Goal: Task Accomplishment & Management: Use online tool/utility

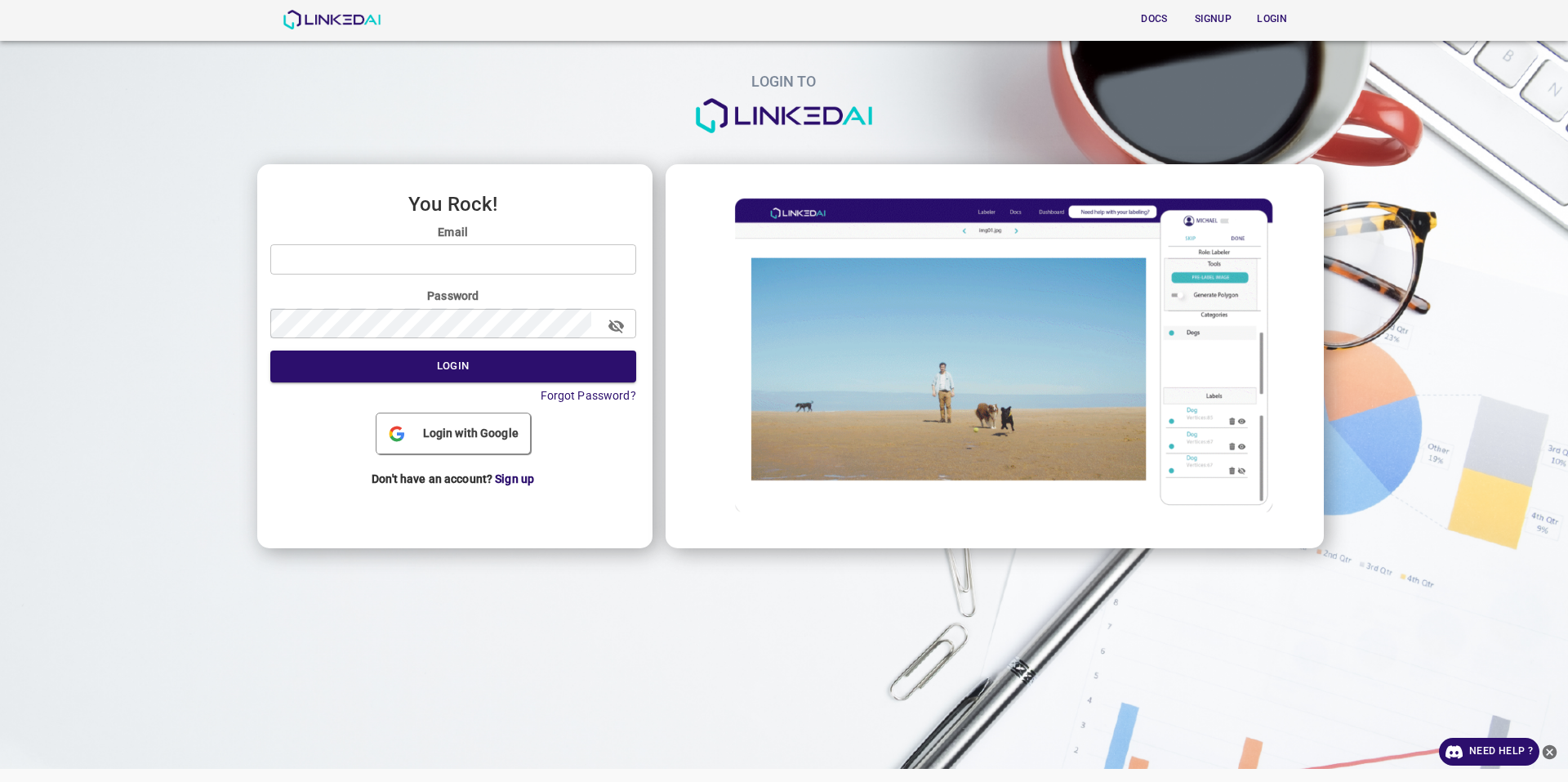
click at [459, 414] on div "Login with Google" at bounding box center [453, 433] width 154 height 40
click at [463, 434] on span "Login with Google" at bounding box center [470, 434] width 108 height 18
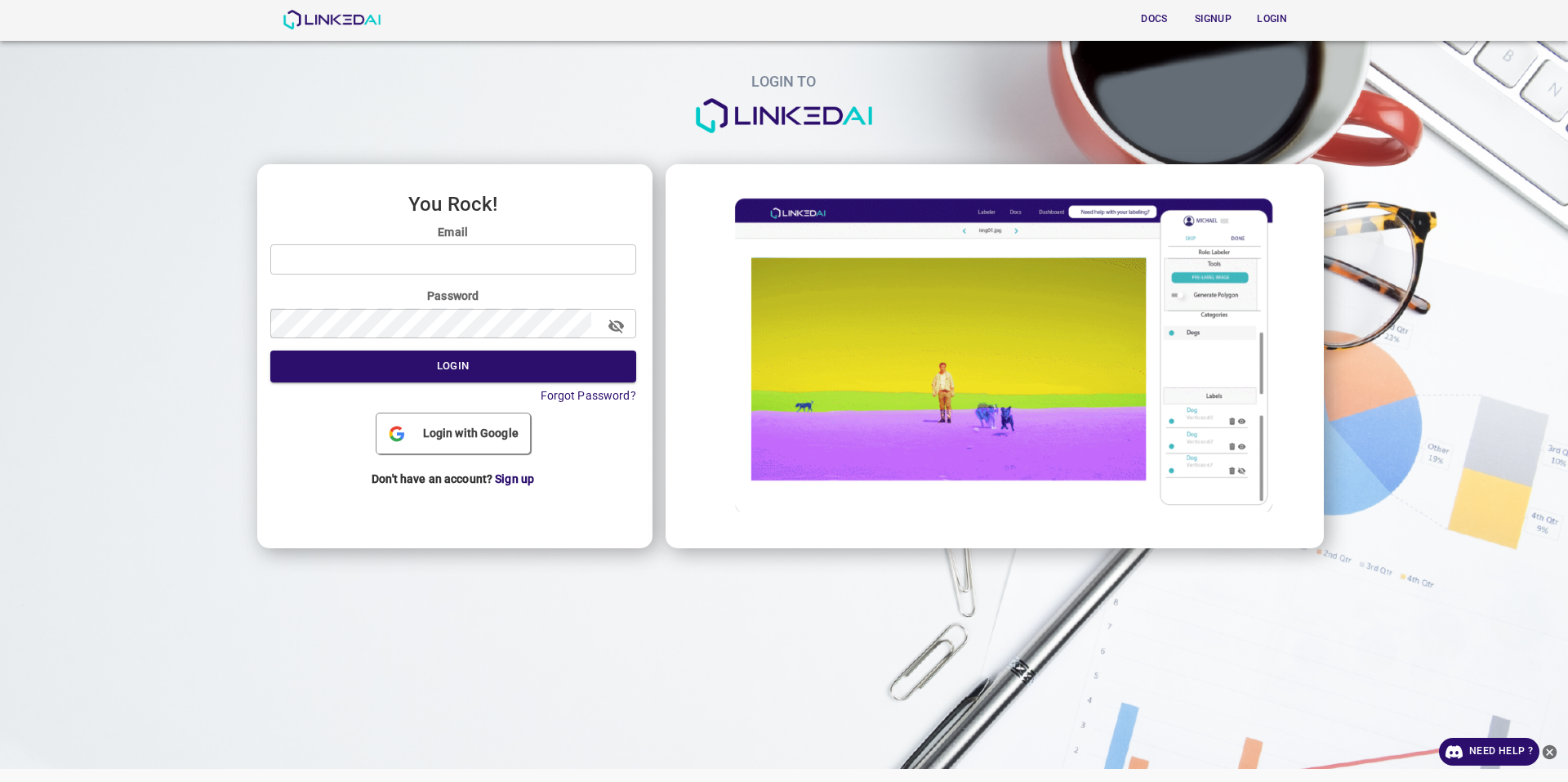
drag, startPoint x: 450, startPoint y: 221, endPoint x: 452, endPoint y: 229, distance: 8.2
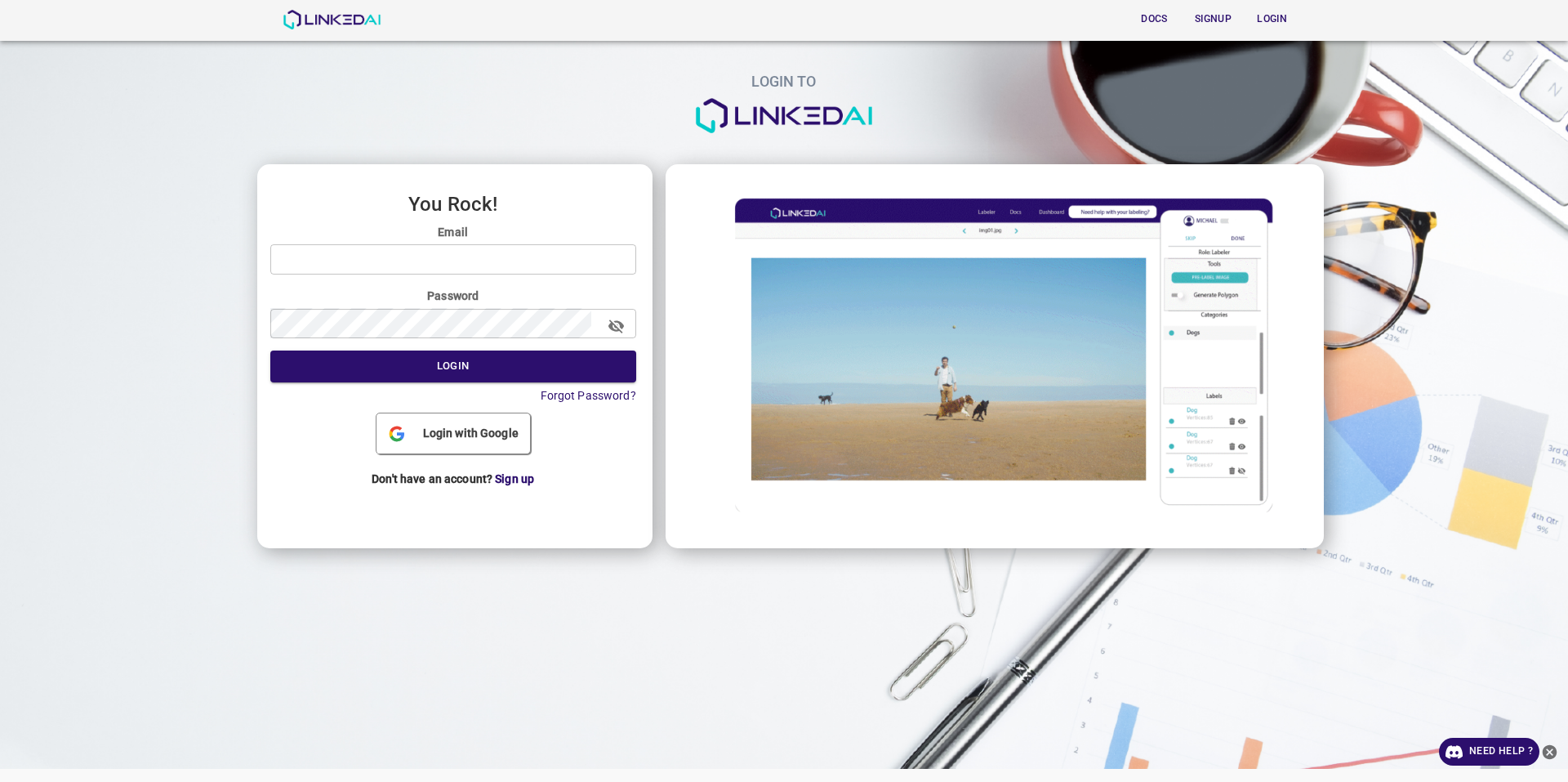
click at [451, 221] on div "You Rock! Email ​ Password ​ Login Forgot Password? Login with Google Don't hav…" at bounding box center [455, 355] width 396 height 383
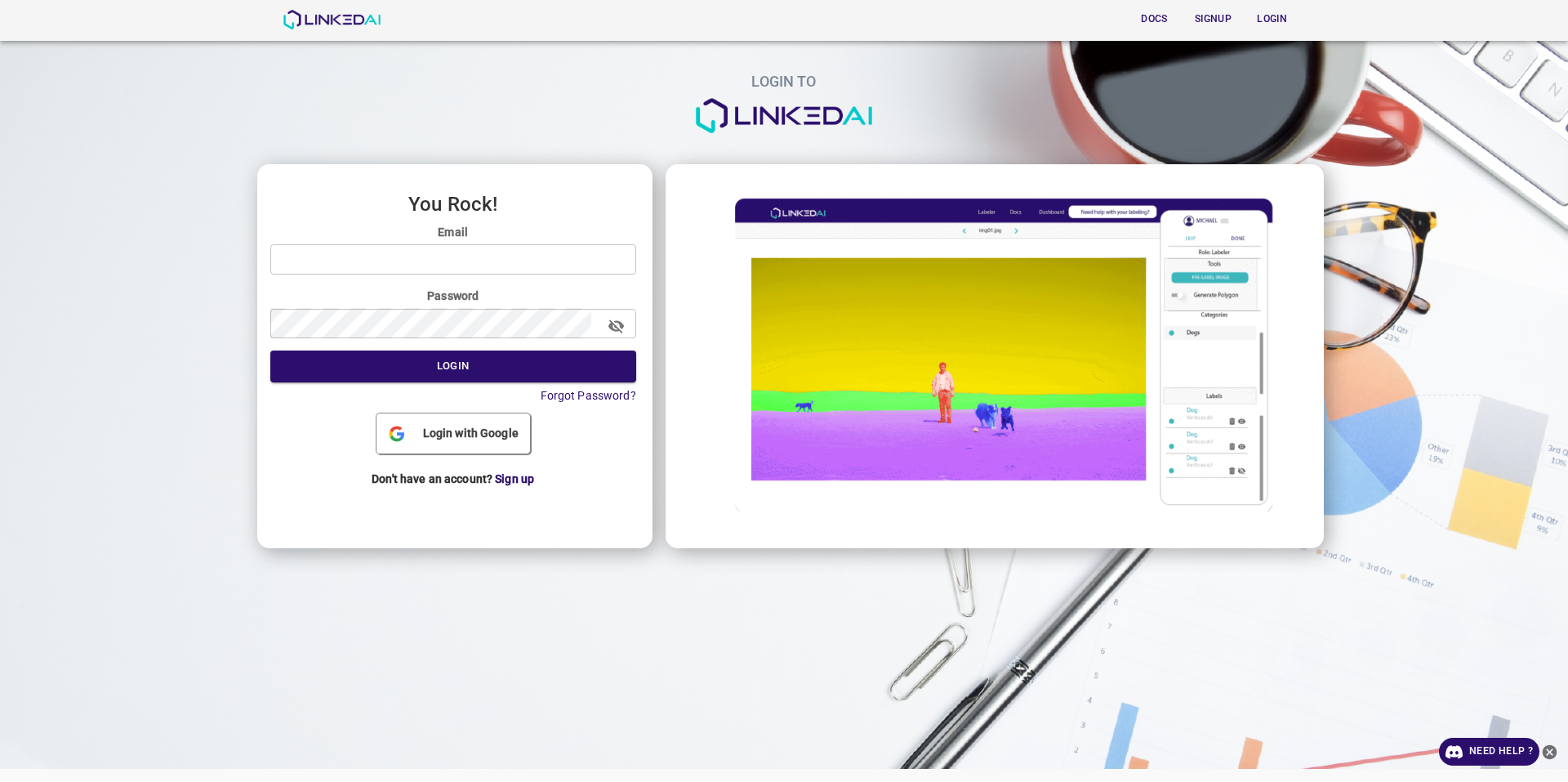
click at [452, 245] on input "email" at bounding box center [452, 259] width 365 height 30
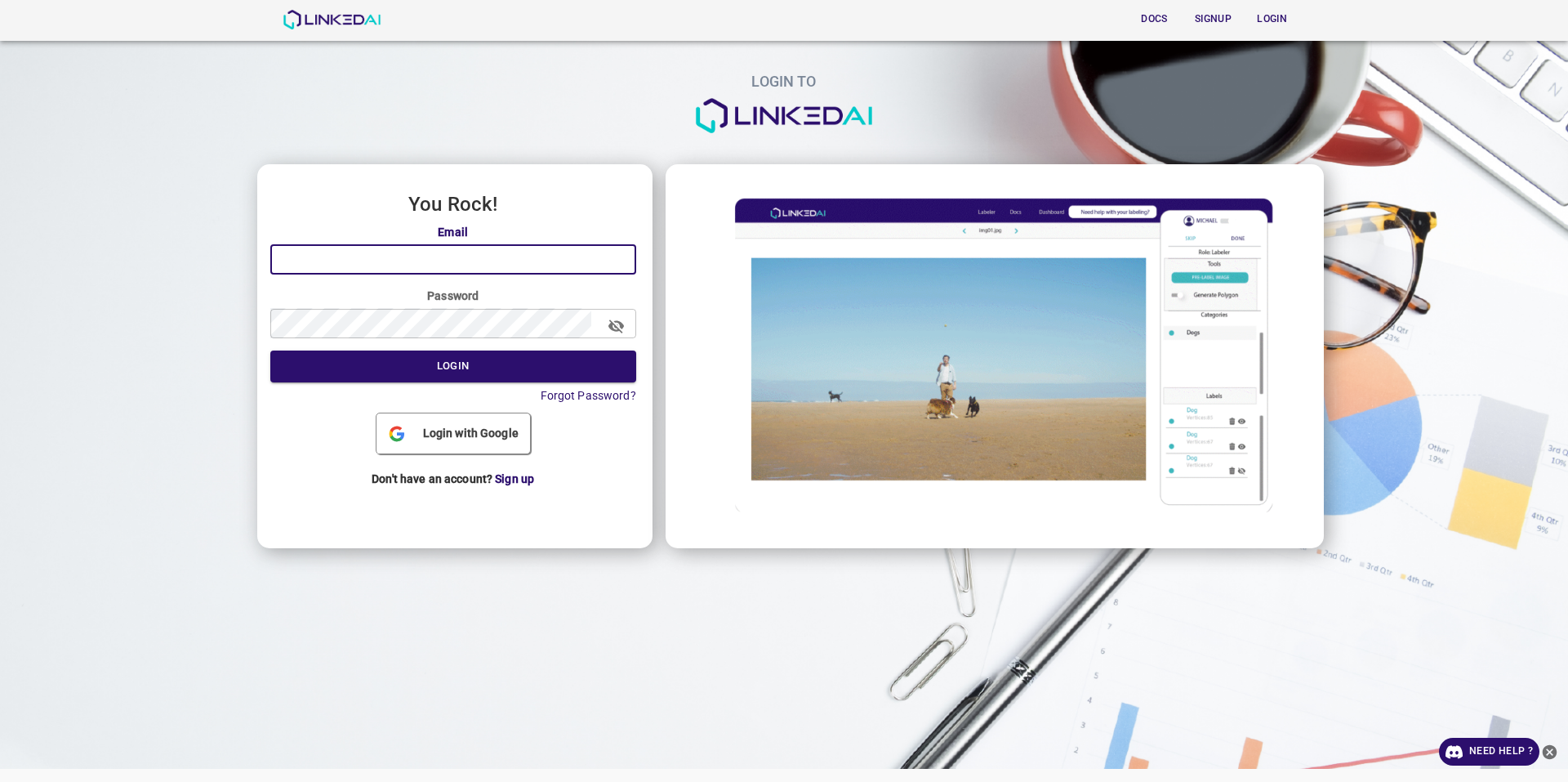
paste input "fahese7928@kwifa.com"
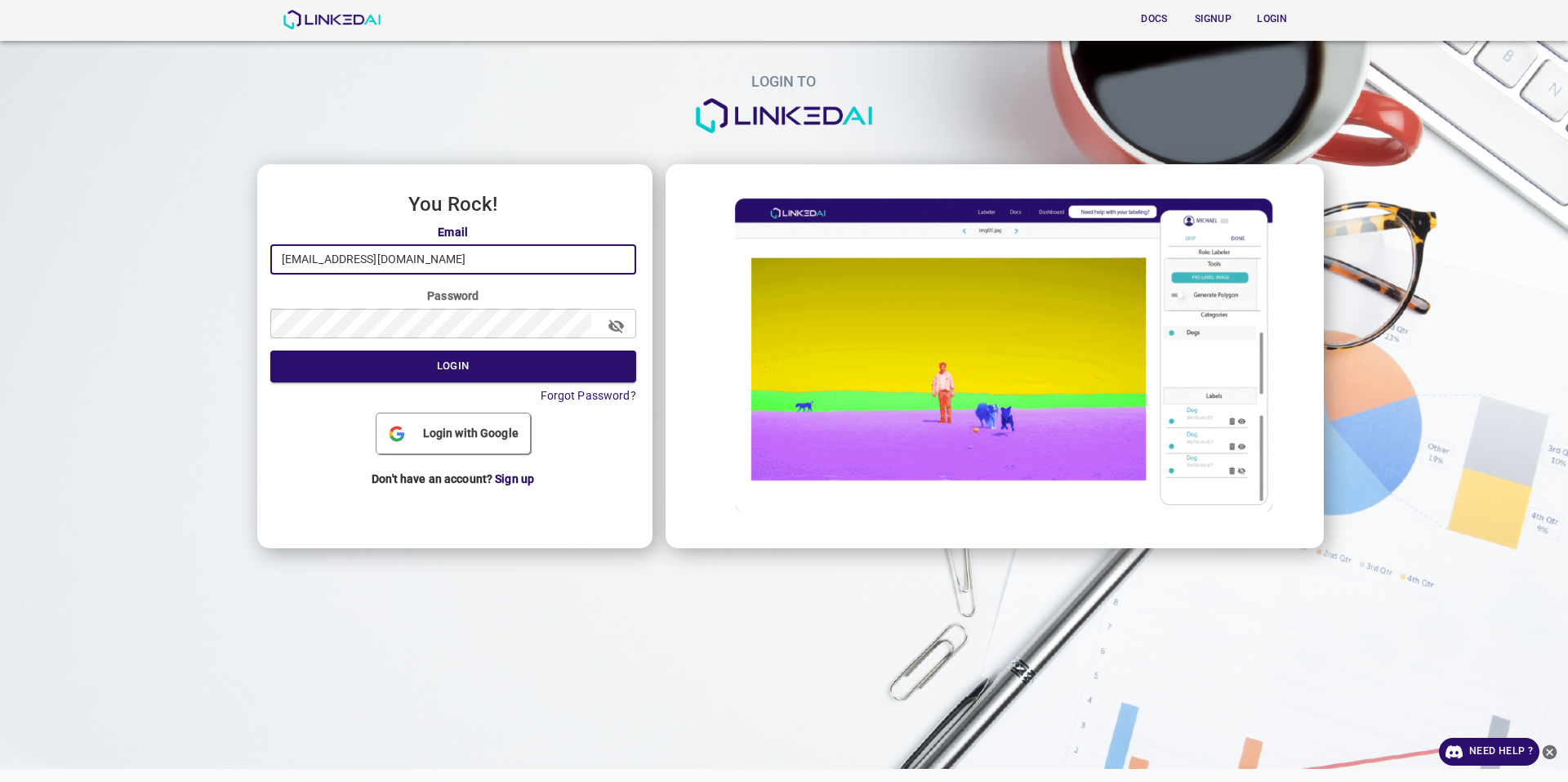
type input "fahese7928@kwifa.com"
drag, startPoint x: 340, startPoint y: 252, endPoint x: 198, endPoint y: 251, distance: 142.0
click at [198, 251] on div "LOGIN TO You Rock! Email fahese7928@kwifa.com ​ Password ​ Login Forgot Passwor…" at bounding box center [778, 271] width 1581 height 567
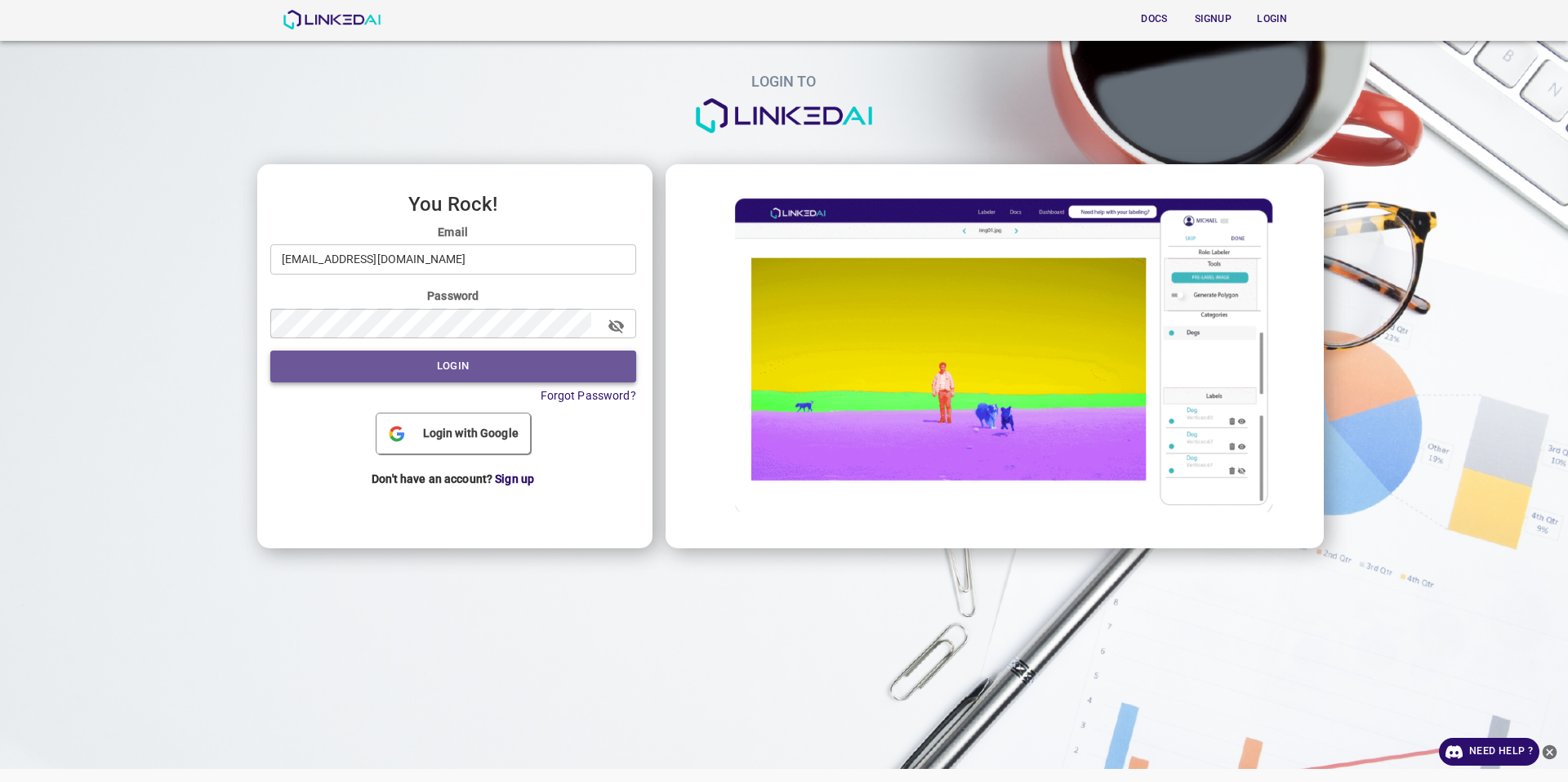
click at [386, 350] on button "Login" at bounding box center [452, 366] width 365 height 32
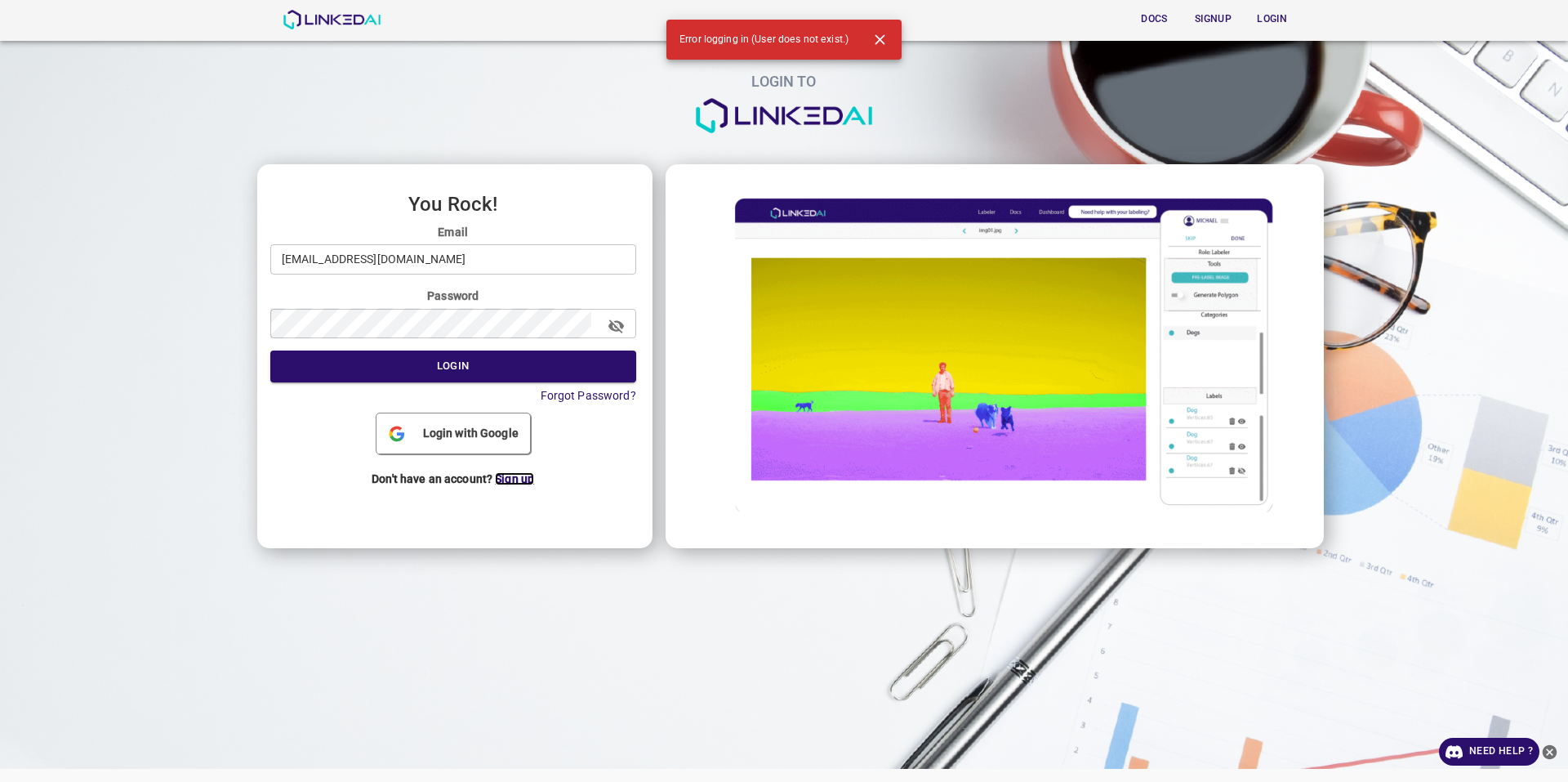
click at [509, 484] on span "Sign up" at bounding box center [515, 478] width 39 height 13
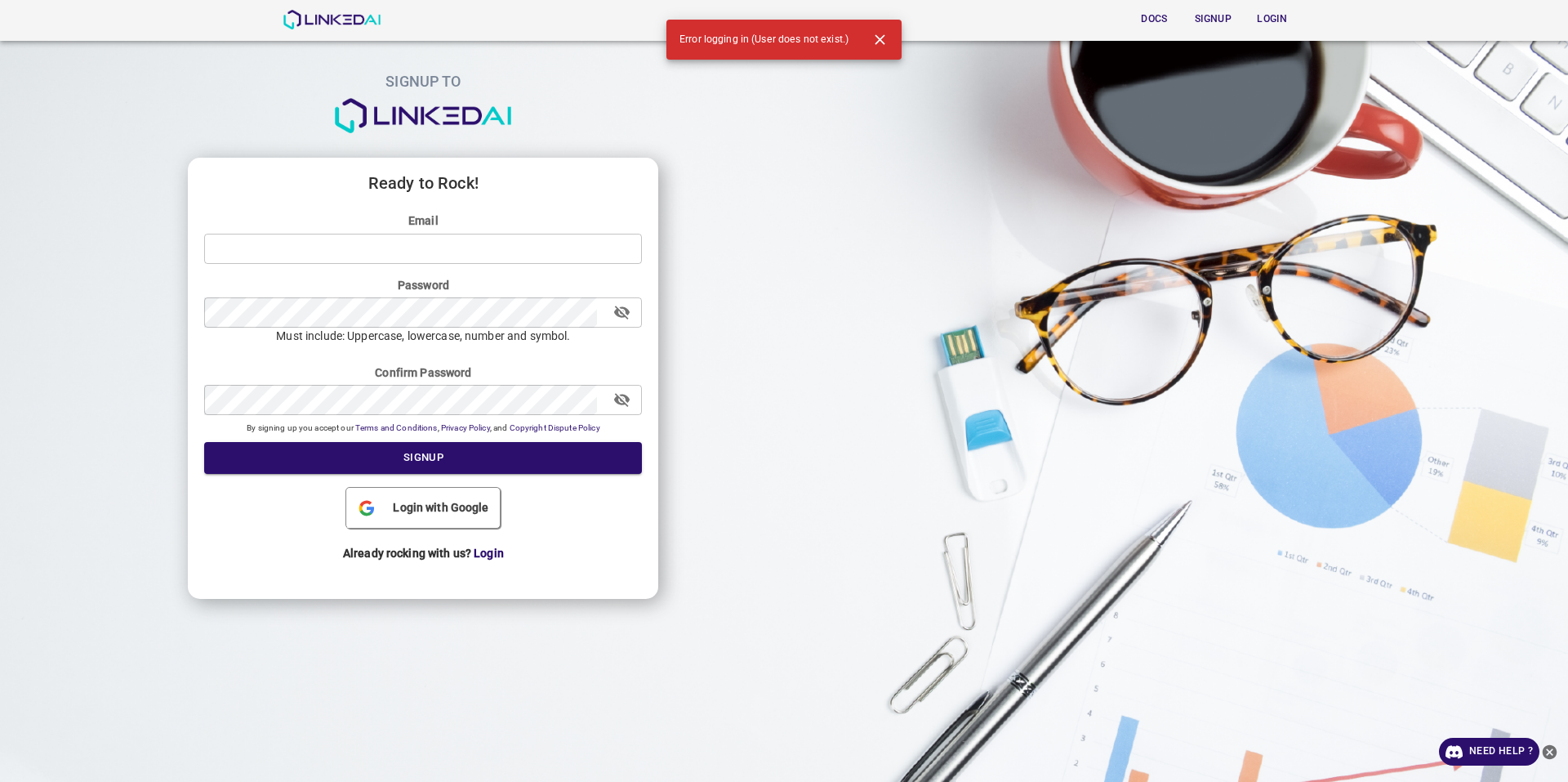
click at [511, 236] on input "email" at bounding box center [422, 248] width 438 height 30
paste input "fahese7928"
type input "fahese7928"
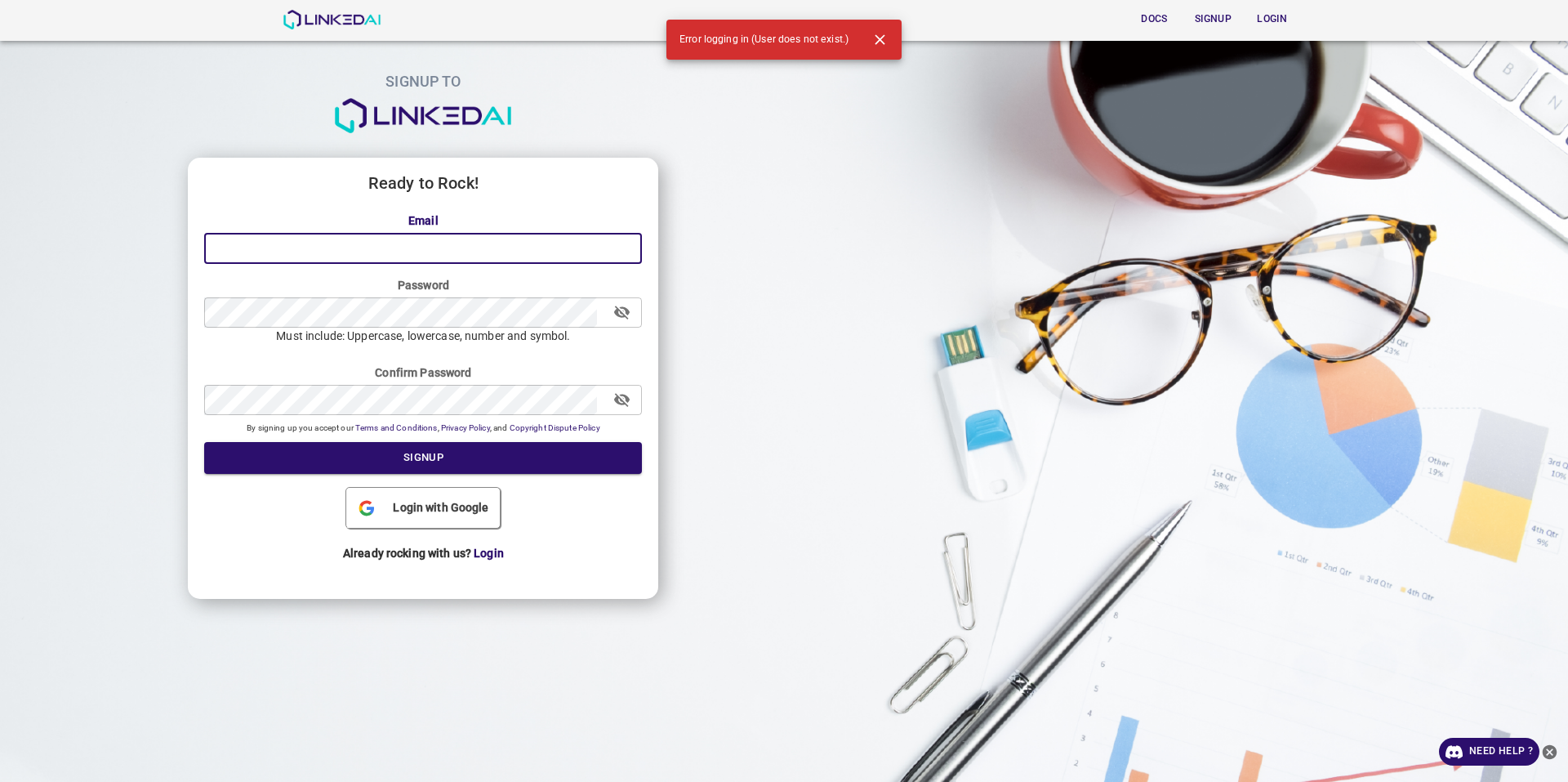
paste input "fahese7928@kwifa.com"
type input "fahese7928@kwifa.com"
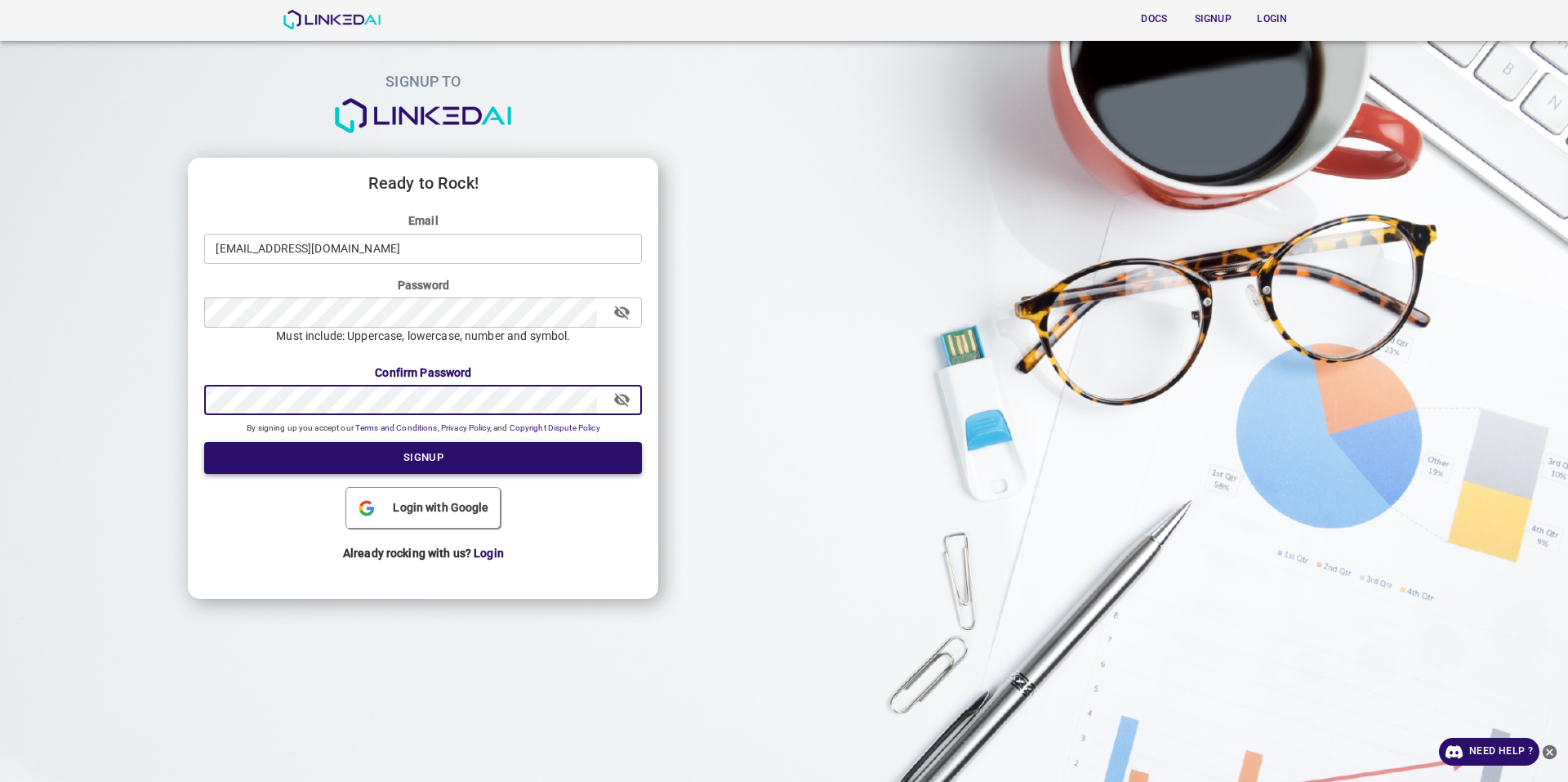
click at [382, 451] on button "Signup" at bounding box center [422, 457] width 438 height 32
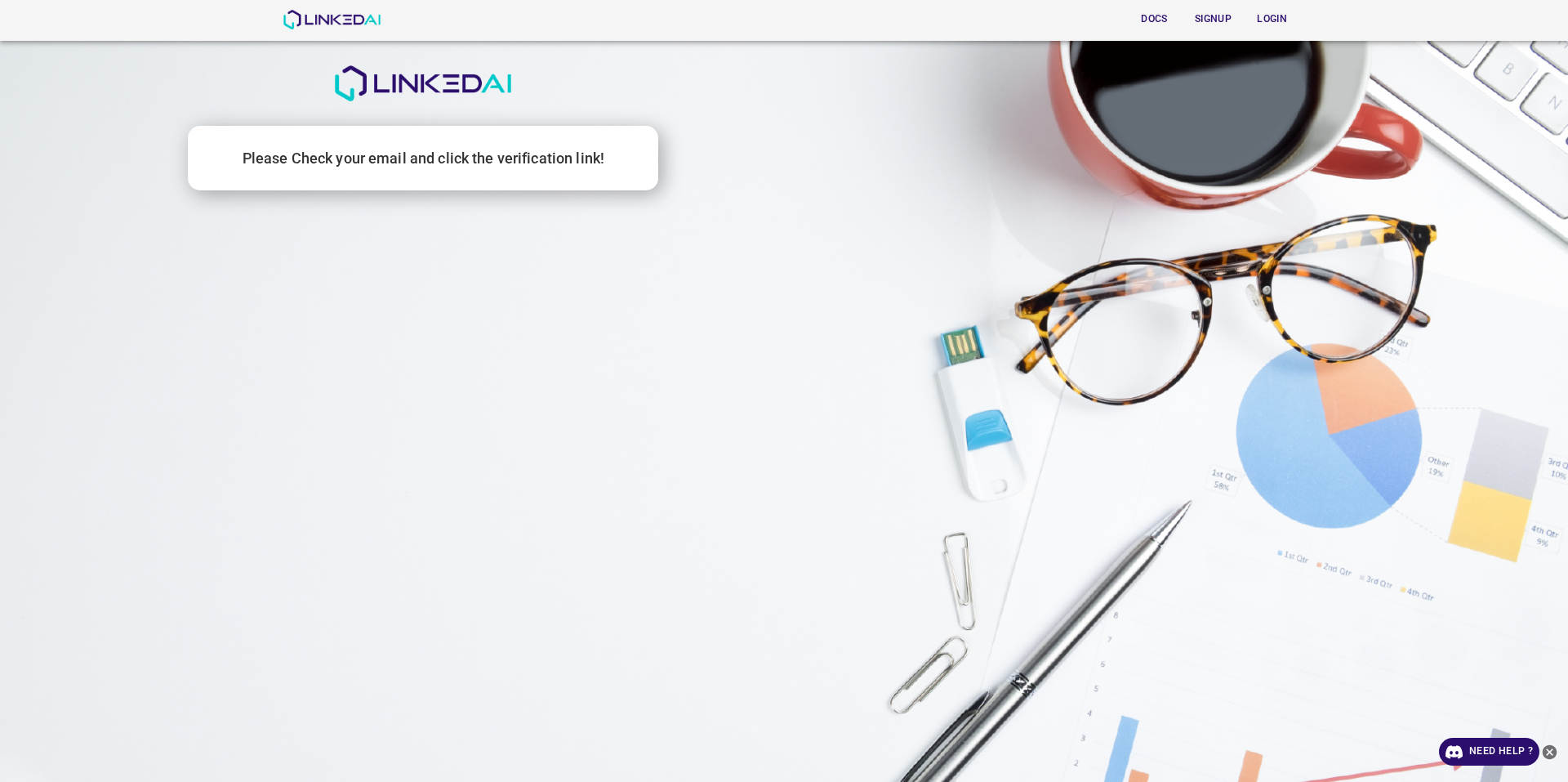
click at [471, 176] on div "Please Check your email and click the verification link!" at bounding box center [423, 158] width 471 height 65
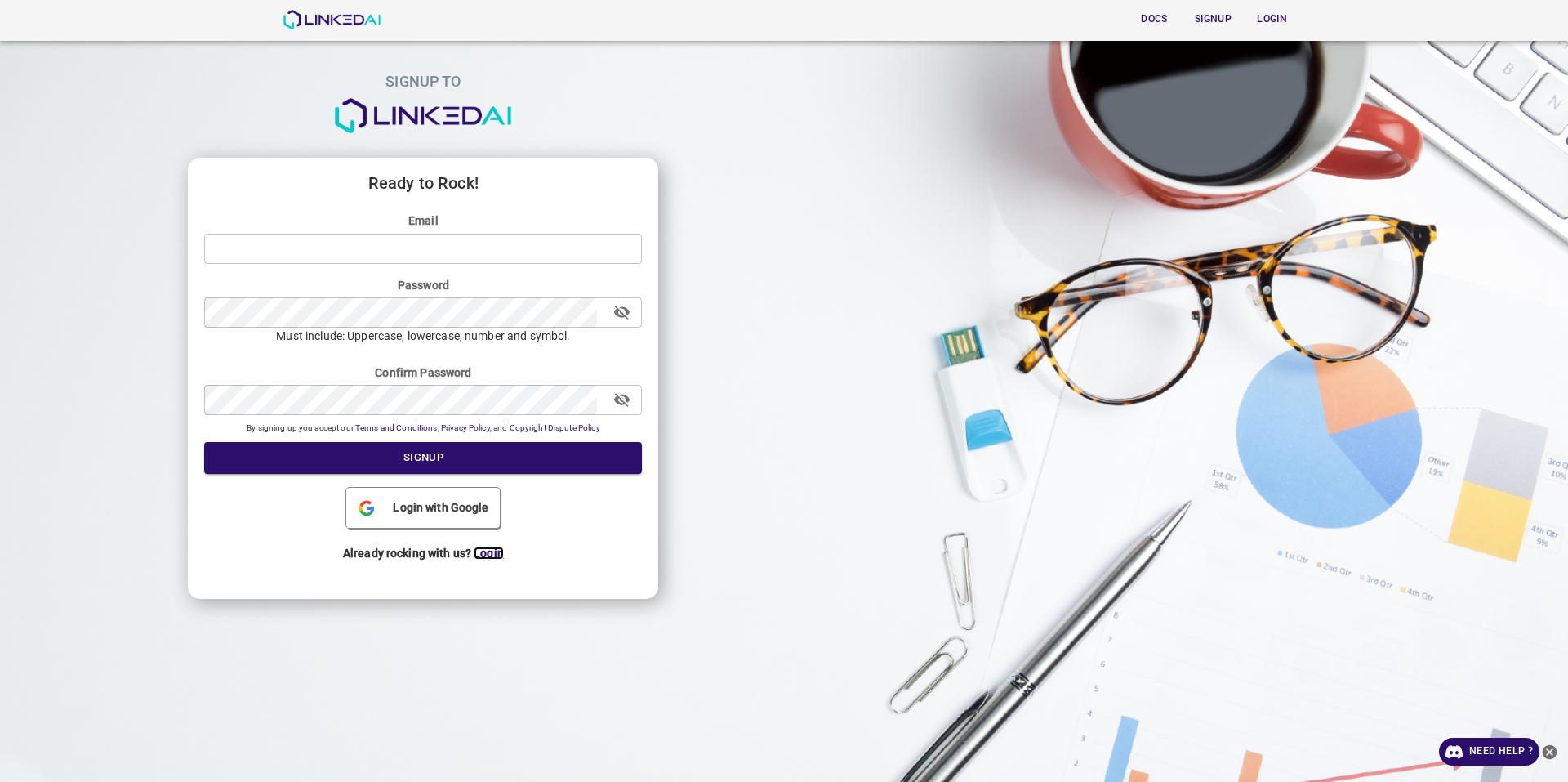
click at [480, 553] on span "Login" at bounding box center [488, 553] width 30 height 13
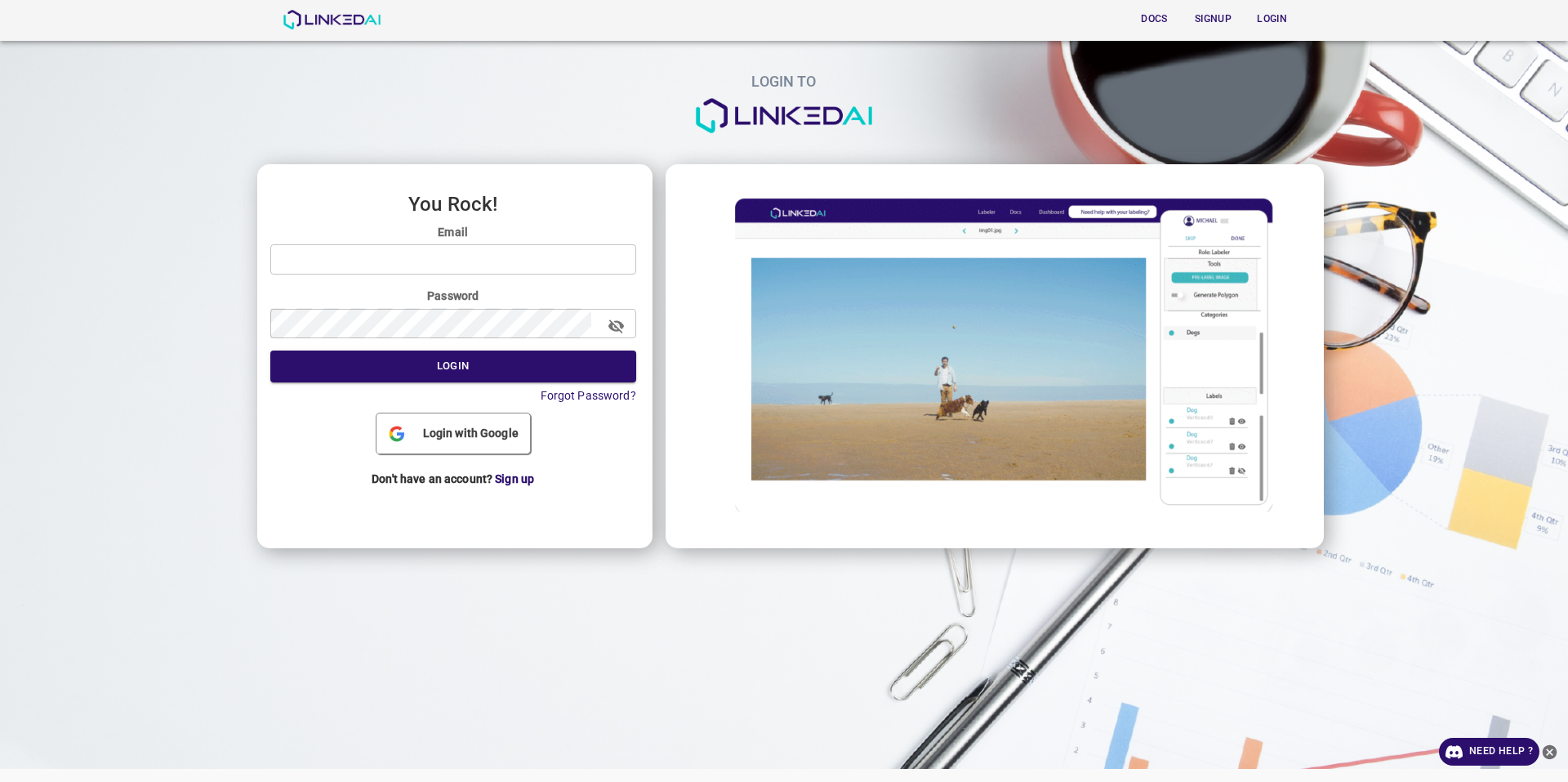
click at [499, 243] on div "Email ​" at bounding box center [452, 250] width 365 height 51
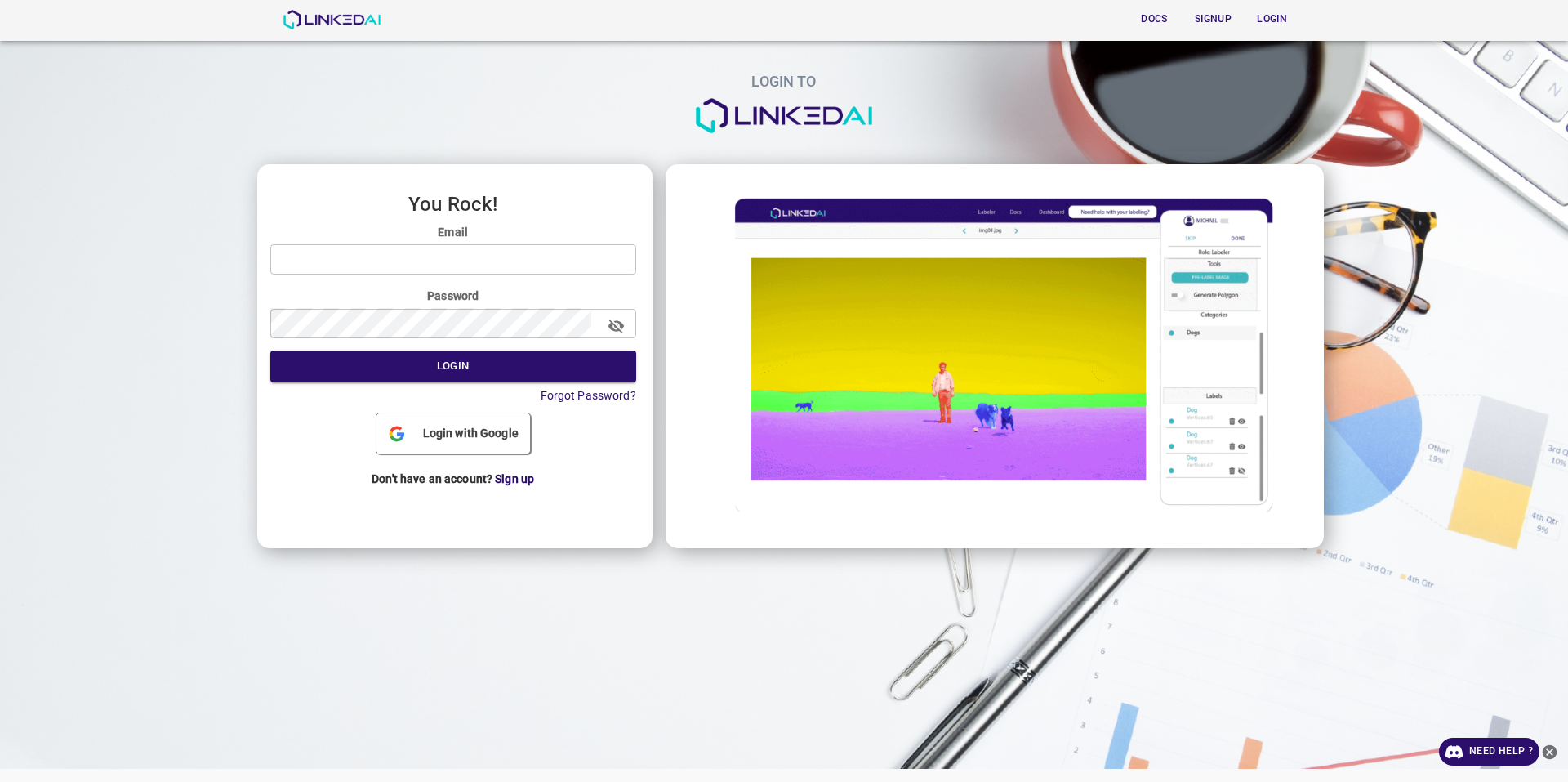
click at [499, 264] on input "email" at bounding box center [452, 259] width 365 height 30
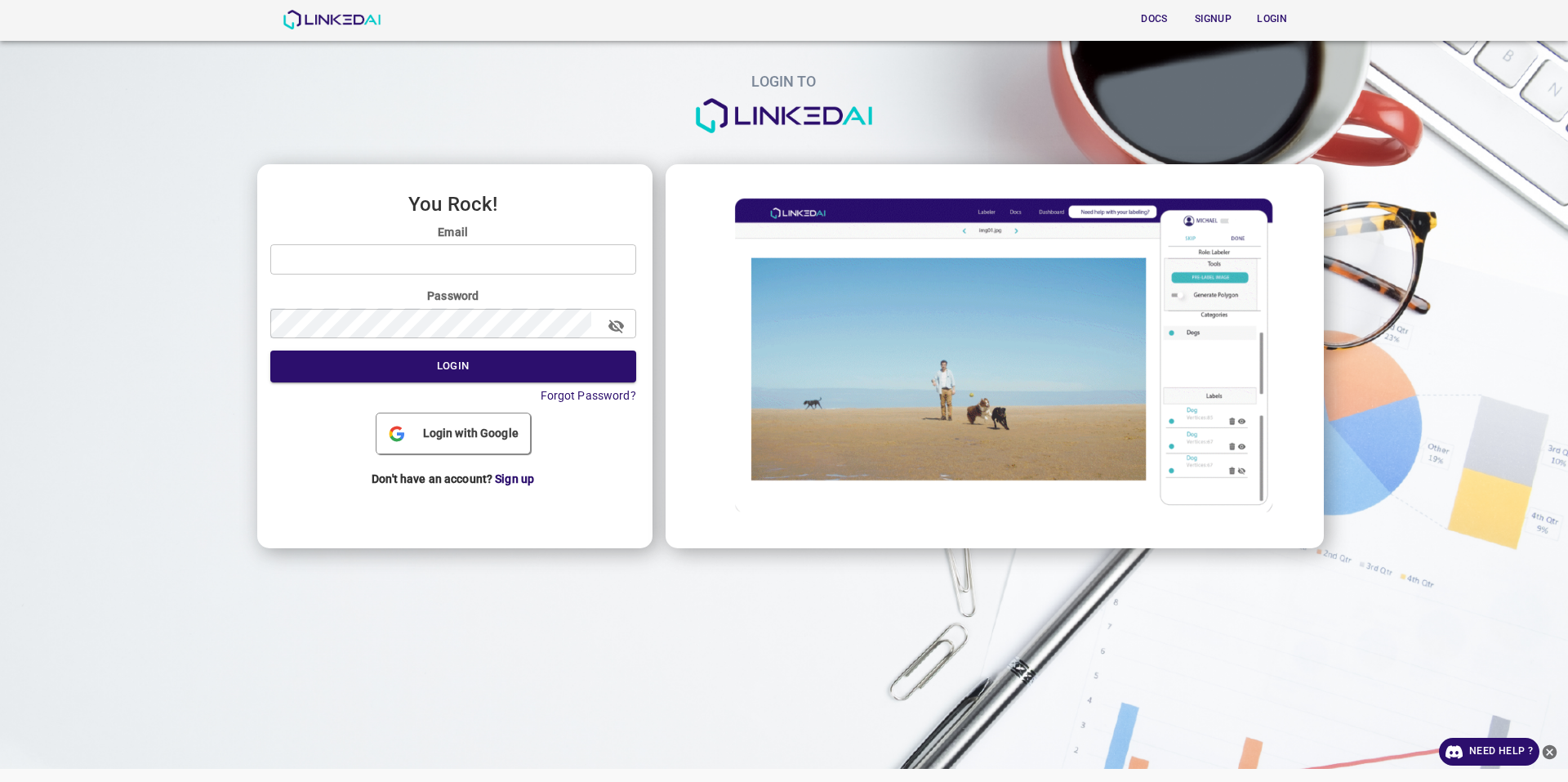
paste input "fahese7928@kwifa.com"
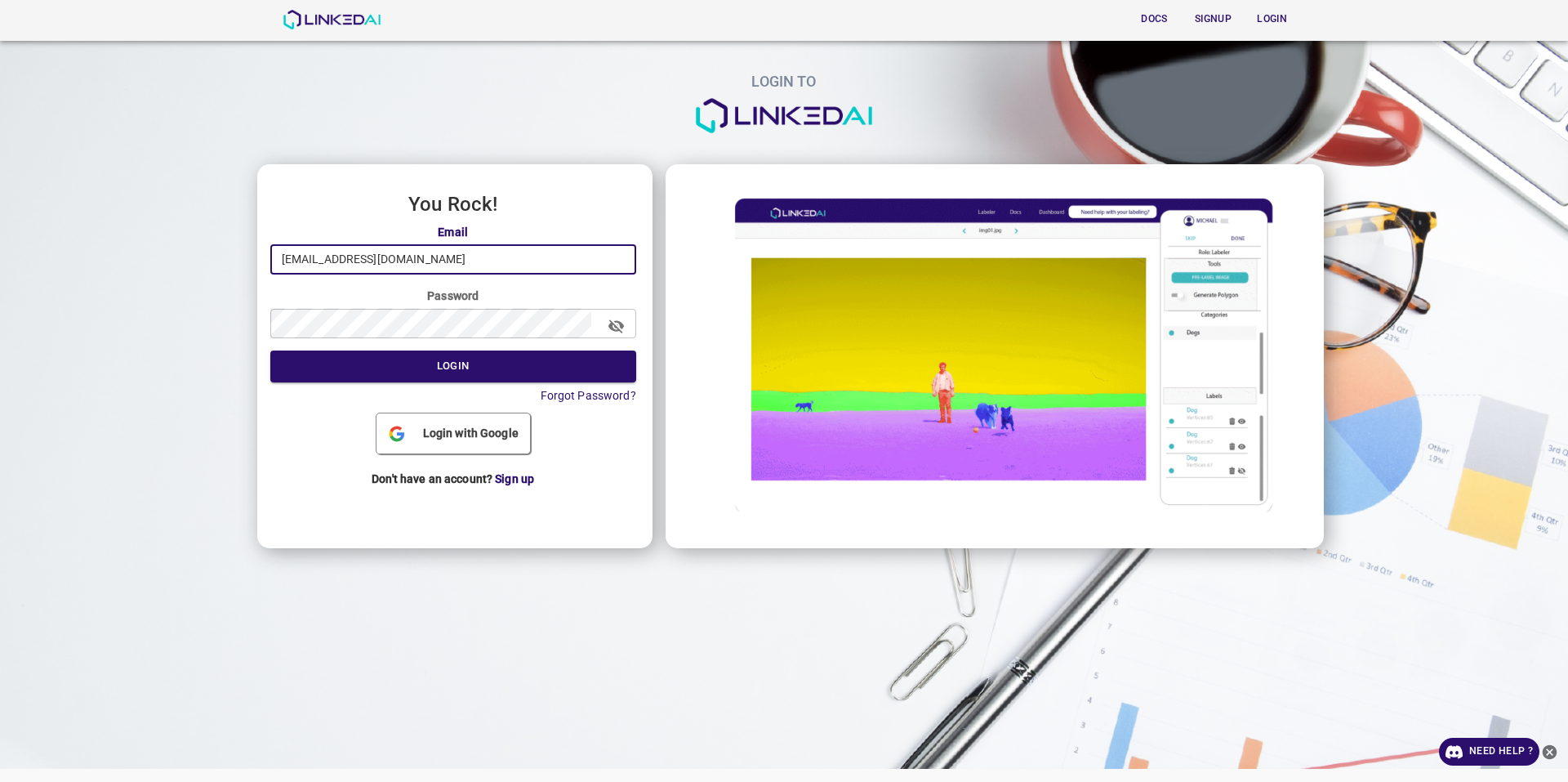
type input "fahese7928@kwifa.com"
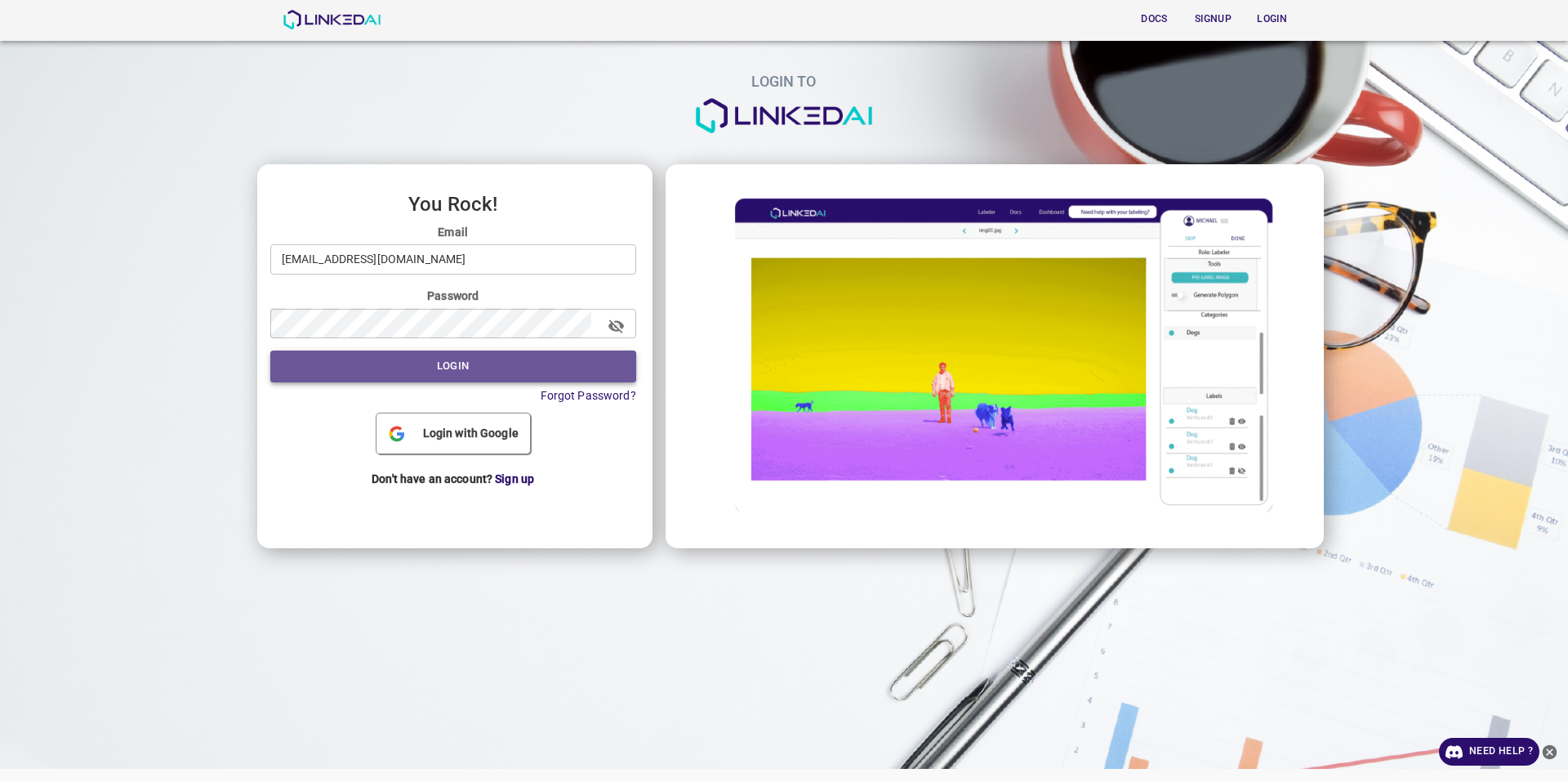
click at [477, 368] on button "Login" at bounding box center [452, 366] width 365 height 32
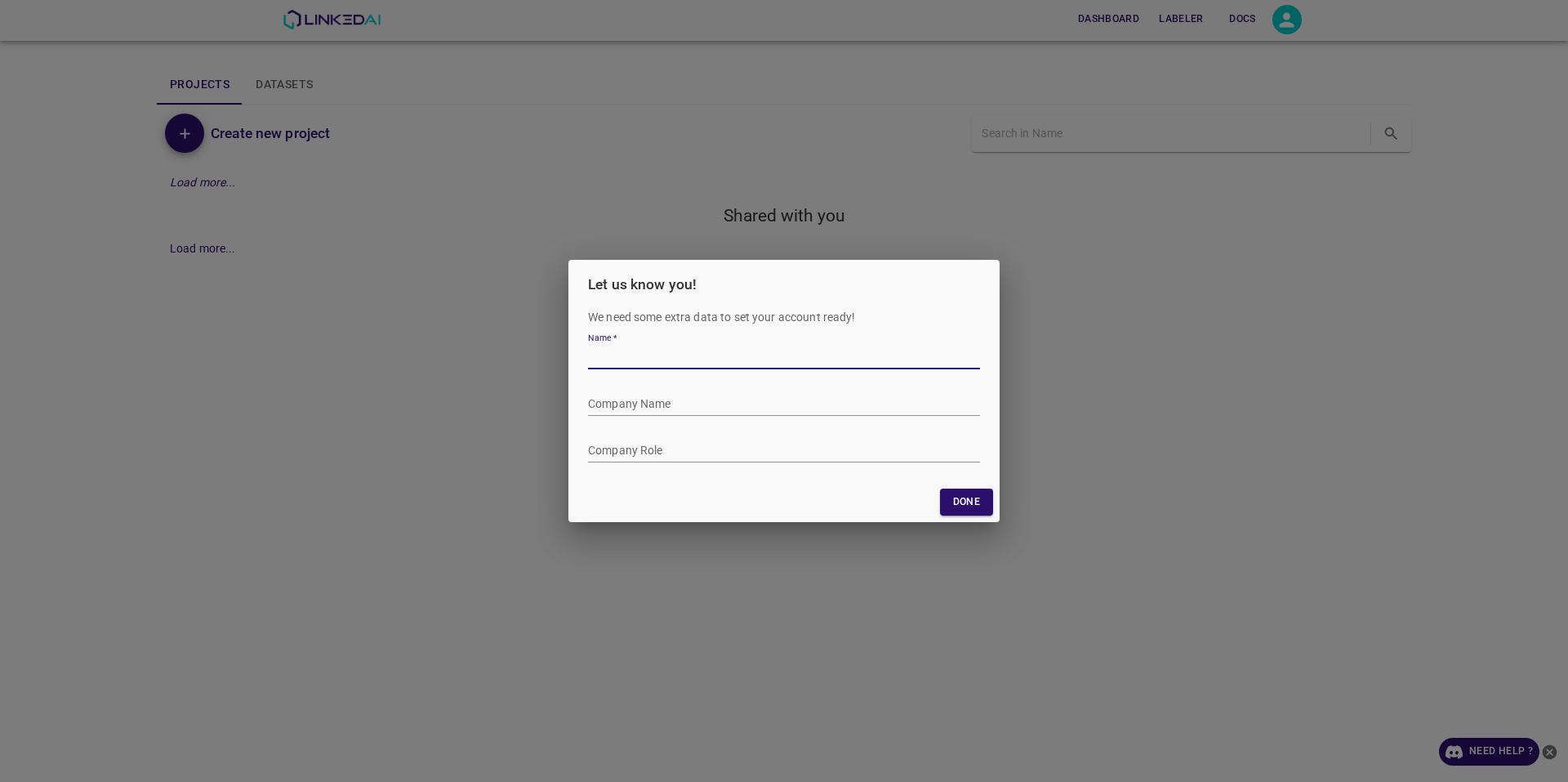
click at [652, 356] on input "Name   *" at bounding box center [784, 357] width 392 height 23
paste input "fahese7928@kwifa.com"
drag, startPoint x: 767, startPoint y: 359, endPoint x: 634, endPoint y: 381, distance: 134.8
click at [634, 381] on form "Name   * Company Name Company Role" at bounding box center [784, 395] width 392 height 139
type input "Fahese"
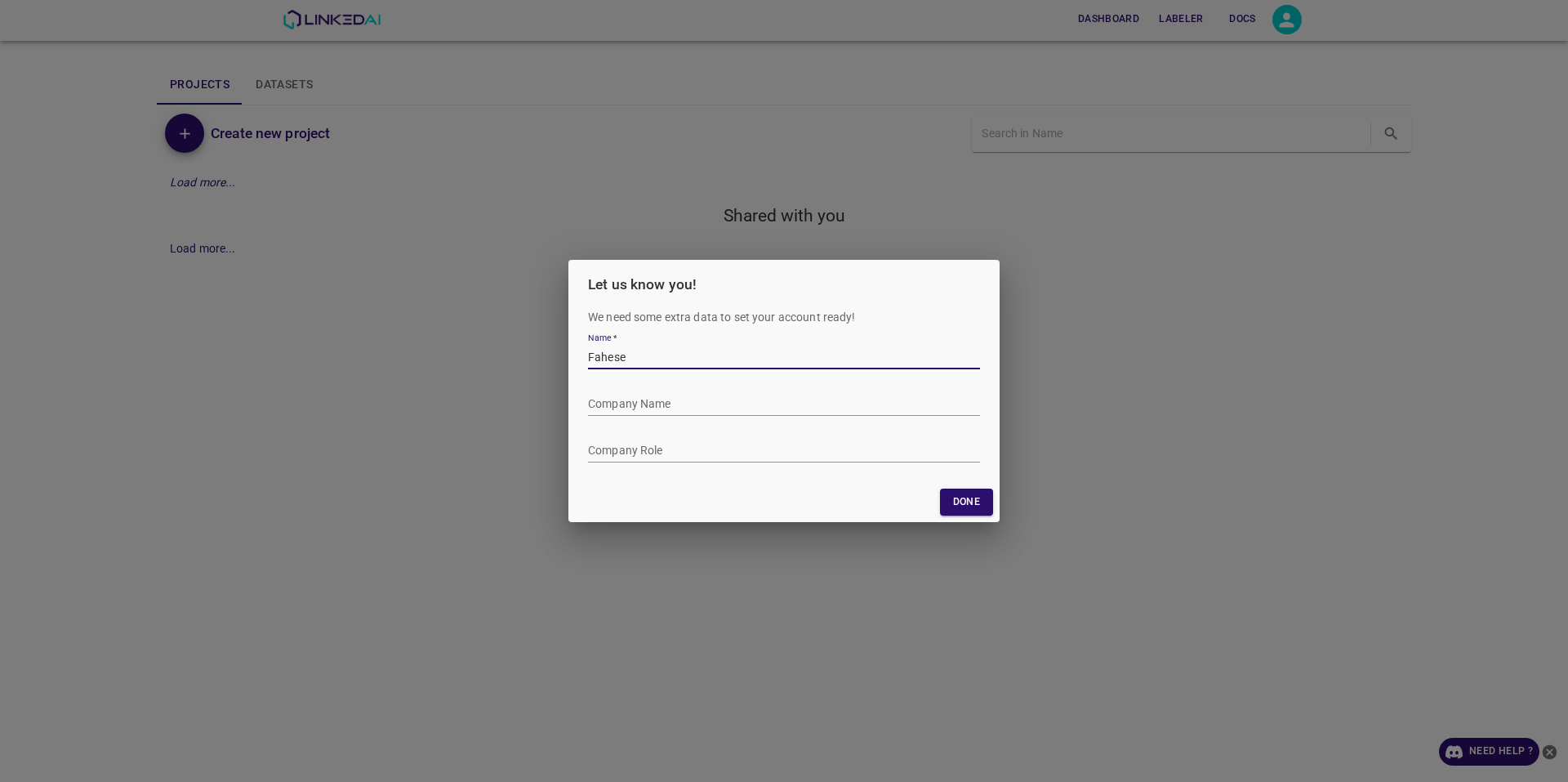
click at [989, 522] on div "Let us know you! We need some extra data to set your account ready! Name   * Co…" at bounding box center [784, 391] width 1568 height 782
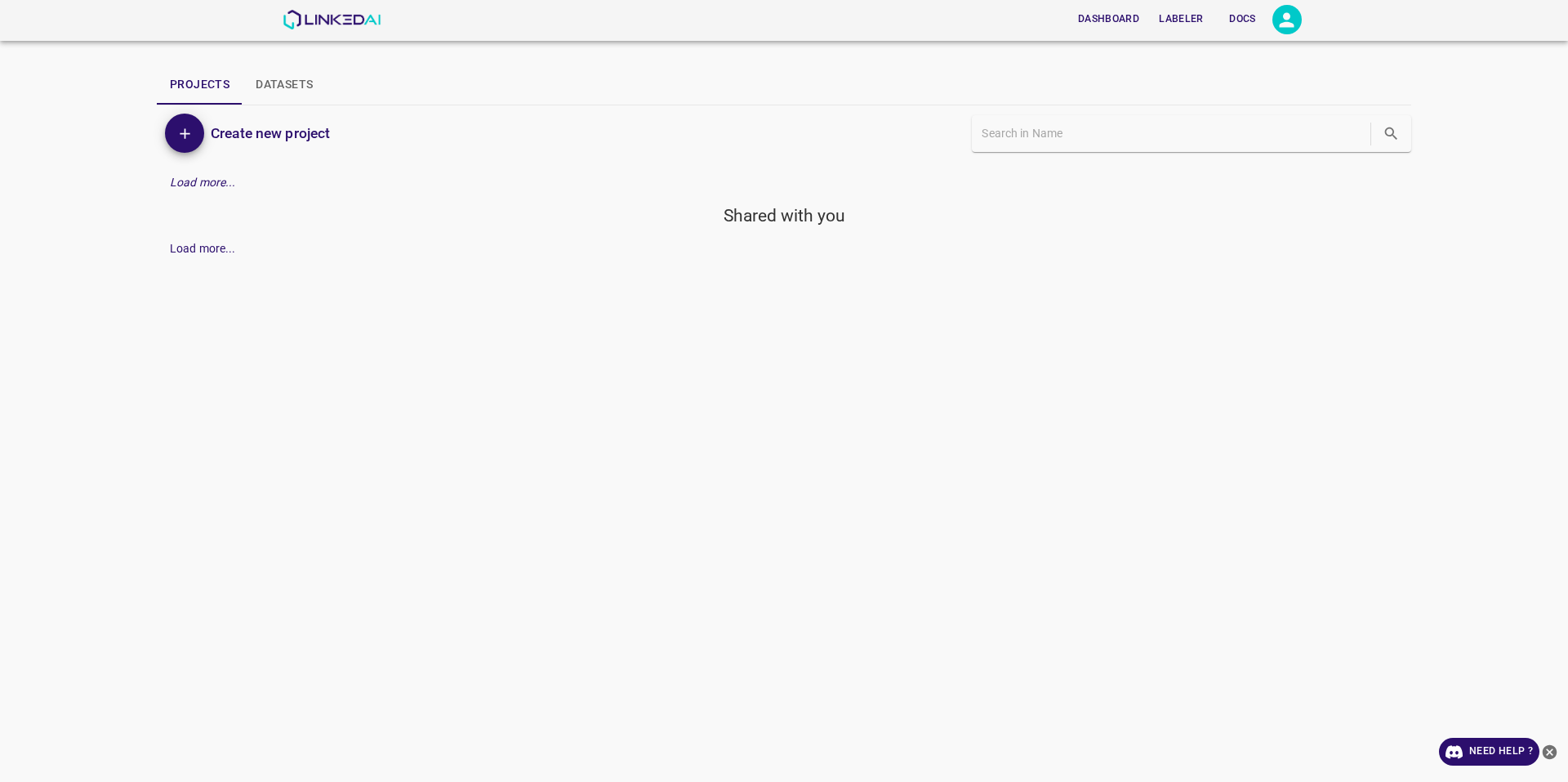
click at [965, 498] on div "Dashboard Labeler Docs Projects Datasets Create new project Load more... Shared…" at bounding box center [784, 391] width 1568 height 782
click at [1292, 13] on icon "Open settings" at bounding box center [1286, 20] width 22 height 22
click at [1235, 68] on li "Account" at bounding box center [1236, 70] width 129 height 27
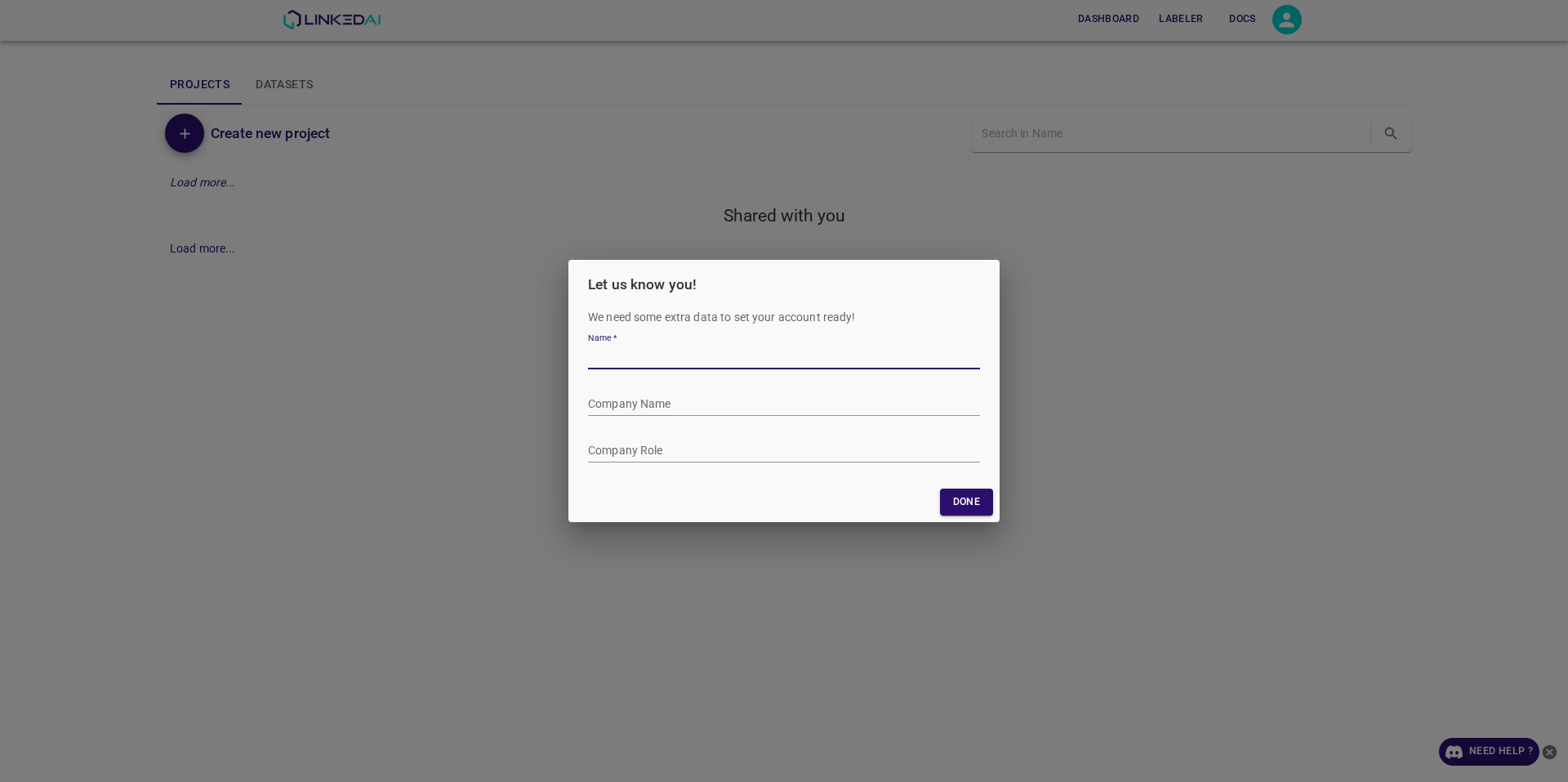
click at [664, 366] on input "Name   *" at bounding box center [784, 357] width 392 height 23
paste input "[EMAIL_ADDRESS][DOMAIN_NAME]"
type input "fahese7928"
type input "Fahese"
click at [975, 497] on button "Done" at bounding box center [966, 502] width 53 height 27
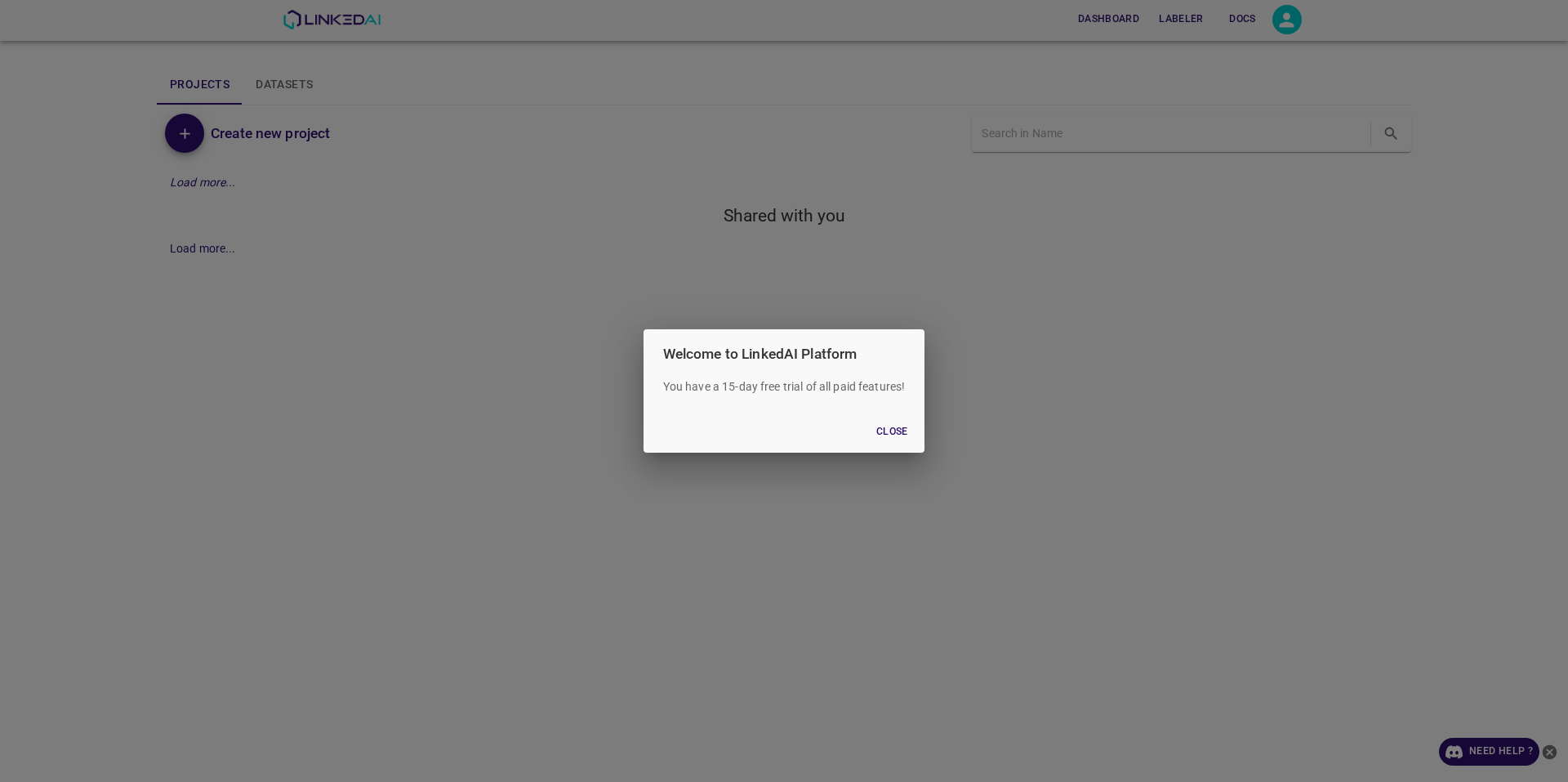
click at [878, 427] on button "Close" at bounding box center [892, 432] width 53 height 27
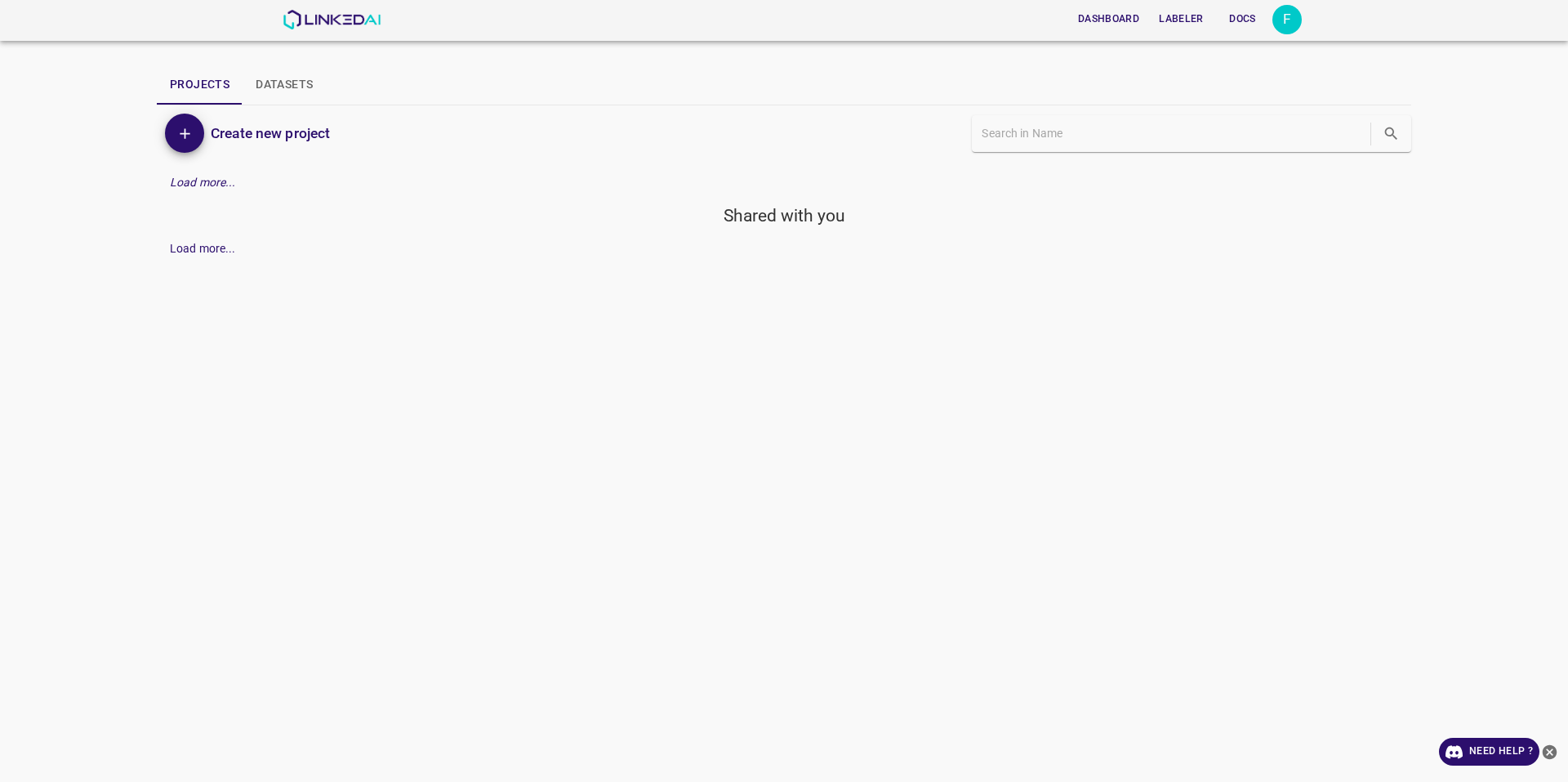
click at [161, 116] on div "Create new project" at bounding box center [471, 133] width 628 height 56
click at [169, 124] on button "Add" at bounding box center [184, 133] width 39 height 39
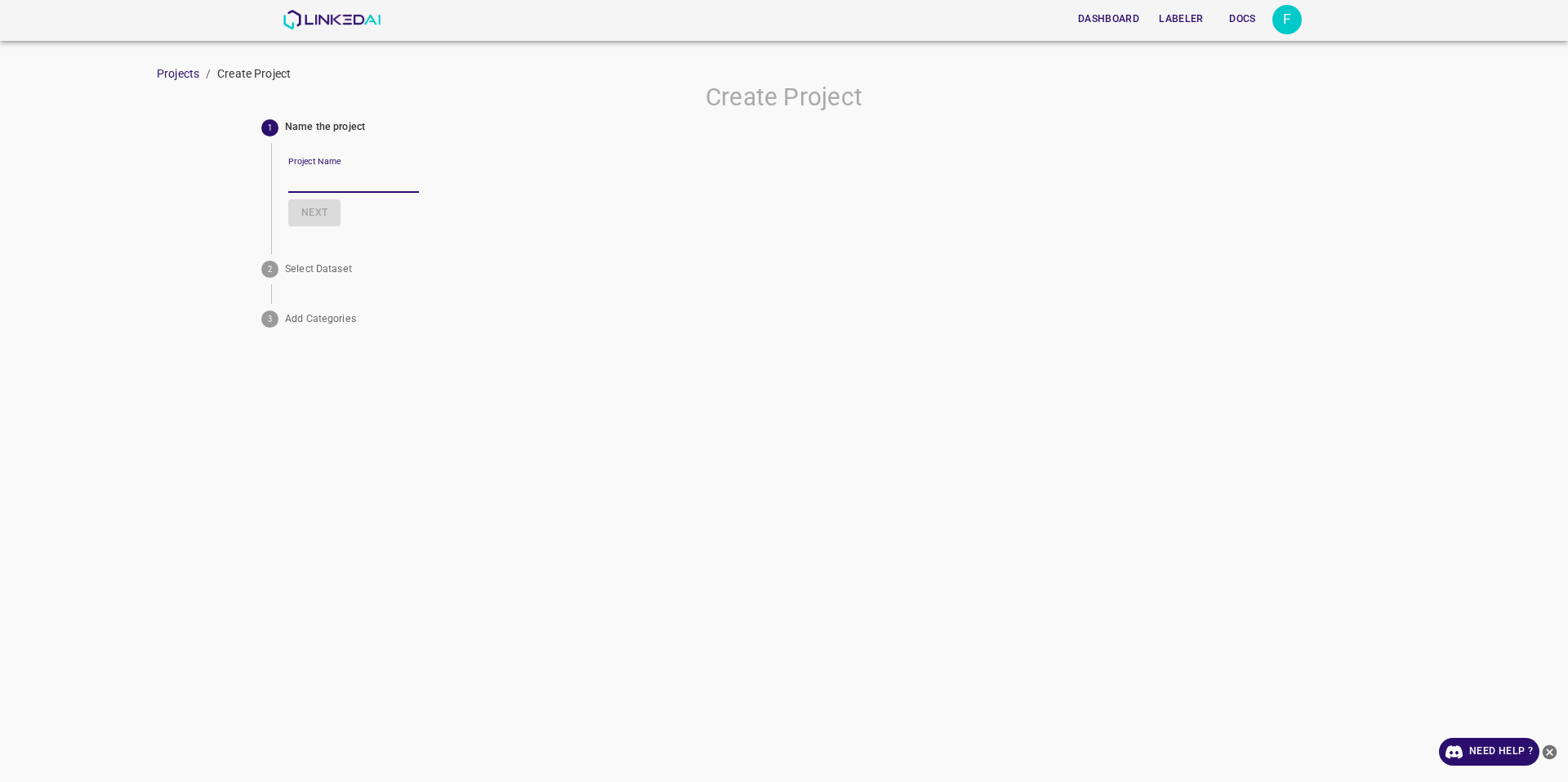
click at [345, 183] on input "Project Name" at bounding box center [354, 180] width 131 height 23
type input "Test"
click at [327, 204] on button "Next" at bounding box center [315, 213] width 53 height 27
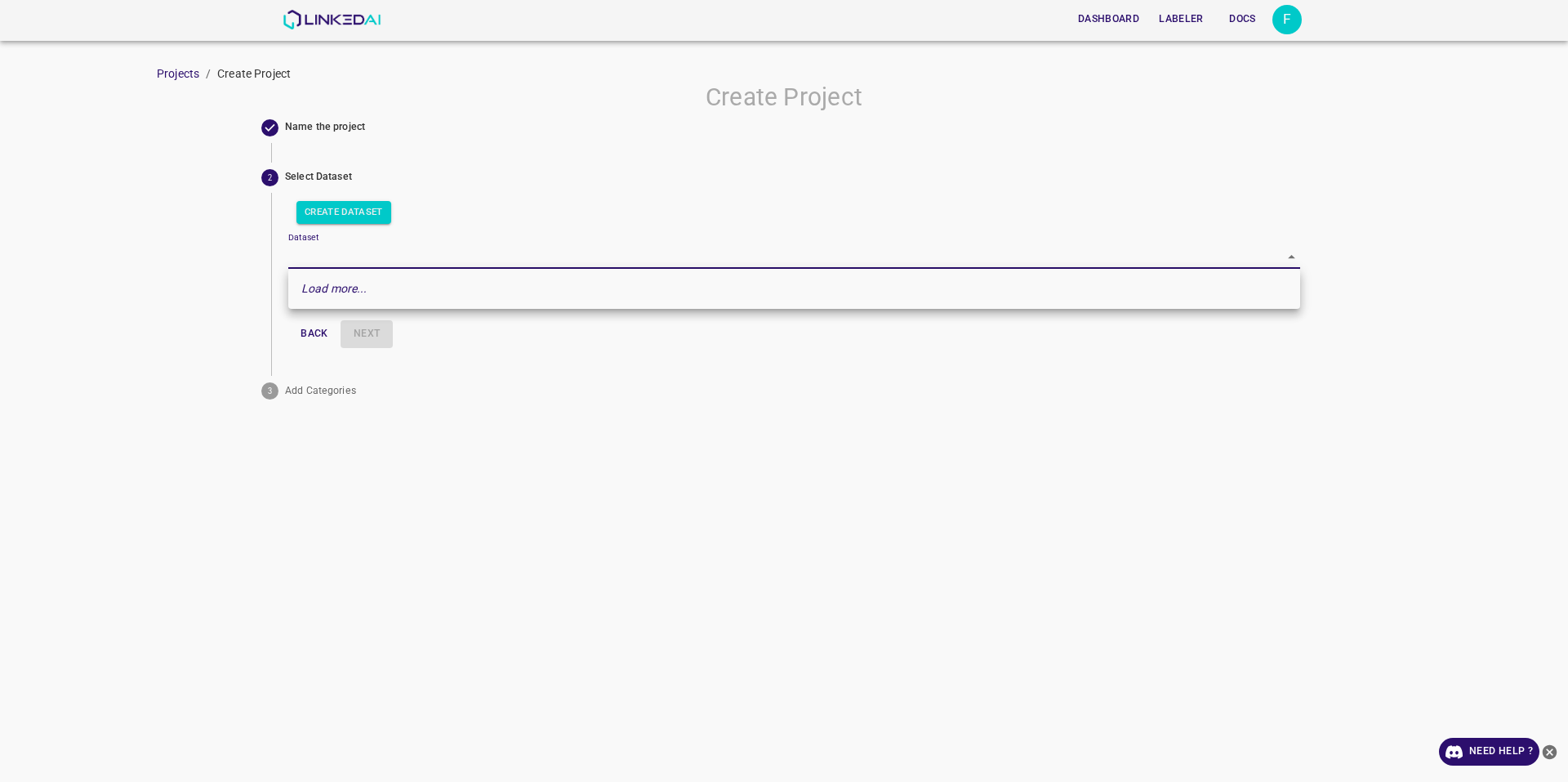
click at [352, 250] on body "Dashboard Labeler Docs F Projects / Create Project Create Project Name the proj…" at bounding box center [784, 391] width 1568 height 782
click at [349, 259] on div at bounding box center [784, 391] width 1568 height 782
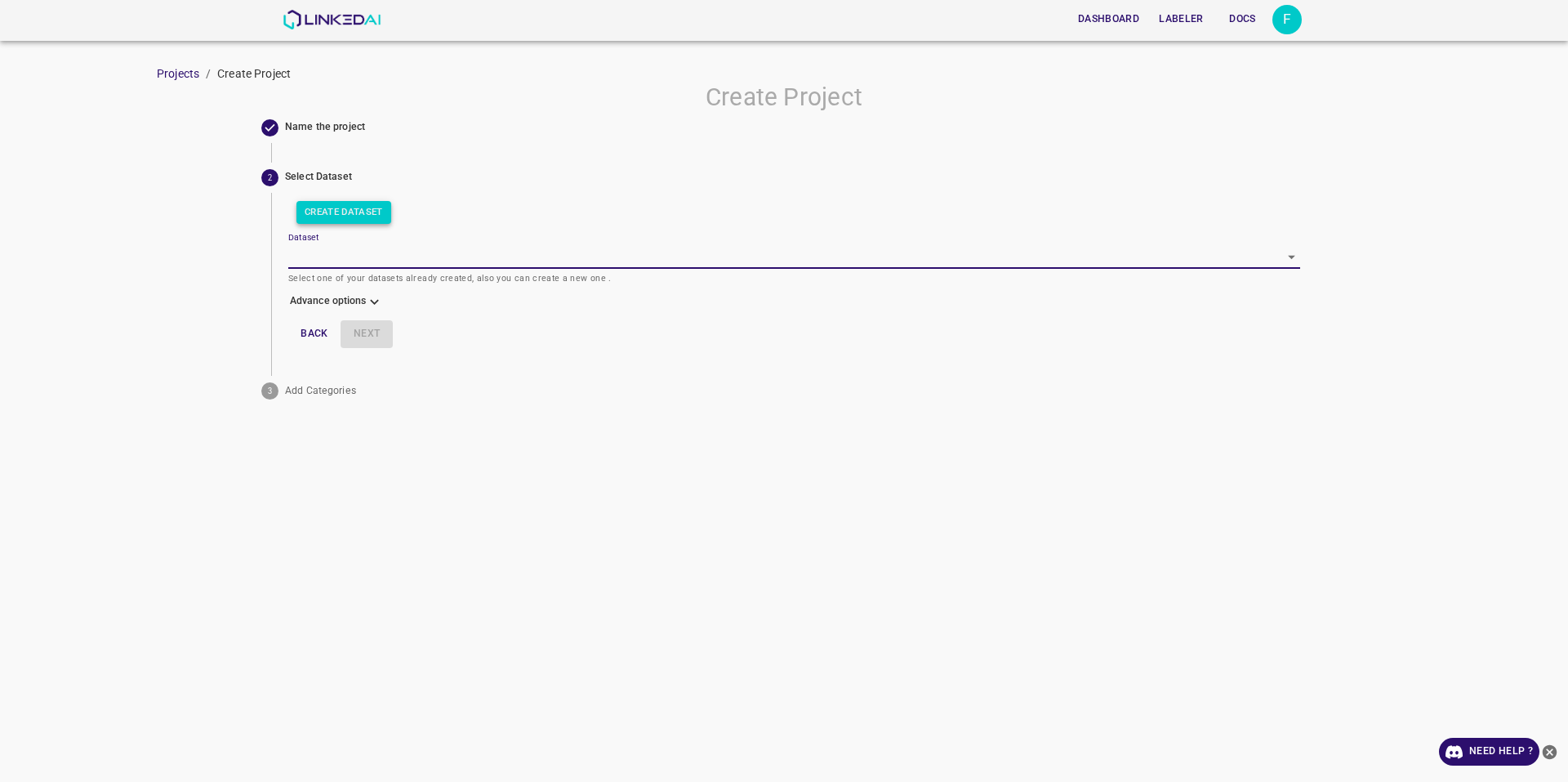
click at [363, 216] on button "Create Dataset" at bounding box center [343, 212] width 95 height 22
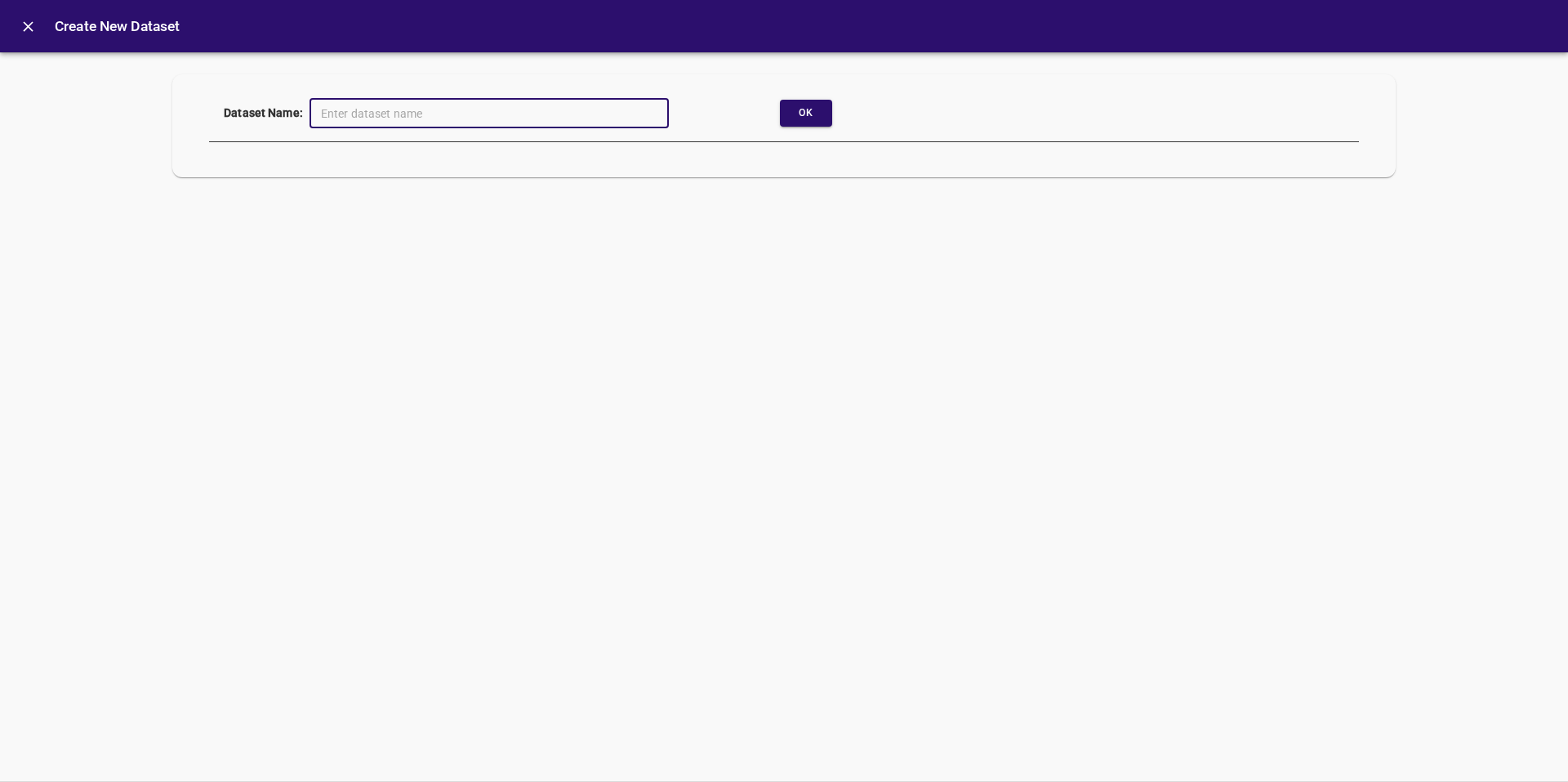
click at [378, 109] on input "text" at bounding box center [489, 113] width 360 height 30
click at [822, 105] on button "Ok" at bounding box center [806, 113] width 53 height 27
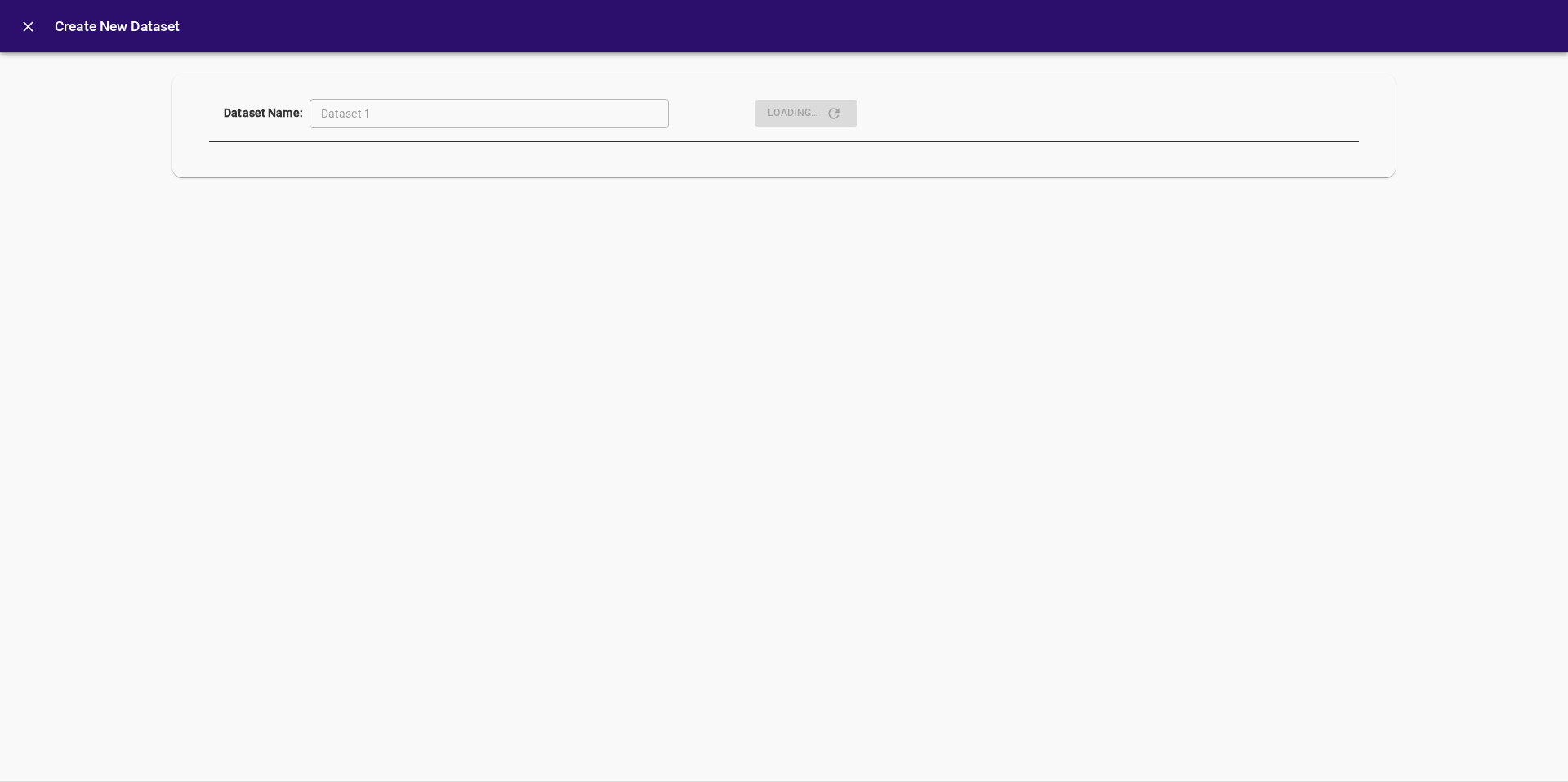
type input "[object Object]"
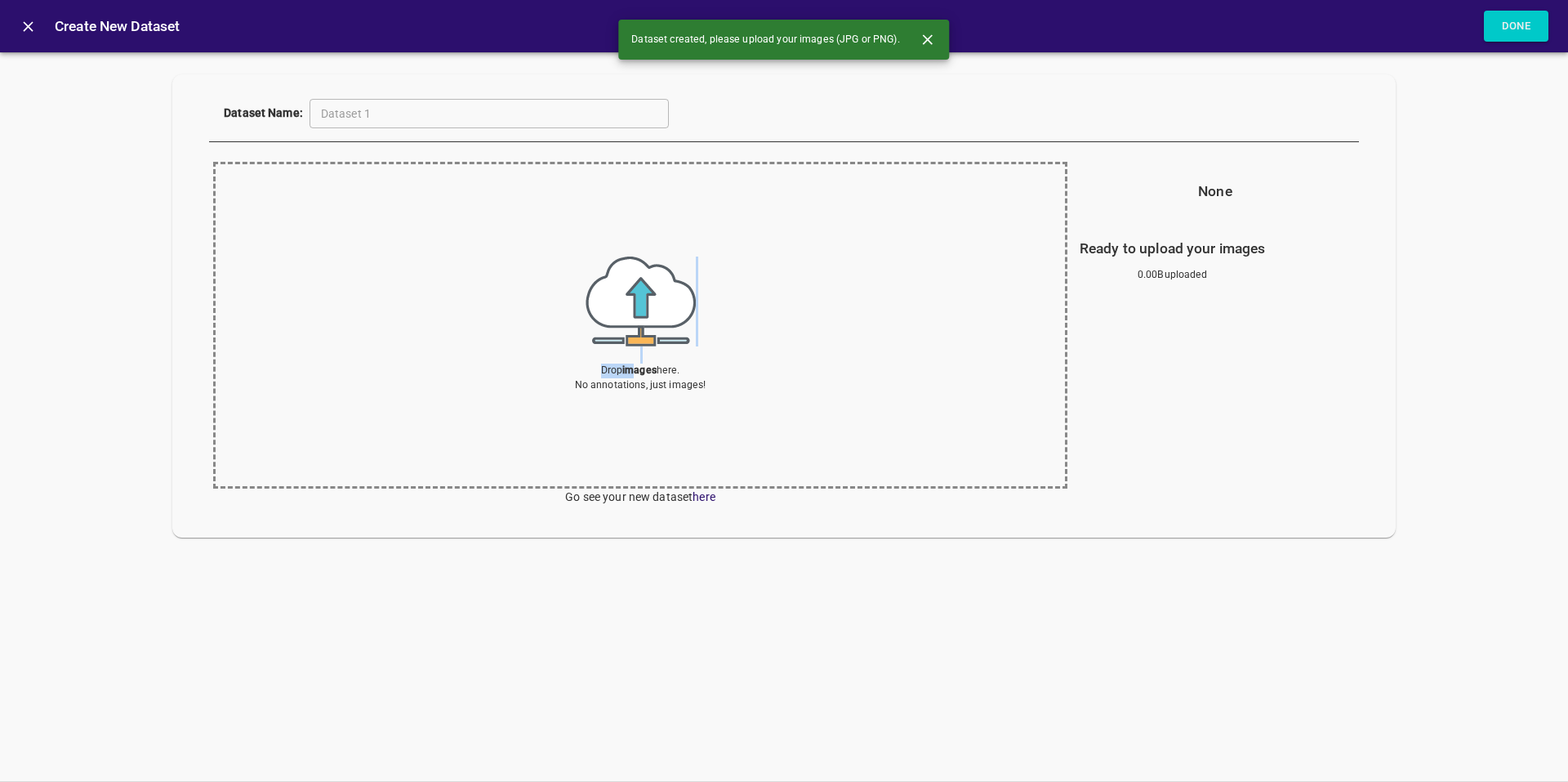
click at [632, 362] on div "Drop images here. No annotations, just images!" at bounding box center [640, 324] width 132 height 136
drag, startPoint x: 816, startPoint y: 283, endPoint x: 634, endPoint y: 278, distance: 182.1
click at [636, 279] on img at bounding box center [640, 301] width 110 height 90
click at [674, 404] on section "Drop images here. No annotations, just images!" at bounding box center [640, 325] width 855 height 327
click at [659, 336] on img at bounding box center [640, 301] width 110 height 90
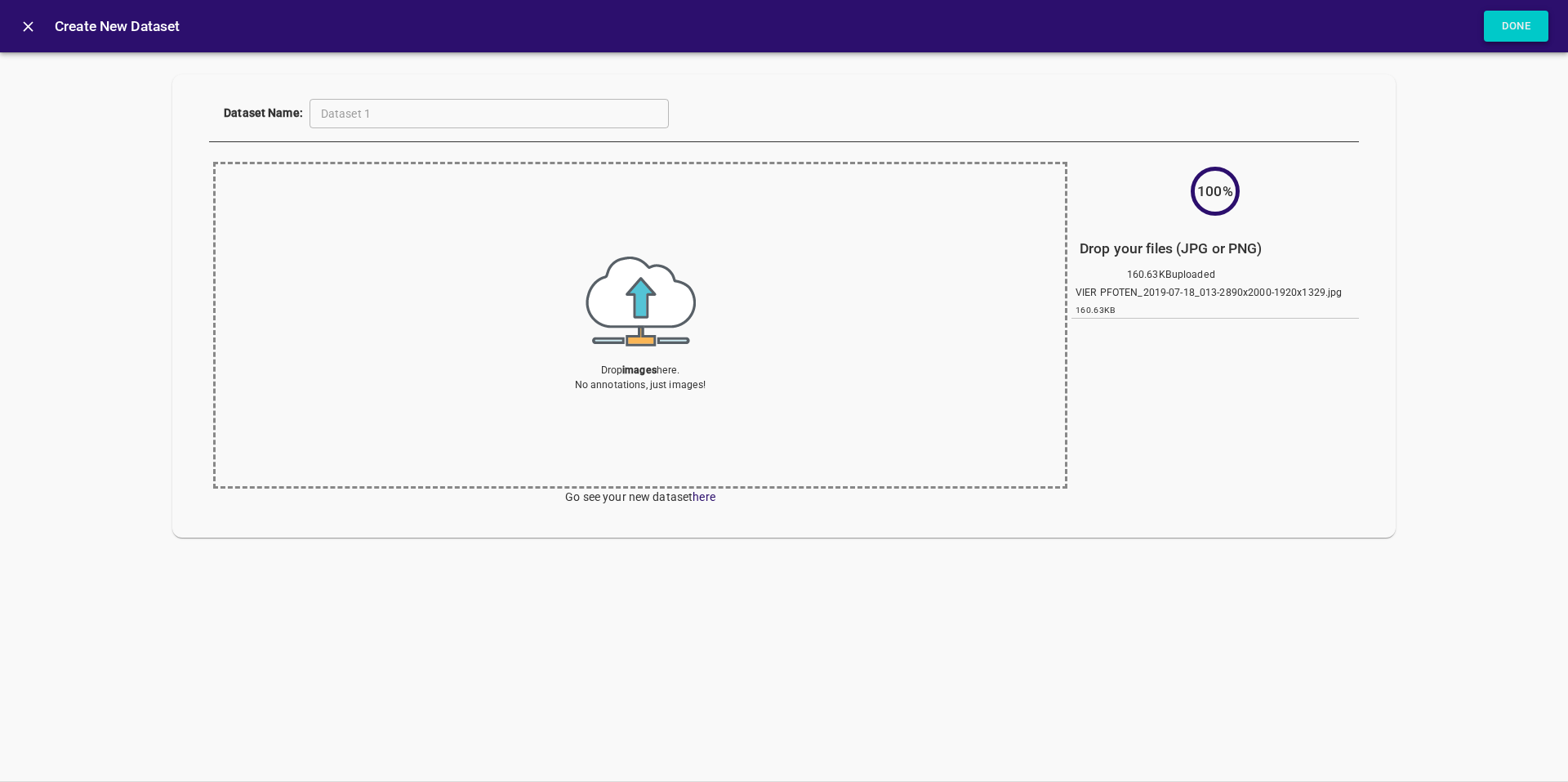
click at [1542, 33] on button "Done" at bounding box center [1516, 26] width 65 height 32
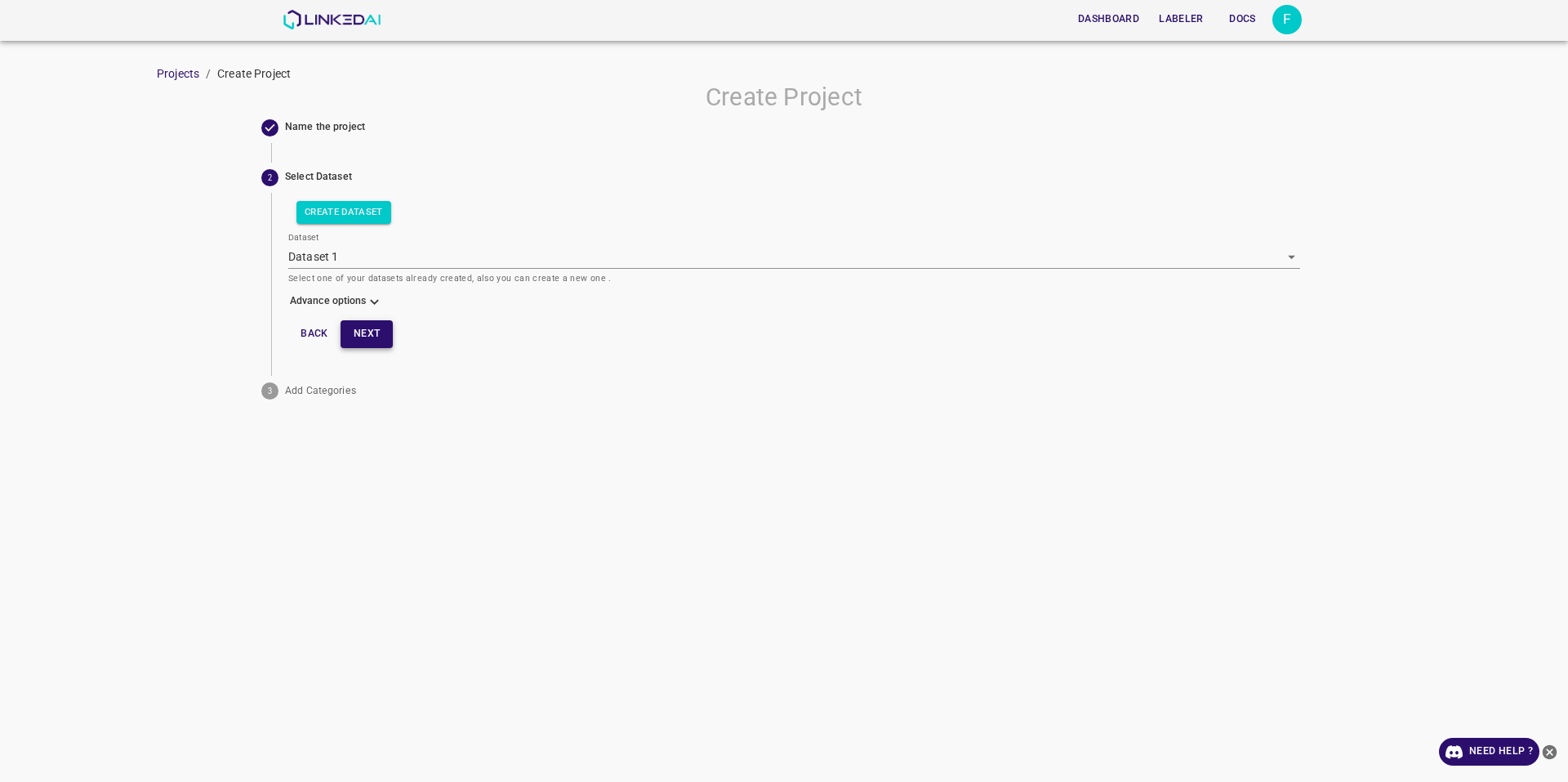
click at [359, 324] on button "Next" at bounding box center [366, 333] width 53 height 27
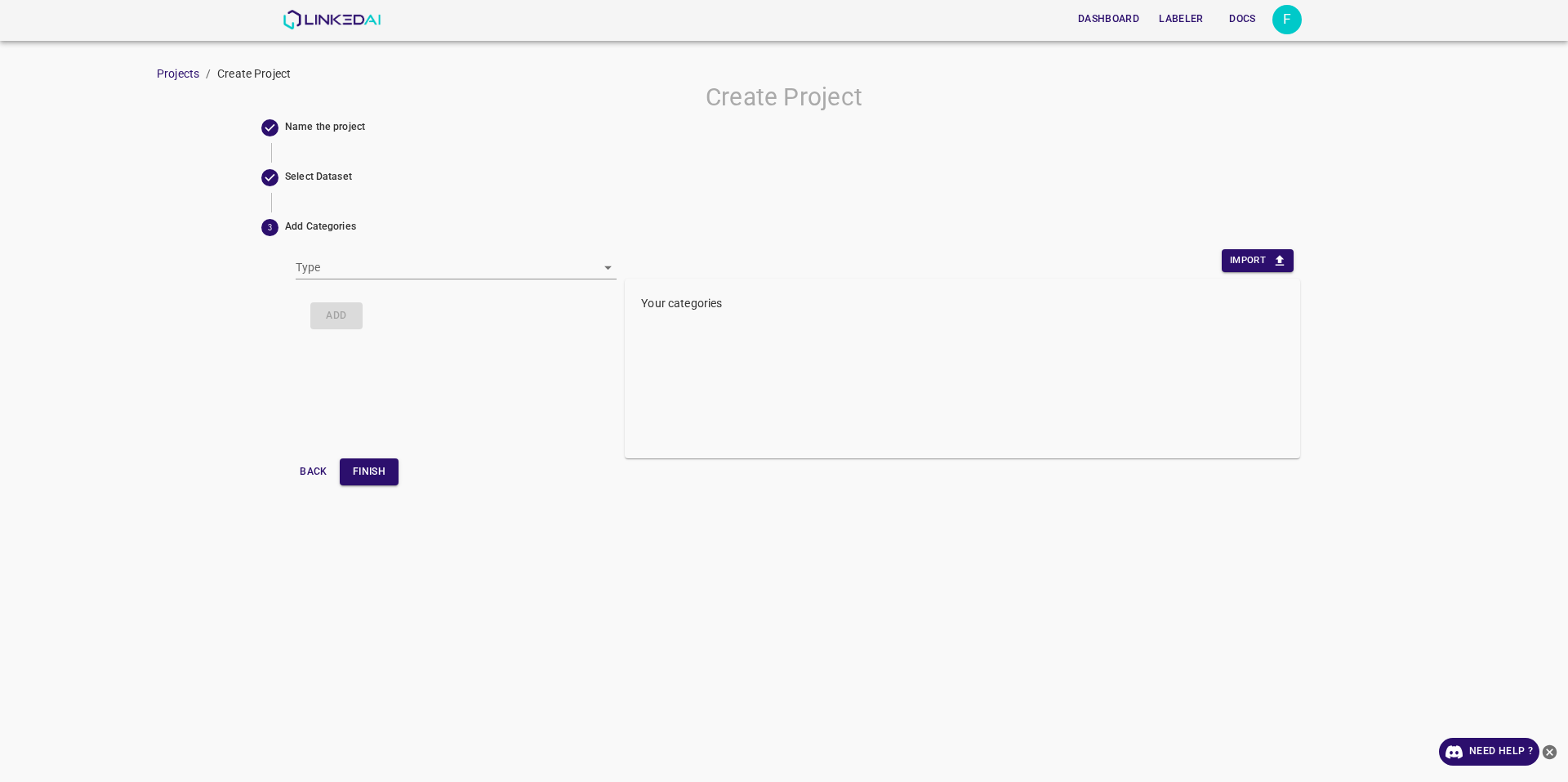
click at [420, 260] on body "Dashboard Labeler Docs F Projects / Create Project Create Project Name the proj…" at bounding box center [784, 391] width 1568 height 782
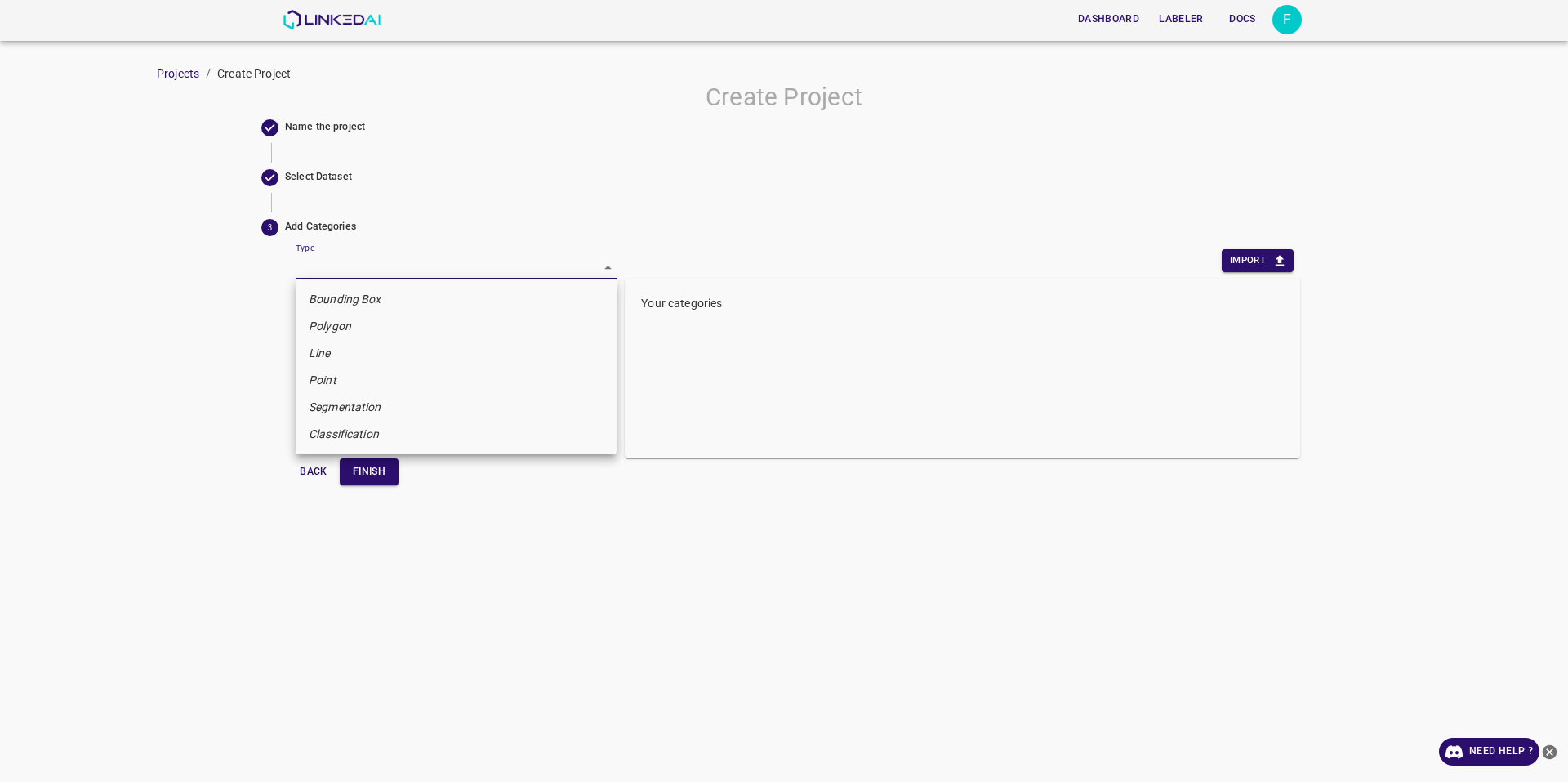
click at [375, 407] on em "Segmentation" at bounding box center [345, 408] width 73 height 18
type input "segmentation"
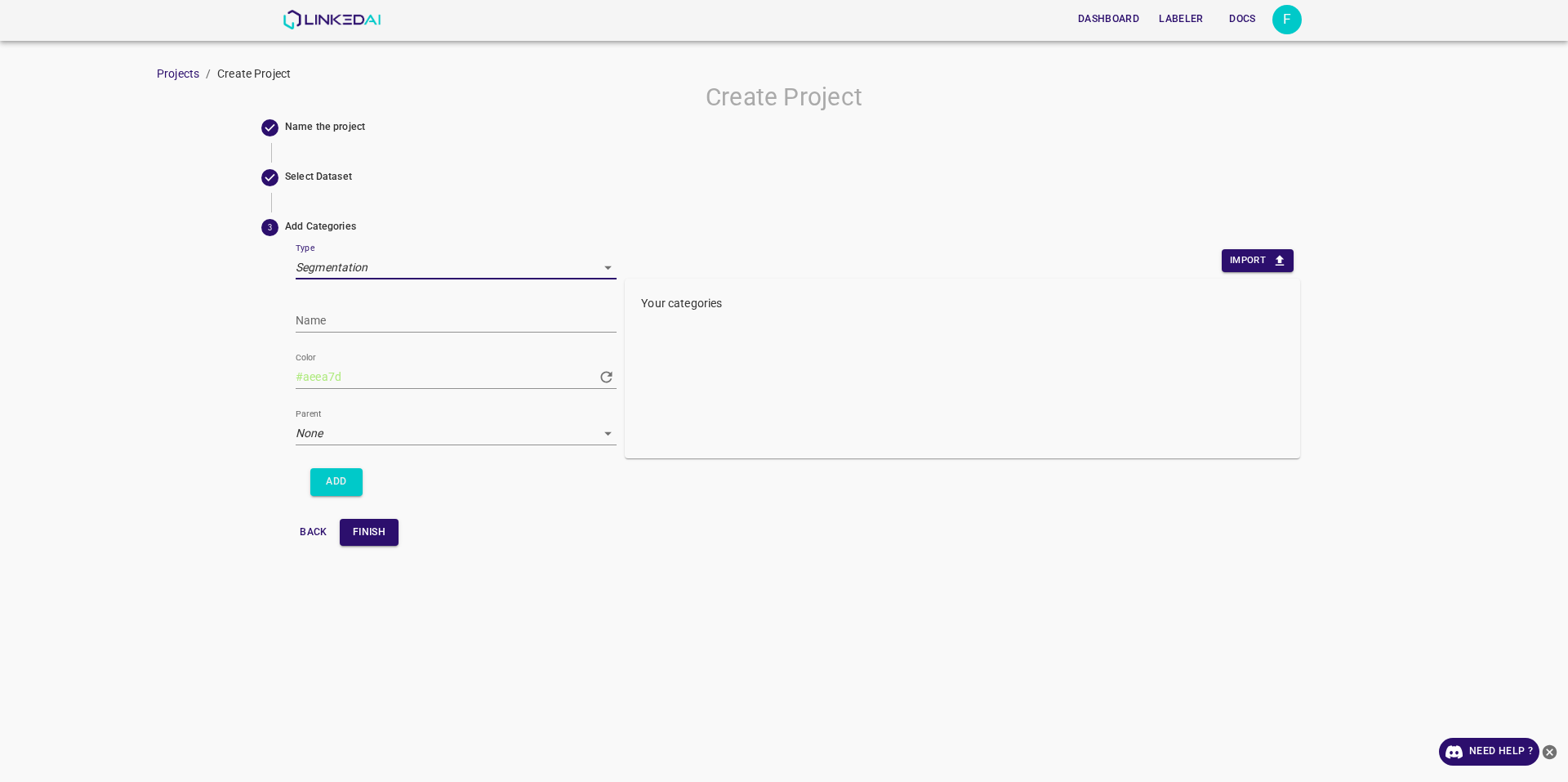
click at [402, 321] on input "Name" at bounding box center [455, 321] width 321 height 23
click at [811, 315] on div "Your categories" at bounding box center [962, 369] width 675 height 179
click at [451, 318] on input "Name" at bounding box center [455, 321] width 321 height 23
type input "Walkable"
click at [503, 238] on span "3 Add Categories" at bounding box center [784, 227] width 1046 height 30
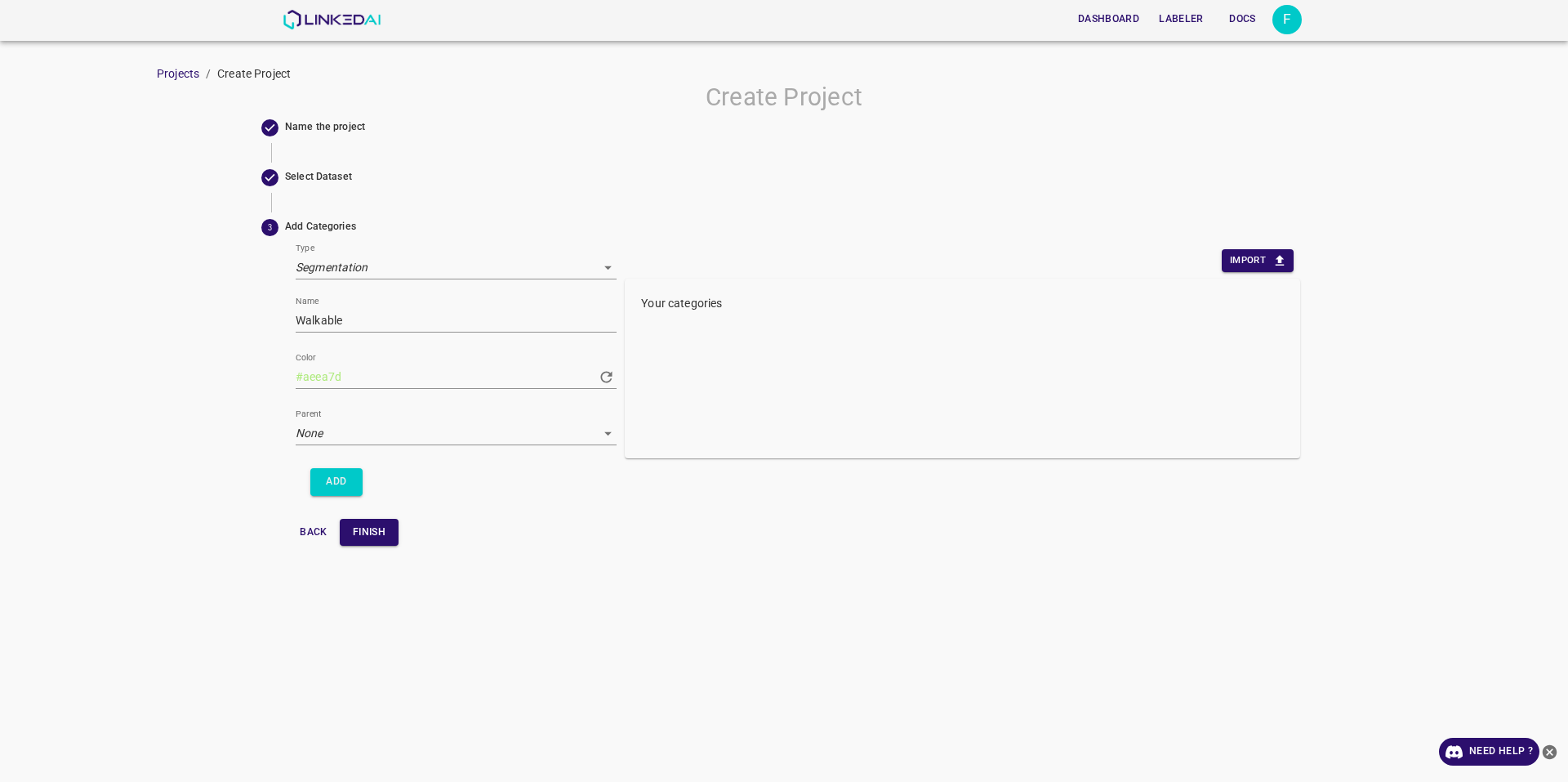
click at [489, 258] on body "Dashboard Labeler Docs F Projects / Create Project Create Project Name the proj…" at bounding box center [784, 391] width 1568 height 782
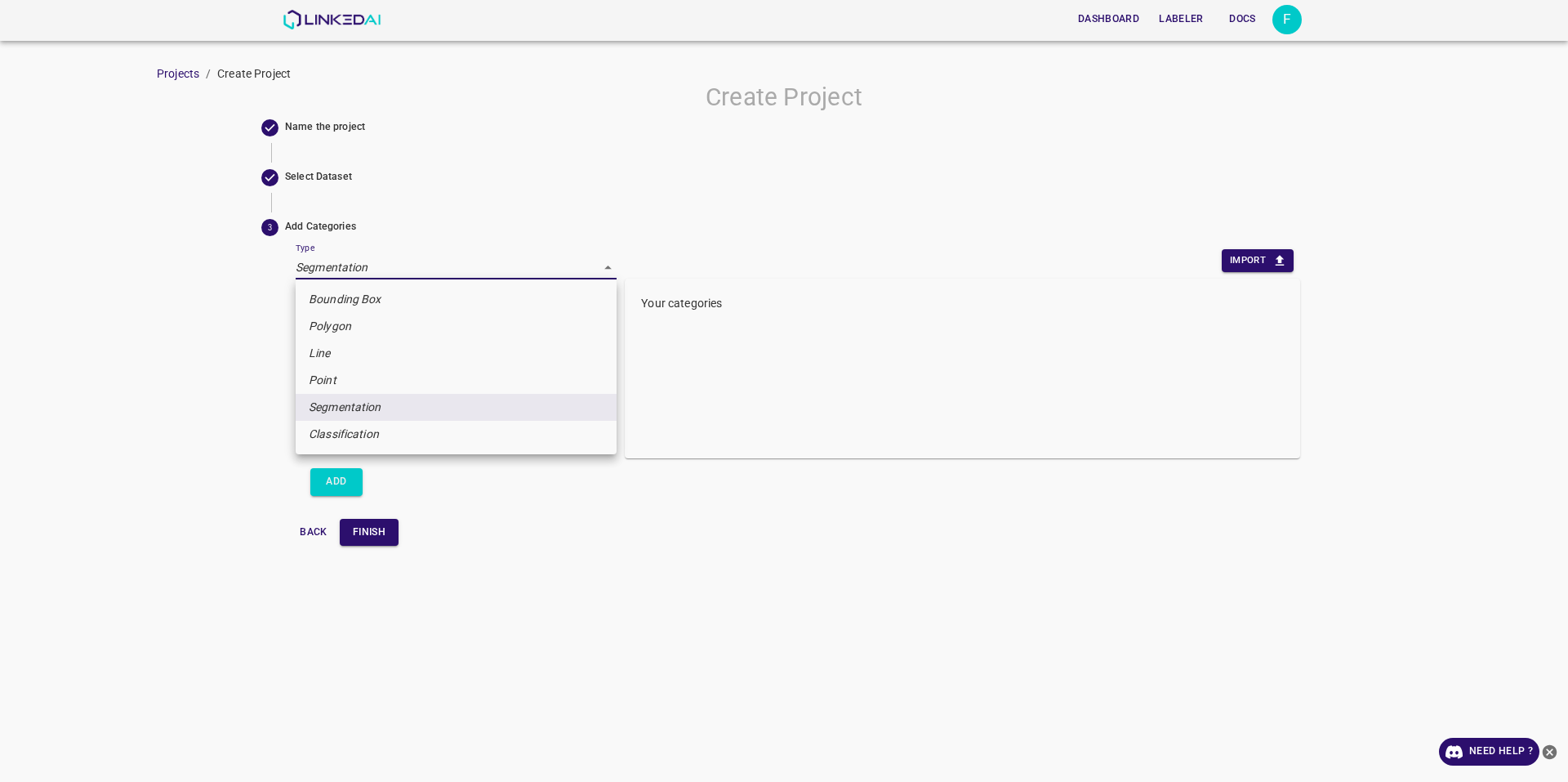
click at [254, 422] on div at bounding box center [784, 391] width 1568 height 782
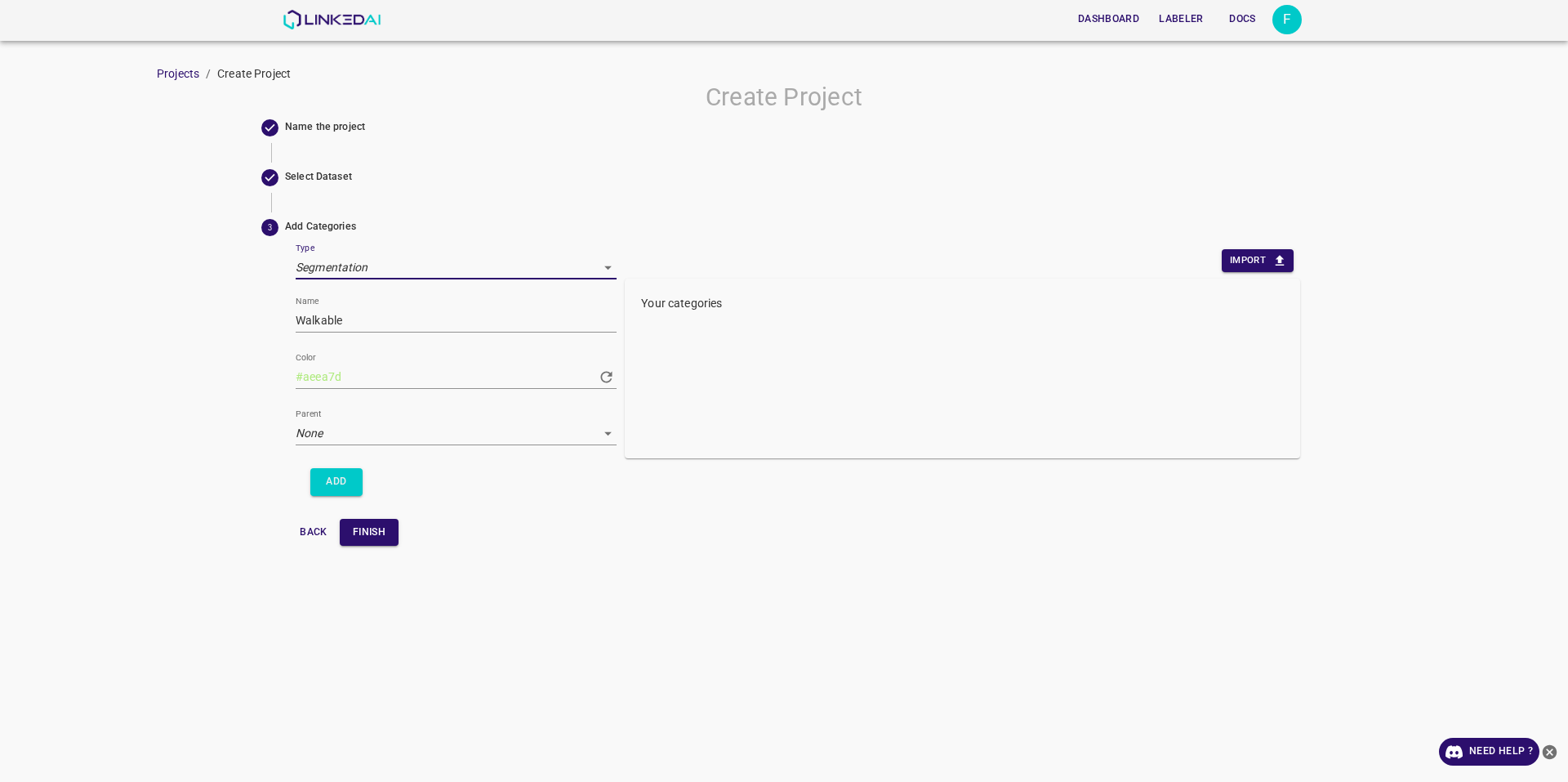
click at [366, 431] on body "Dashboard Labeler Docs F Projects / Create Project Create Project Name the proj…" at bounding box center [784, 391] width 1568 height 782
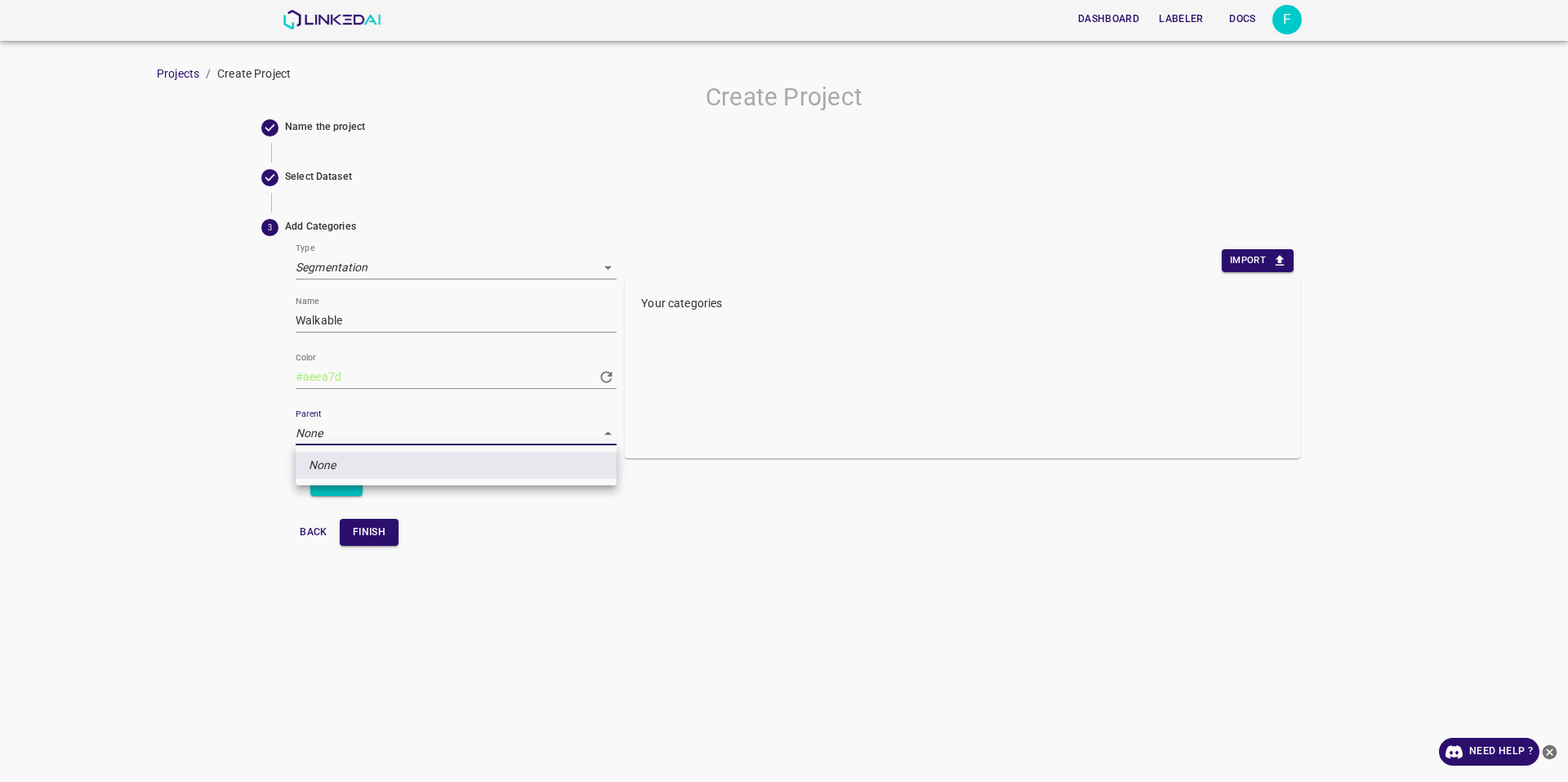
click at [370, 440] on div at bounding box center [784, 391] width 1568 height 782
click at [359, 163] on span "Select Dataset" at bounding box center [784, 177] width 1046 height 30
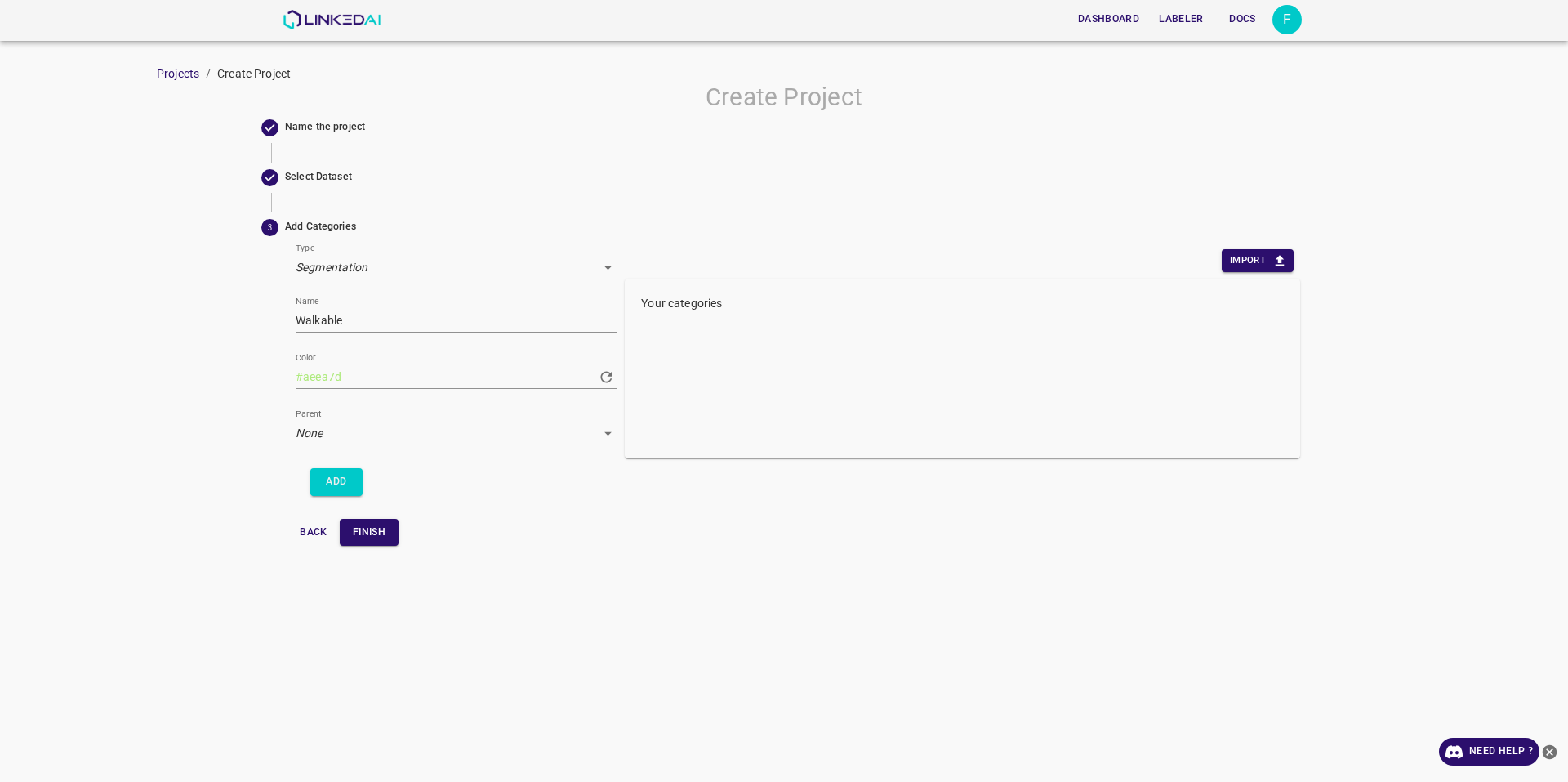
click at [325, 176] on span "Select Dataset" at bounding box center [795, 176] width 1021 height 15
click at [287, 176] on span "Select Dataset" at bounding box center [795, 176] width 1021 height 15
click at [252, 172] on div "Create Project Name the project Select Dataset 3 Add Categories Type Segmentati…" at bounding box center [784, 319] width 1568 height 472
click at [336, 484] on button "Add" at bounding box center [336, 482] width 53 height 27
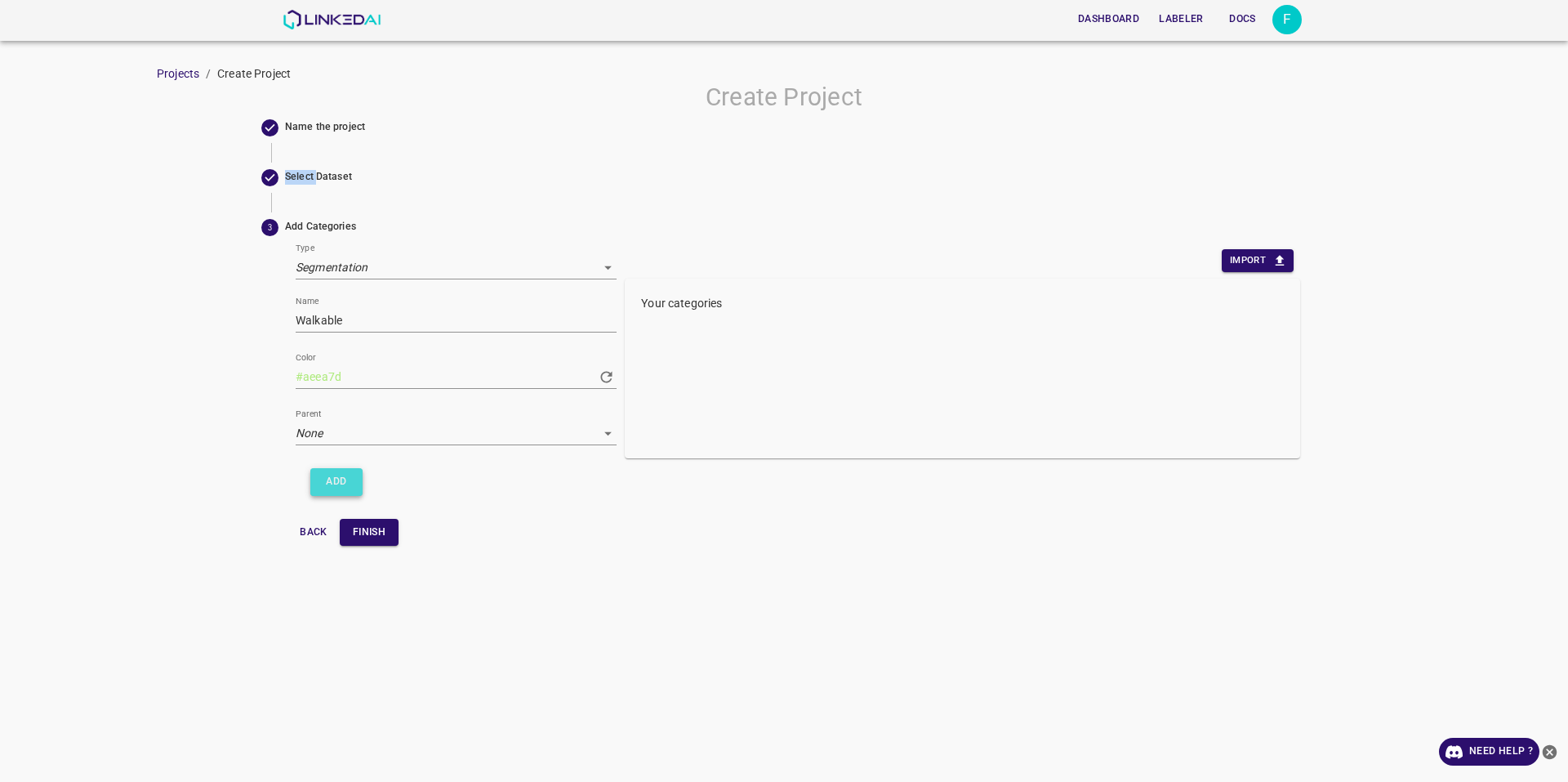
type input "#59e4f6"
click at [422, 370] on input "#59e4f6" at bounding box center [440, 377] width 291 height 23
click at [410, 320] on input "Name" at bounding box center [455, 321] width 321 height 23
type input "Not Walkable"
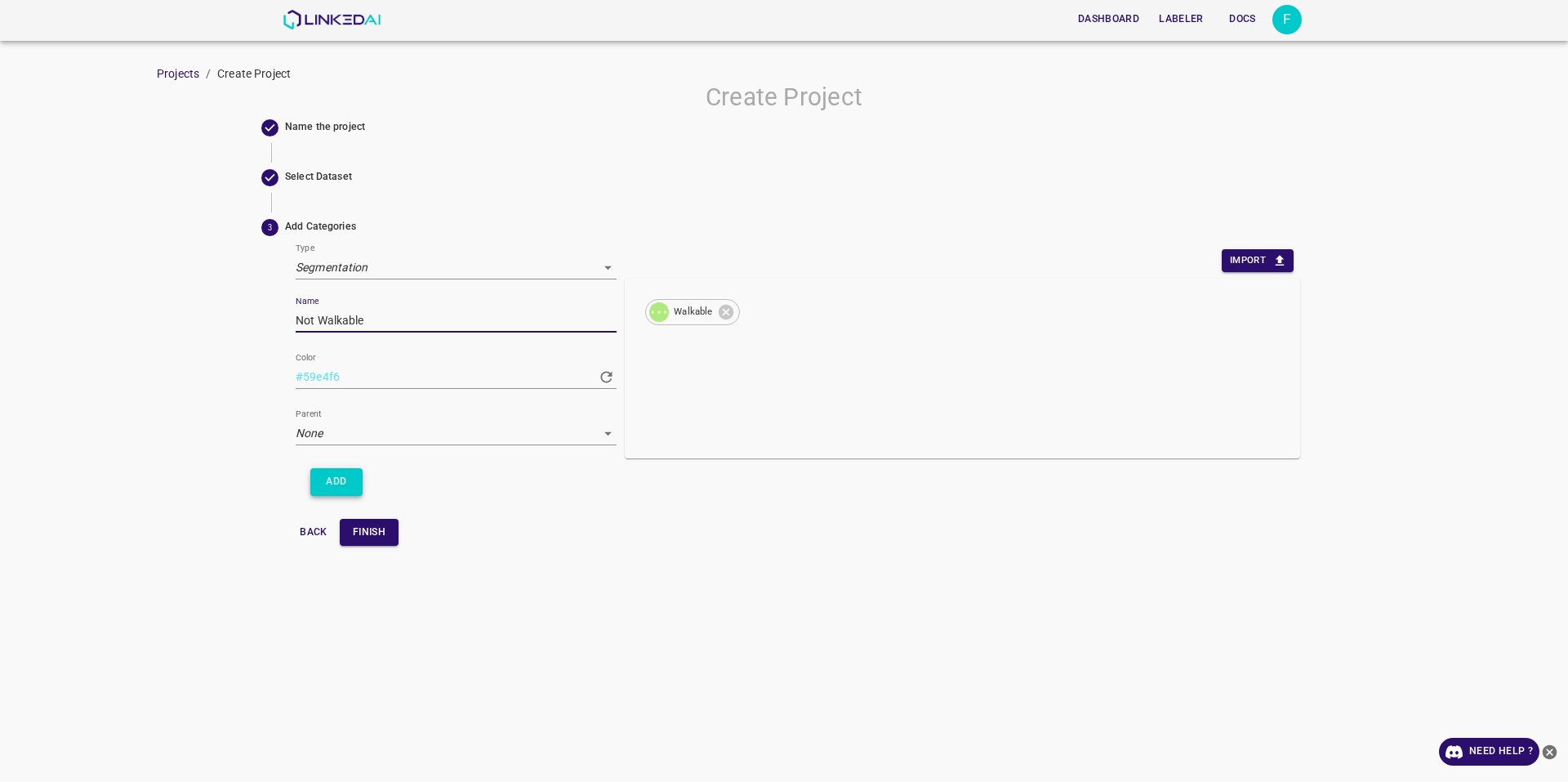
click at [342, 472] on button "Add" at bounding box center [336, 482] width 53 height 27
type input "#a748c1"
click at [371, 531] on button "Finish" at bounding box center [369, 532] width 58 height 27
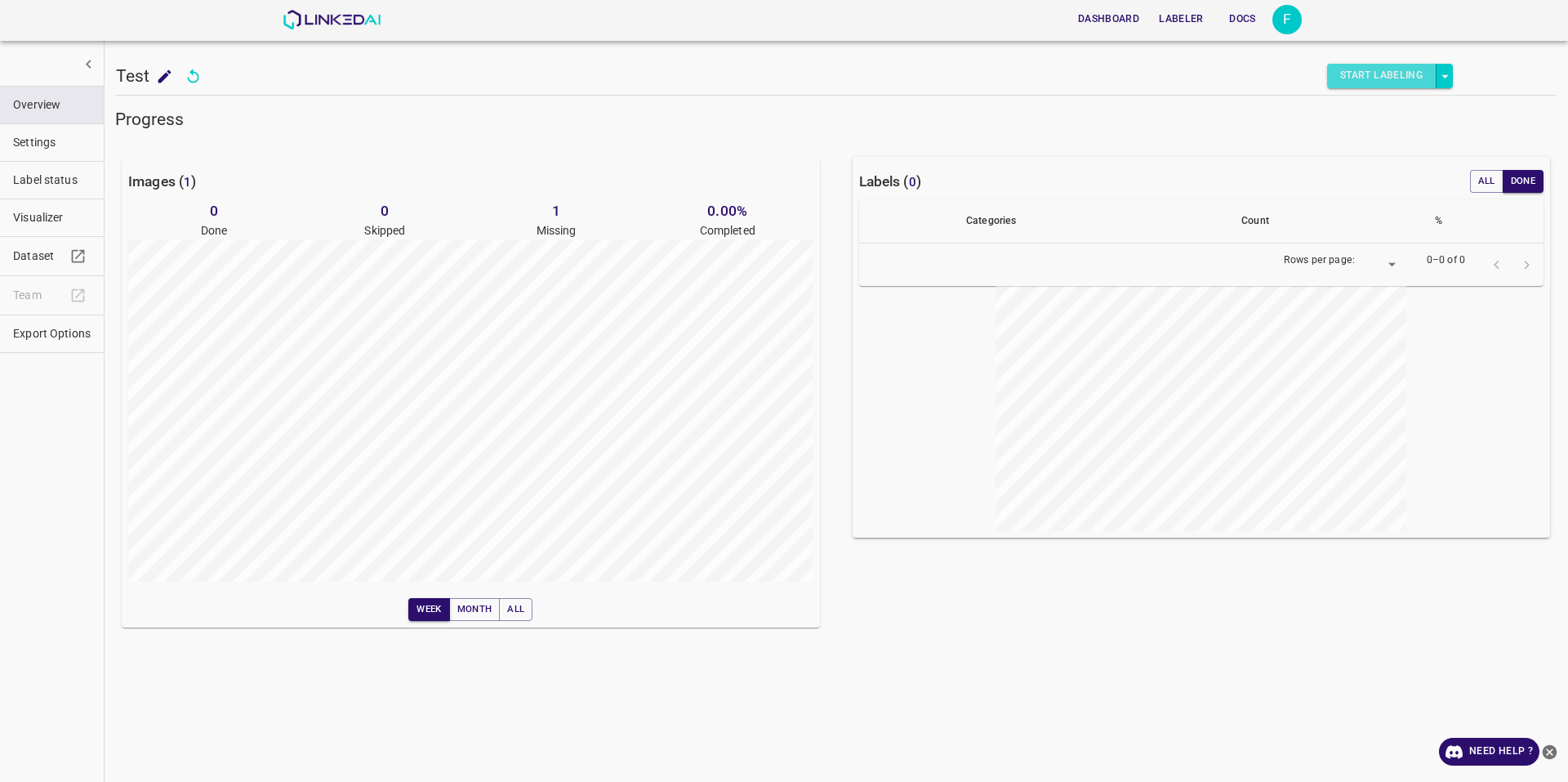
click at [1384, 78] on button "Start Labeling" at bounding box center [1382, 75] width 109 height 24
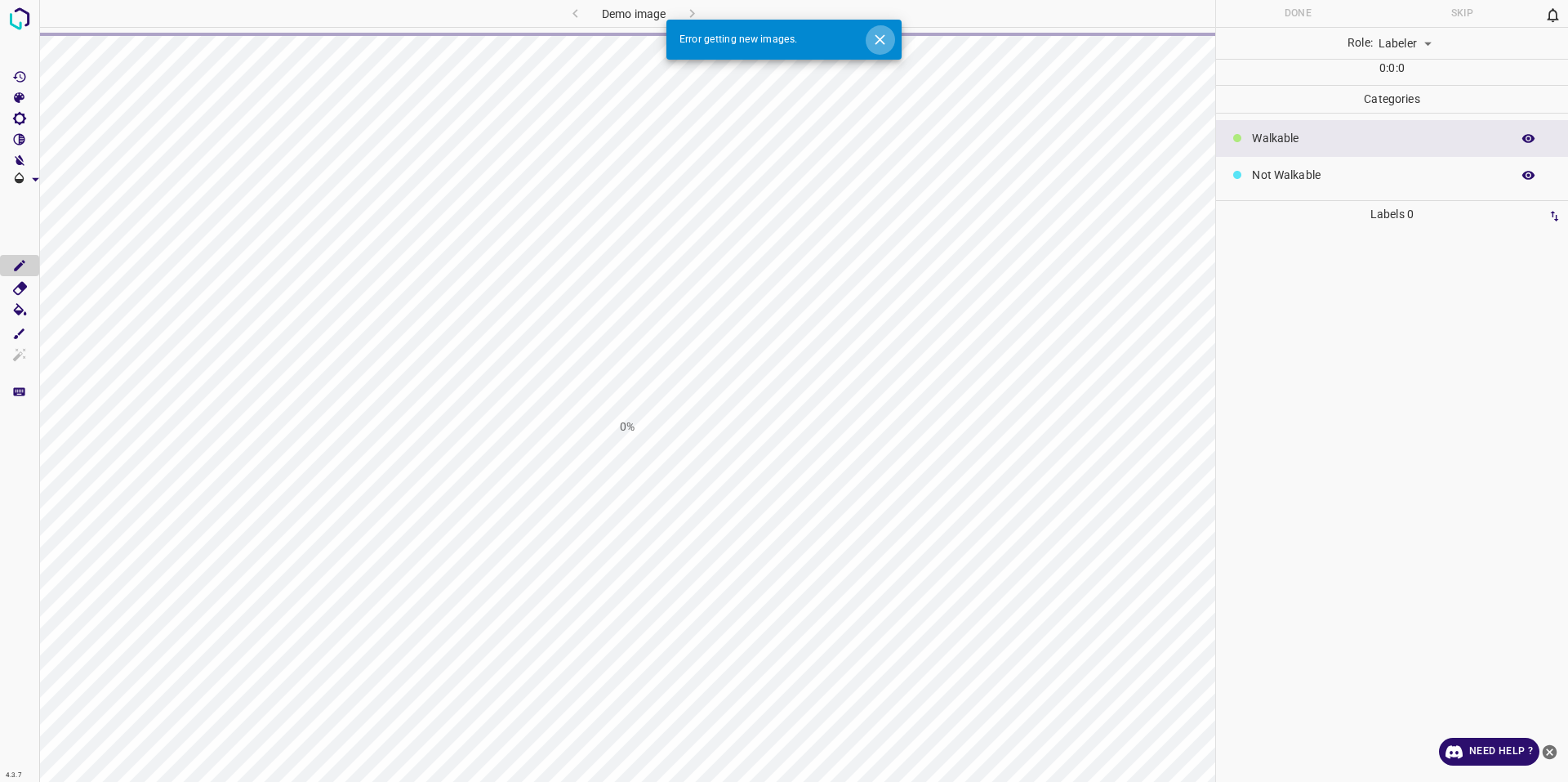
click at [890, 41] on button "Close" at bounding box center [879, 39] width 30 height 30
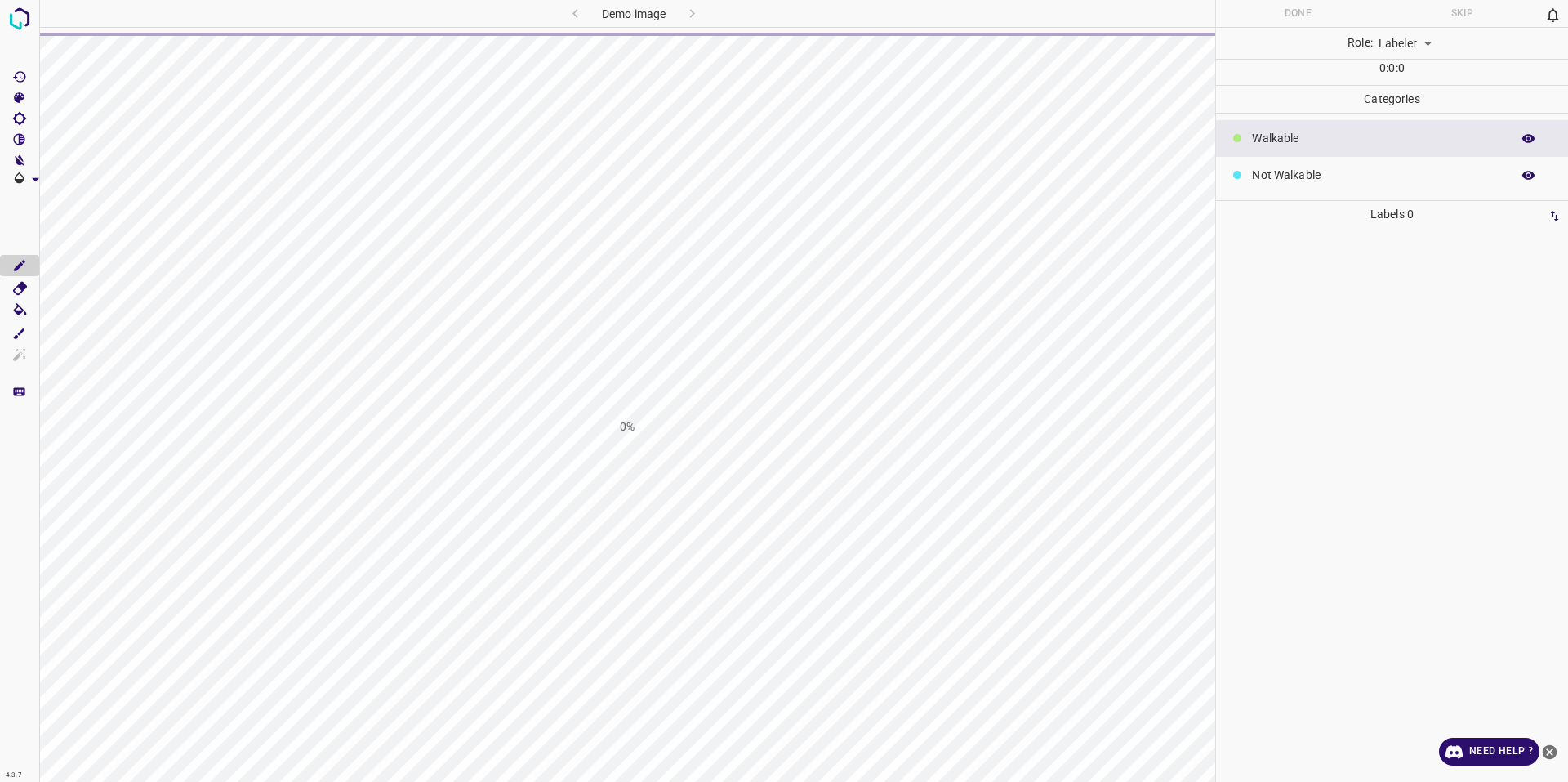
click at [708, 19] on div "Demo image" at bounding box center [634, 14] width 388 height 27
drag, startPoint x: 694, startPoint y: 12, endPoint x: 685, endPoint y: 10, distance: 9.2
click at [692, 11] on div "Demo image" at bounding box center [634, 14] width 388 height 27
click at [17, 8] on img at bounding box center [19, 19] width 29 height 29
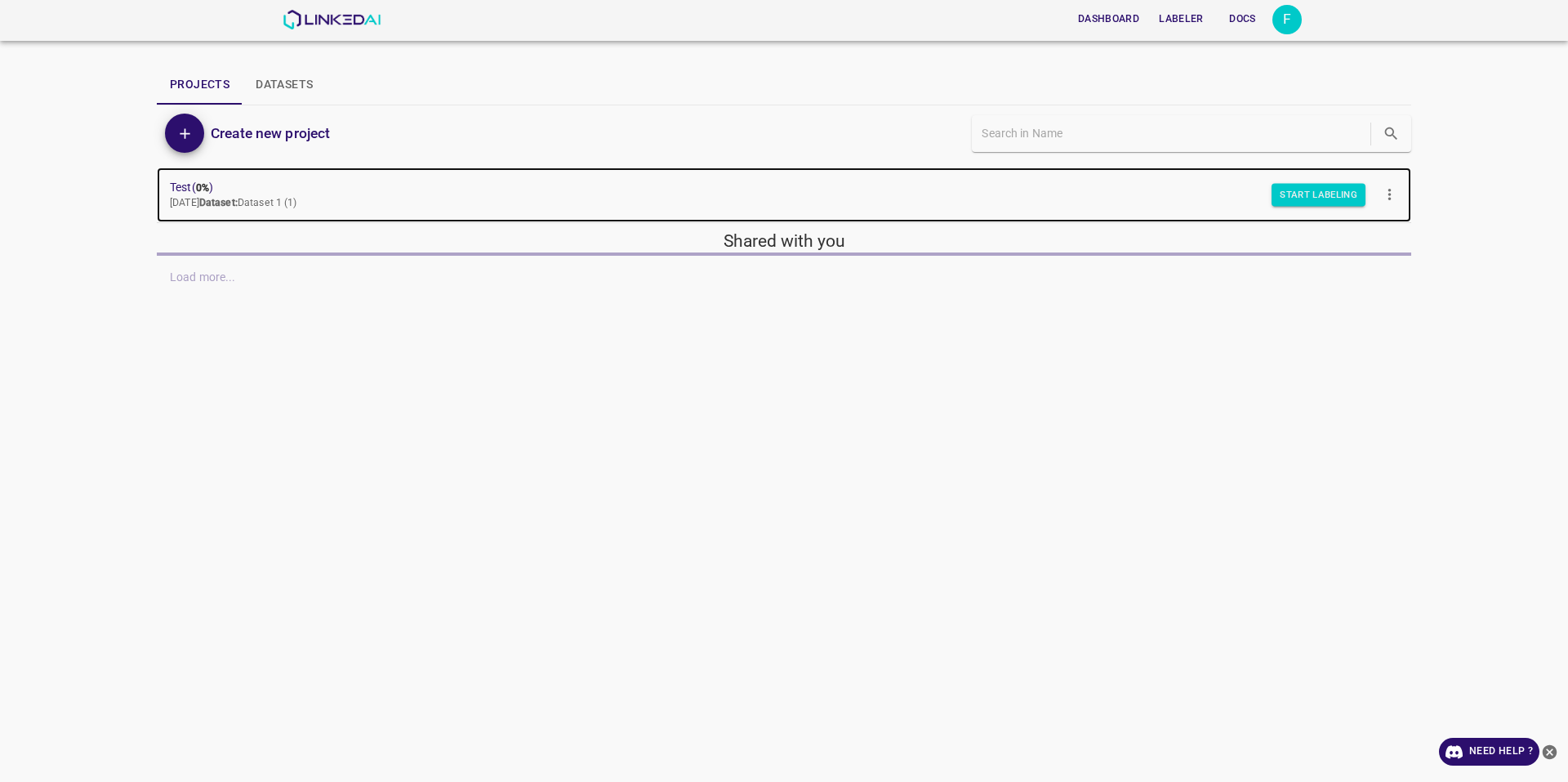
click at [238, 199] on b "Dataset:" at bounding box center [217, 203] width 38 height 12
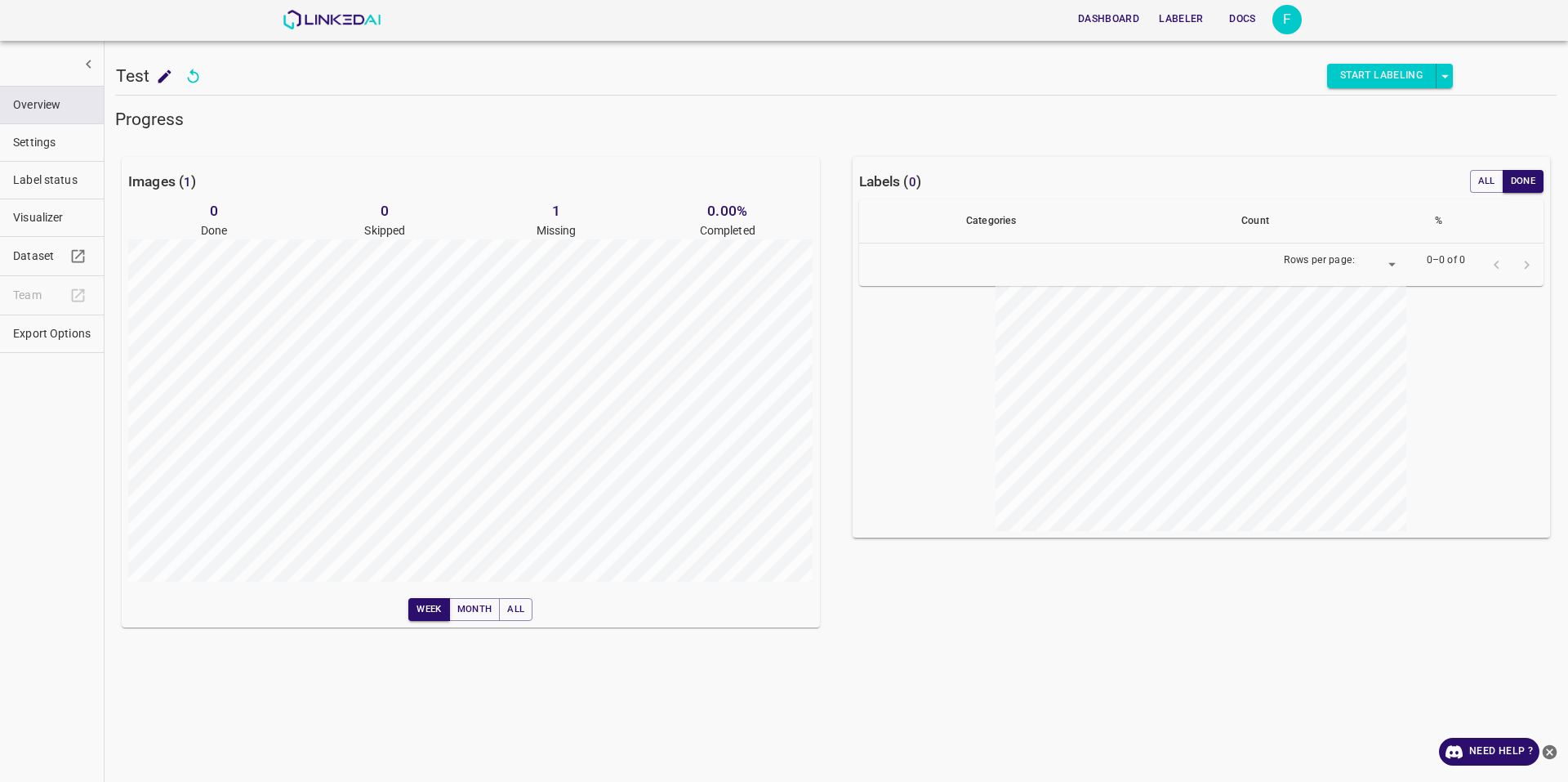
click at [72, 149] on span "Settings" at bounding box center [52, 142] width 78 height 18
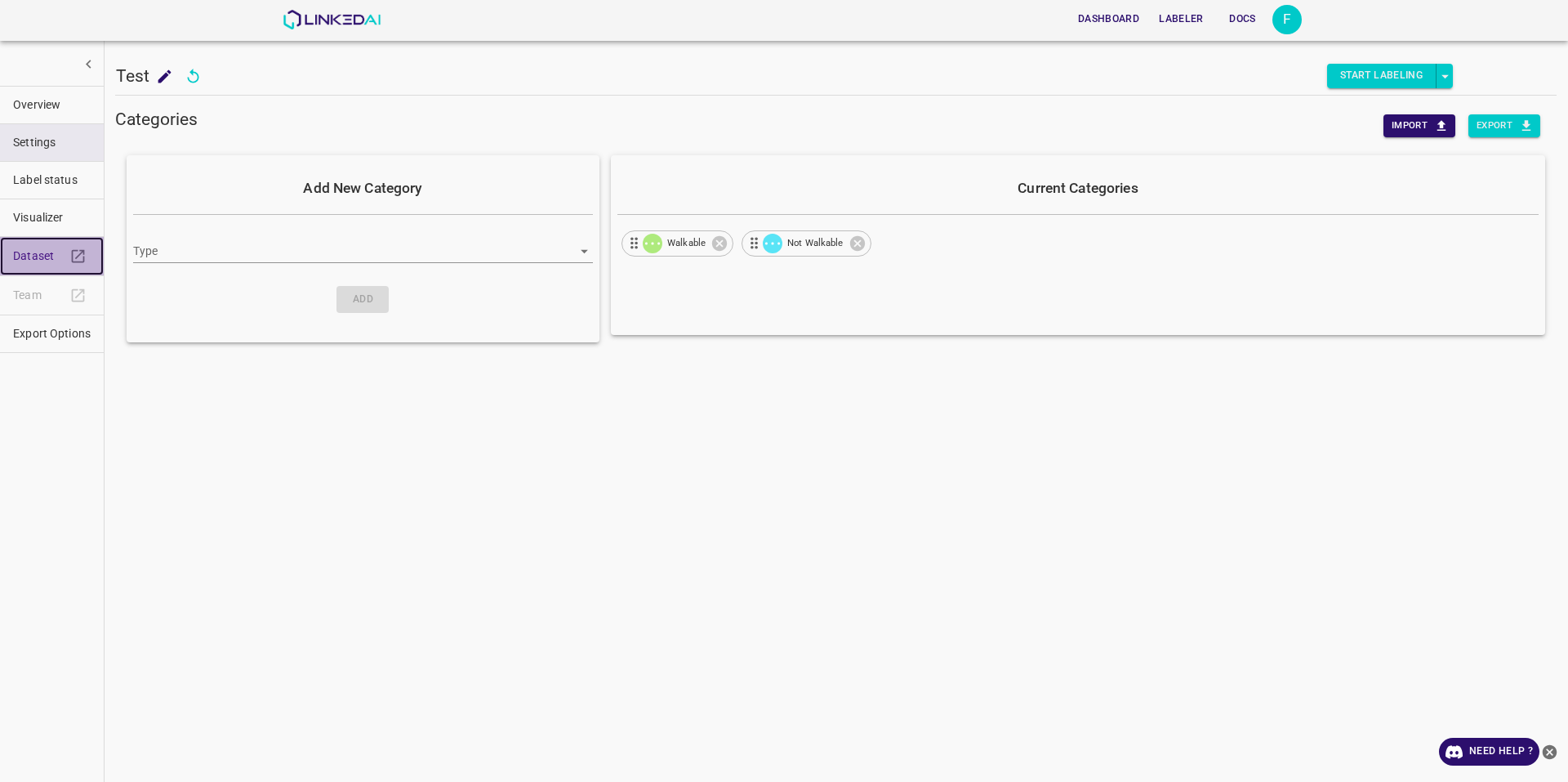
click at [57, 265] on link "Dataset" at bounding box center [52, 255] width 103 height 38
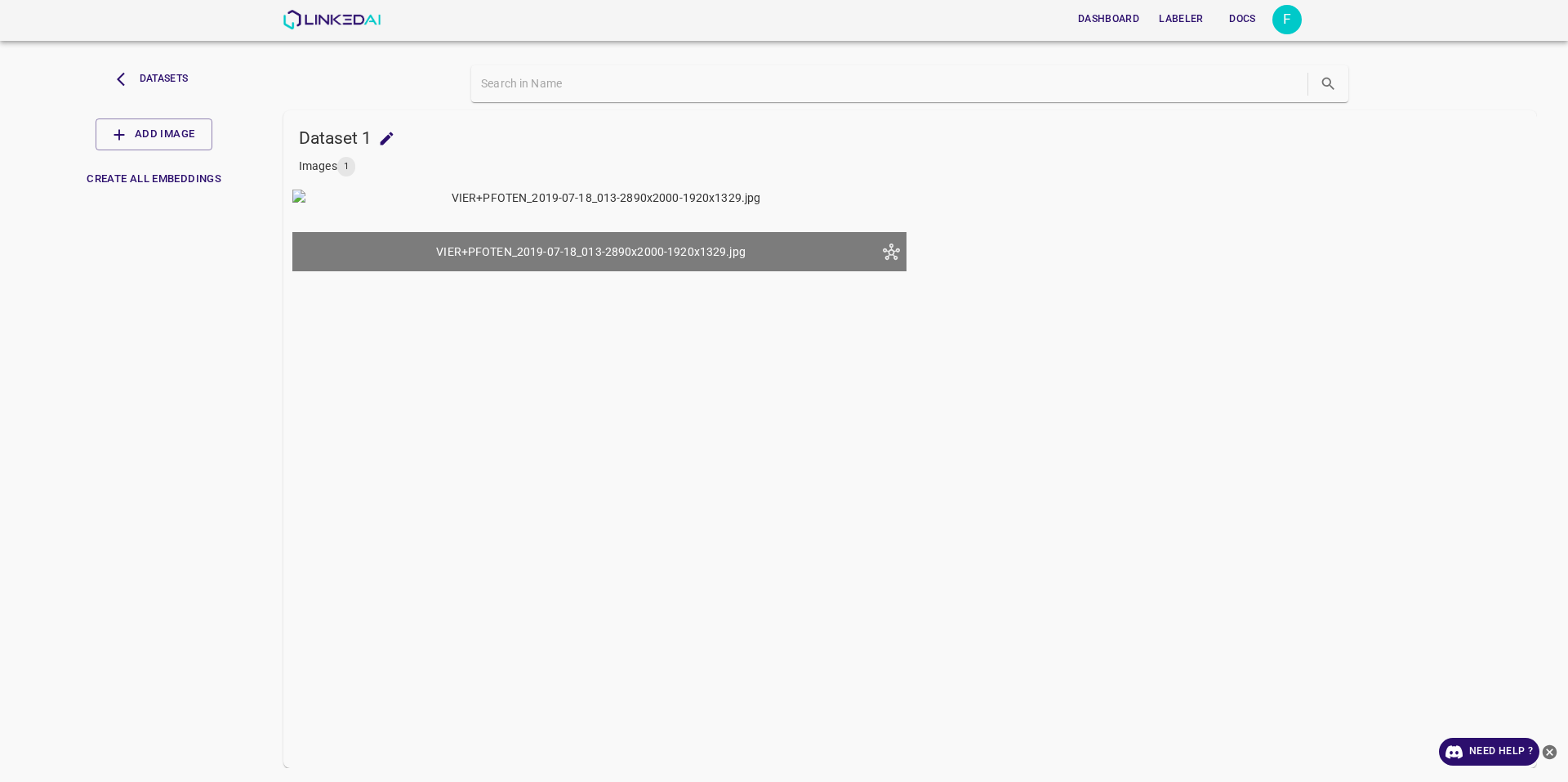
click at [479, 246] on div "VIER+PFOTEN_2019-07-18_013-2890x2000-1920x1329.jpg" at bounding box center [591, 252] width 571 height 20
click at [143, 82] on button "Datasets" at bounding box center [154, 79] width 82 height 27
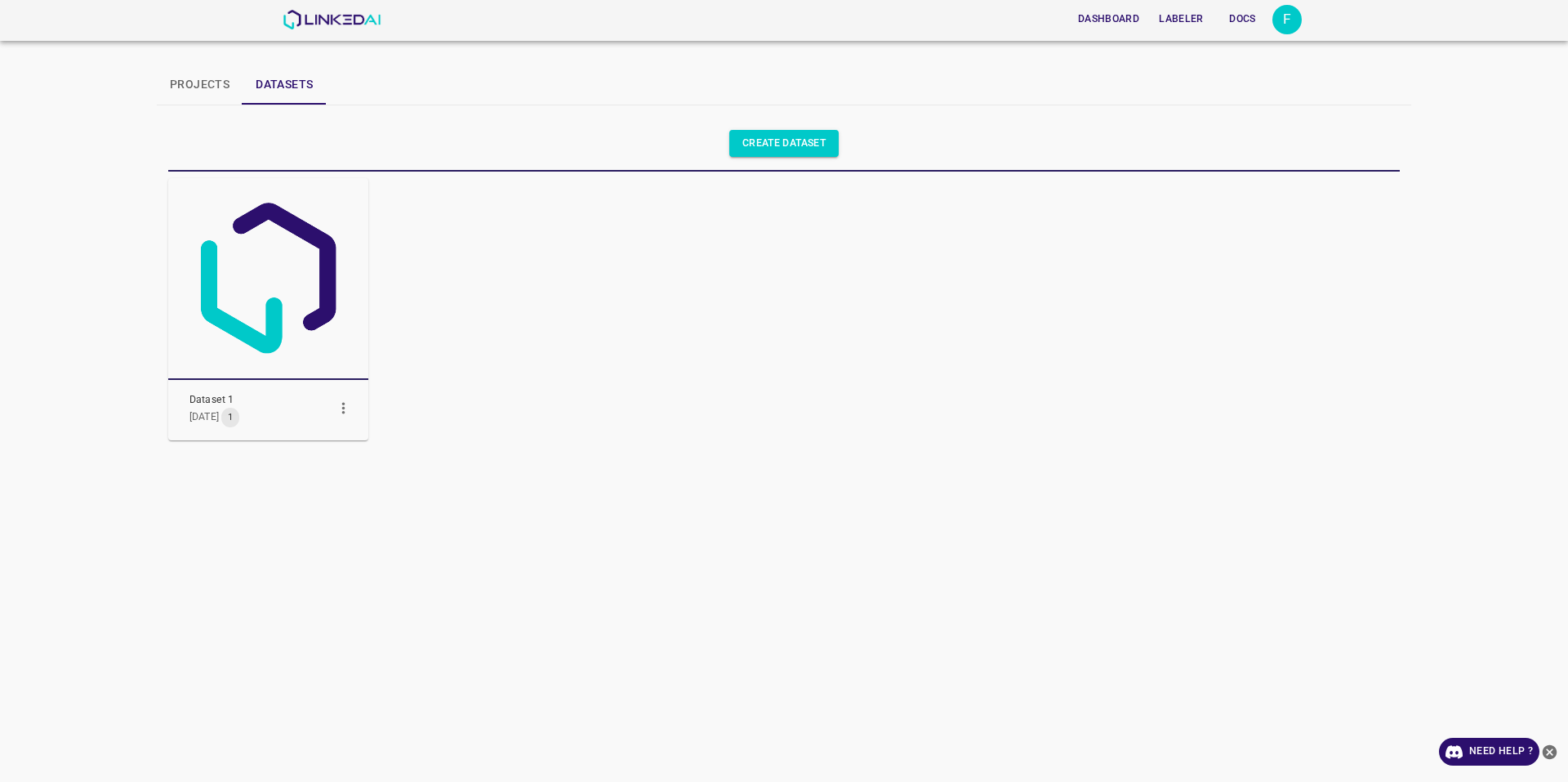
click at [193, 94] on button "Projects" at bounding box center [200, 85] width 86 height 39
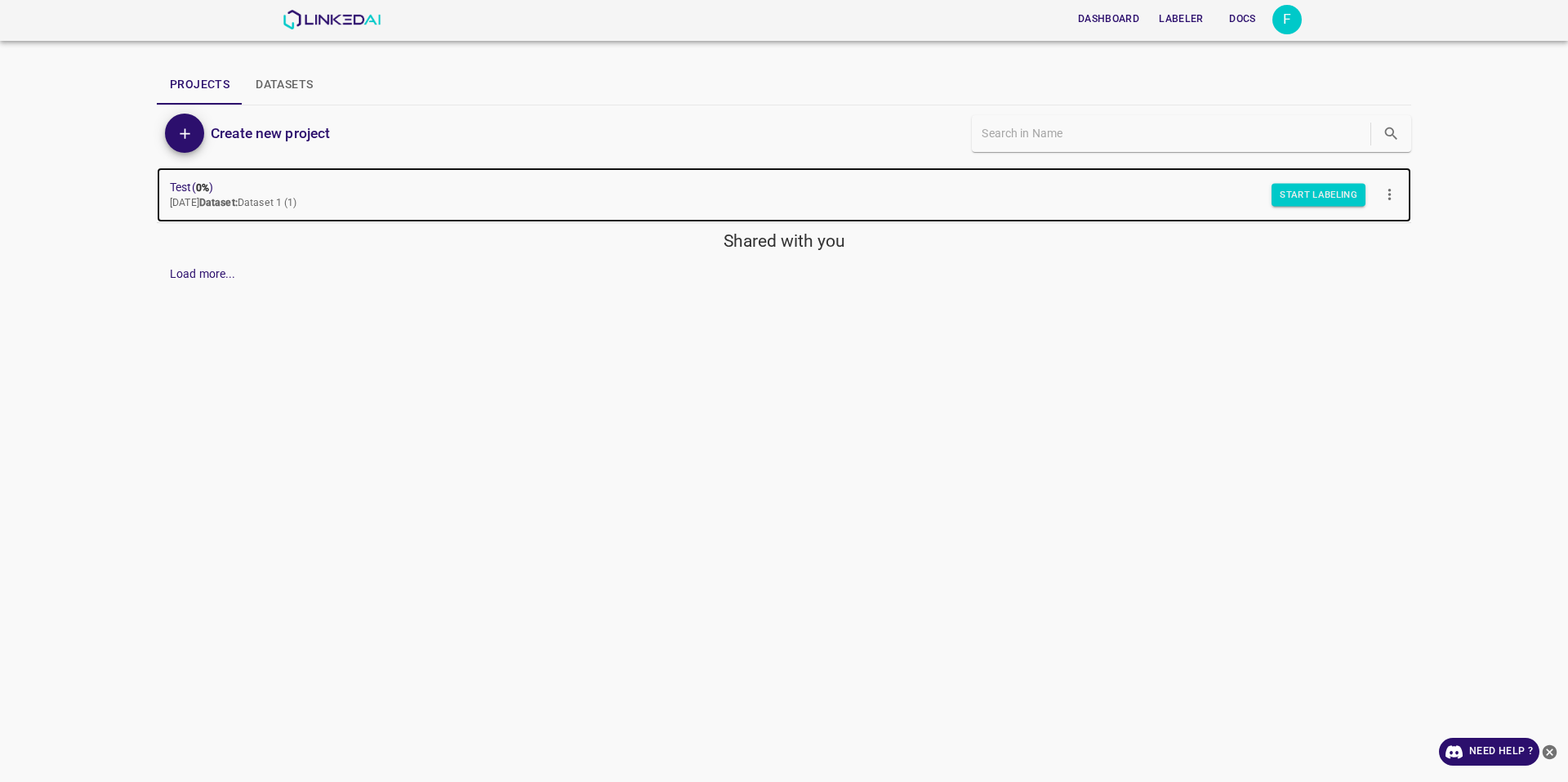
click at [227, 196] on p "[DATE] Dataset: Dataset 1 (1)" at bounding box center [770, 203] width 1202 height 15
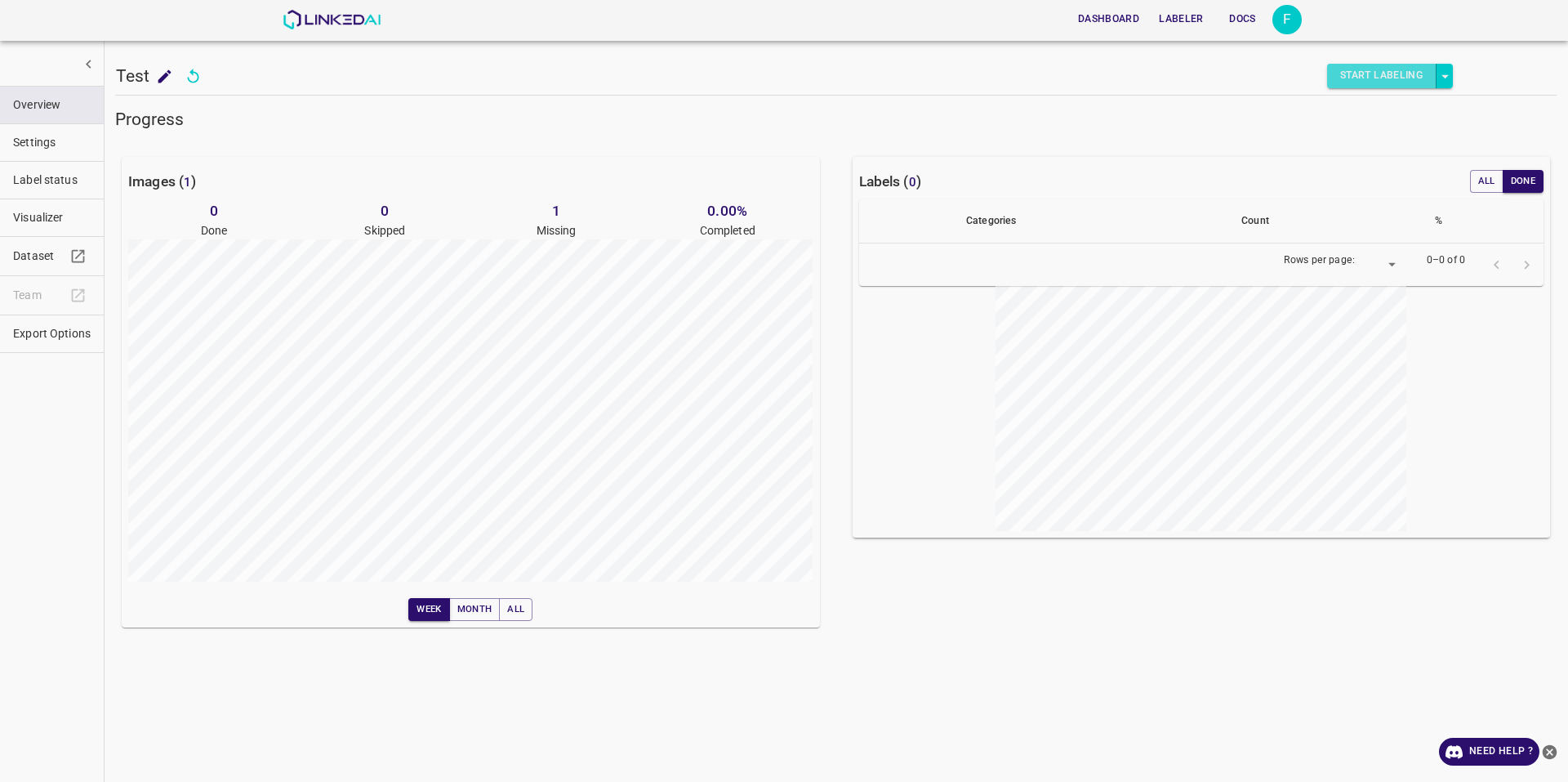
click at [1361, 79] on button "Start Labeling" at bounding box center [1382, 75] width 109 height 24
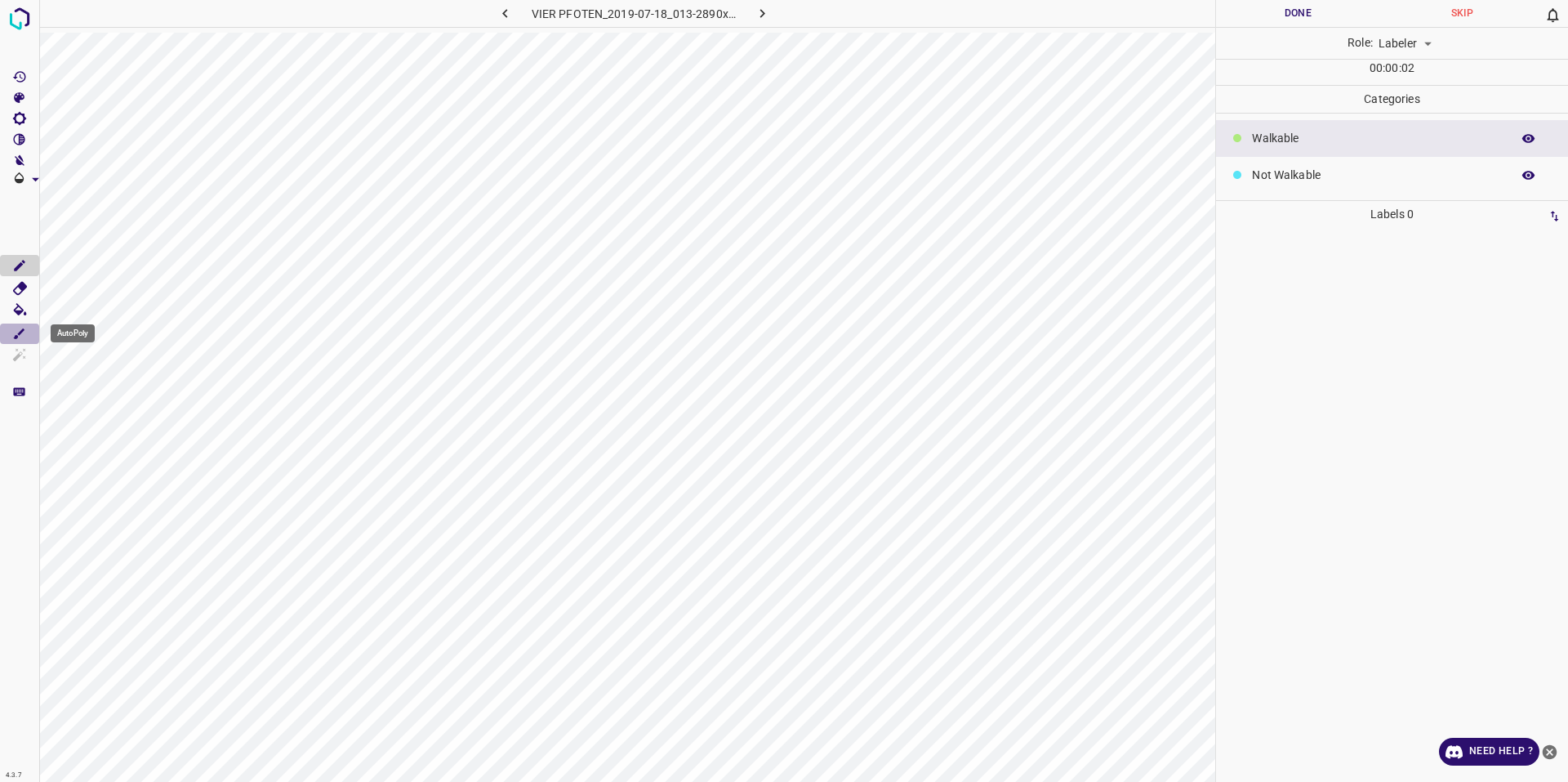
click at [17, 327] on icon "AutoPoly" at bounding box center [19, 333] width 15 height 15
click at [10, 332] on button "AutoPoly" at bounding box center [19, 334] width 39 height 21
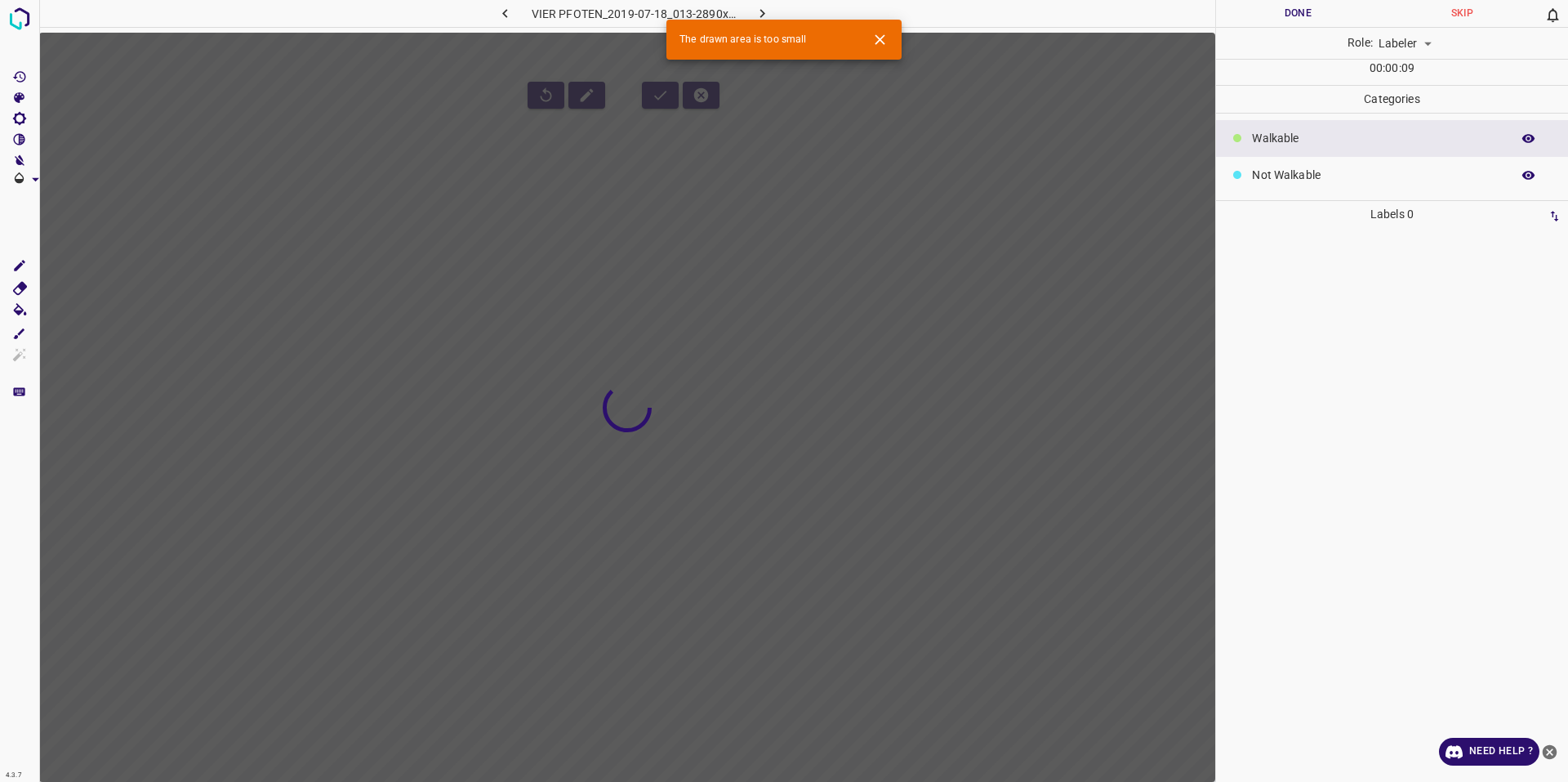
click at [447, 711] on div at bounding box center [627, 424] width 1176 height 782
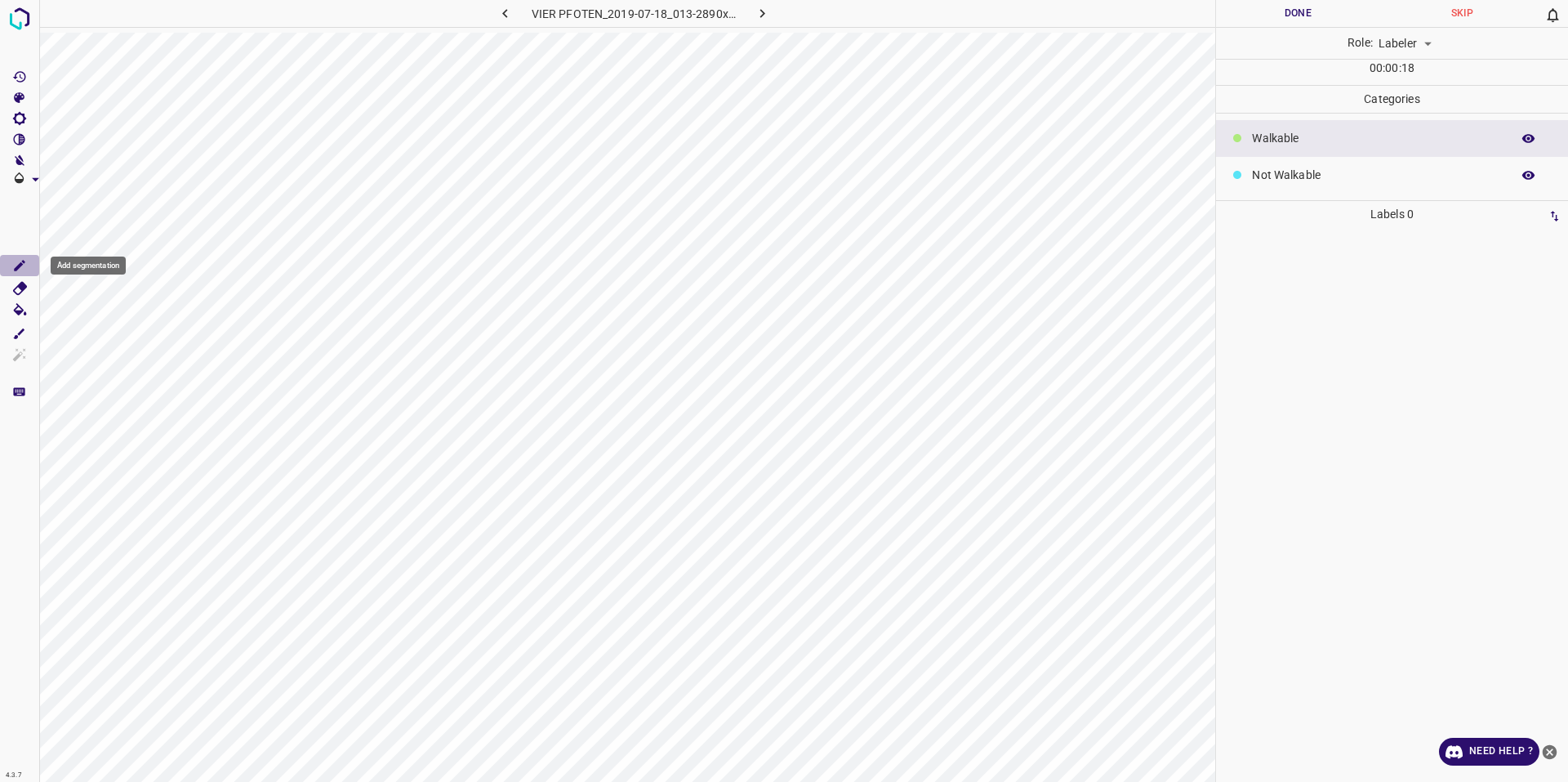
click at [22, 270] on icon "Add segmentation" at bounding box center [19, 265] width 15 height 15
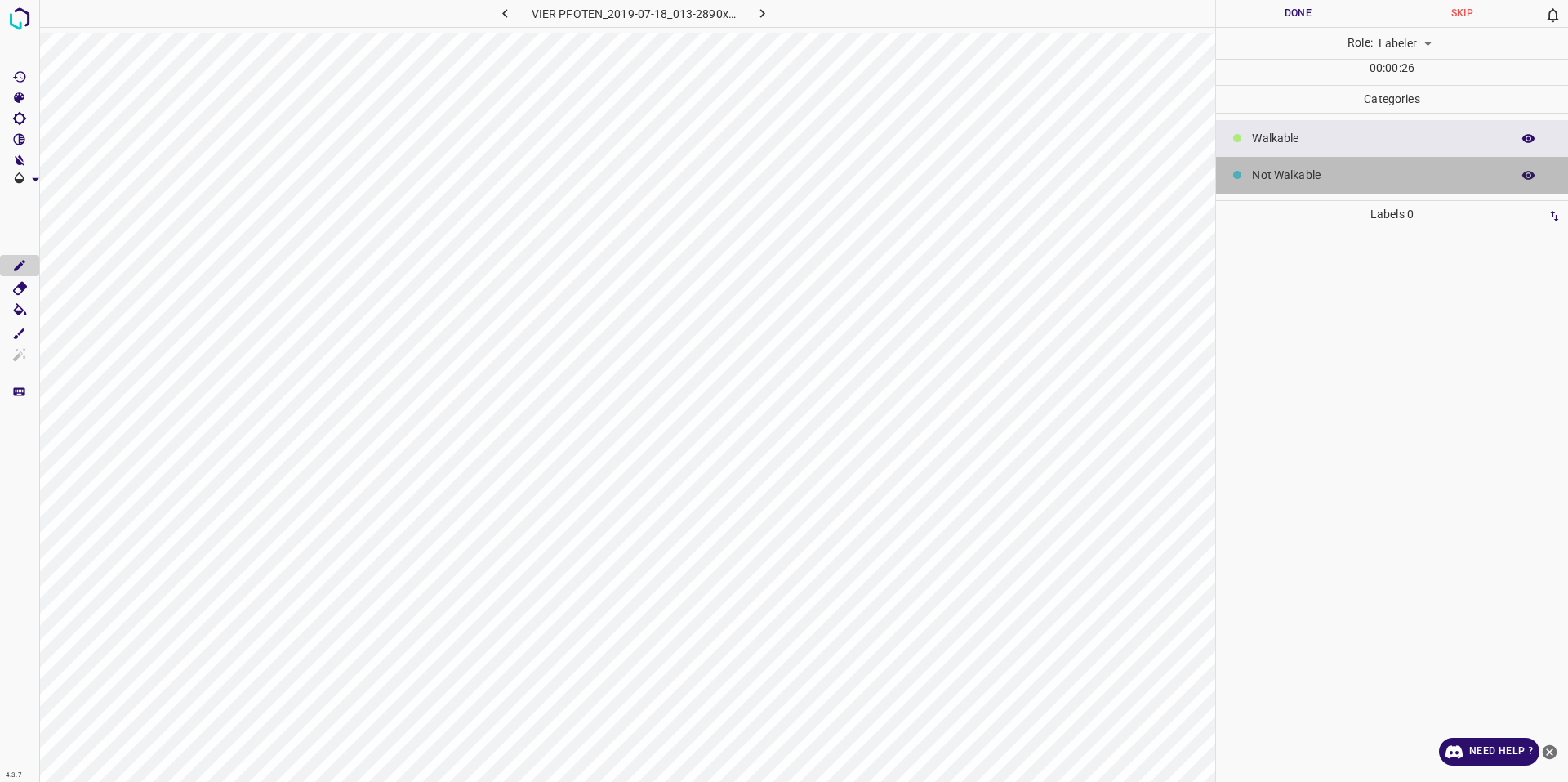
click at [1278, 174] on p "Not Walkable" at bounding box center [1377, 176] width 250 height 18
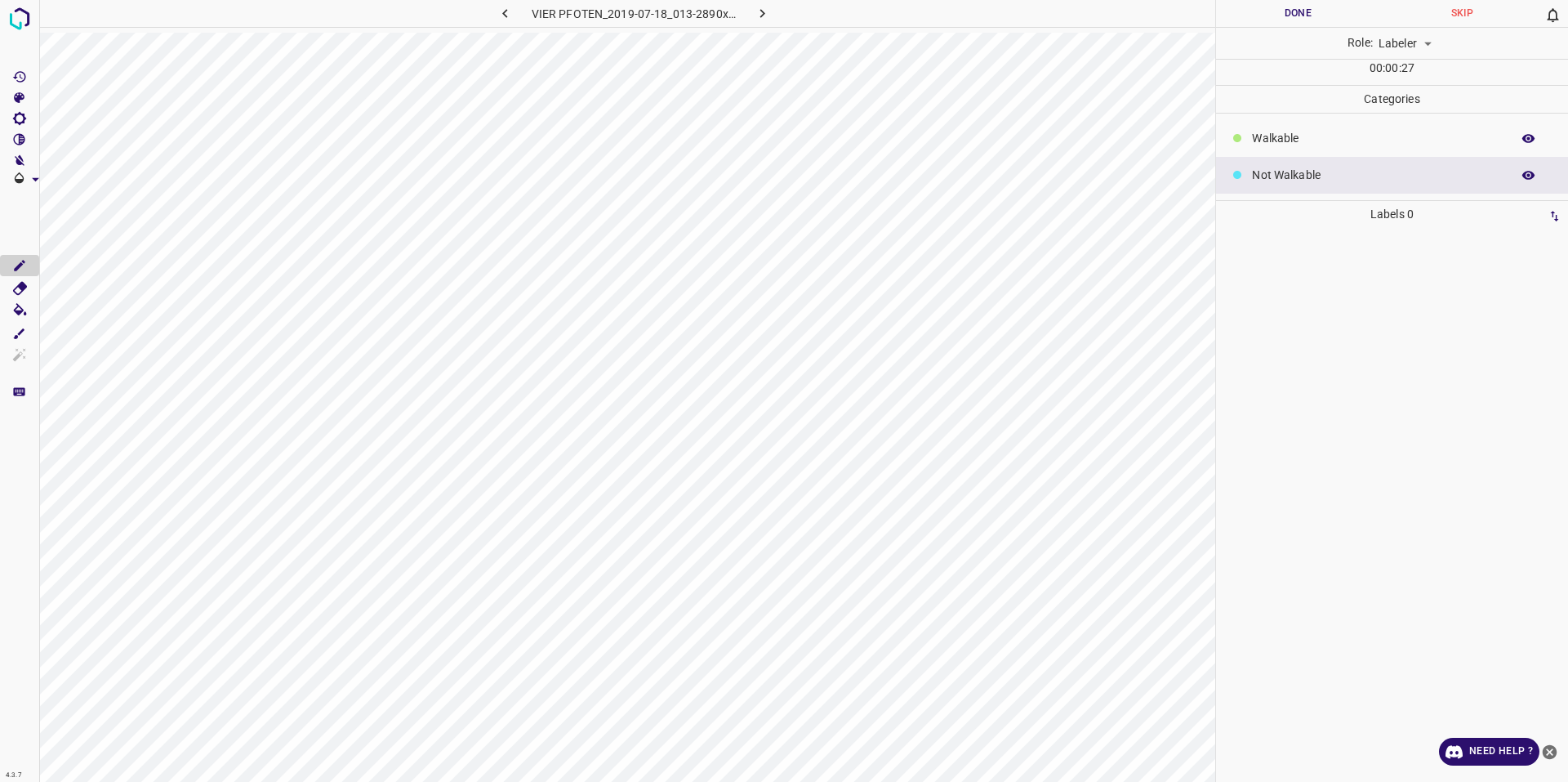
click at [1282, 143] on p "Walkable" at bounding box center [1377, 138] width 250 height 18
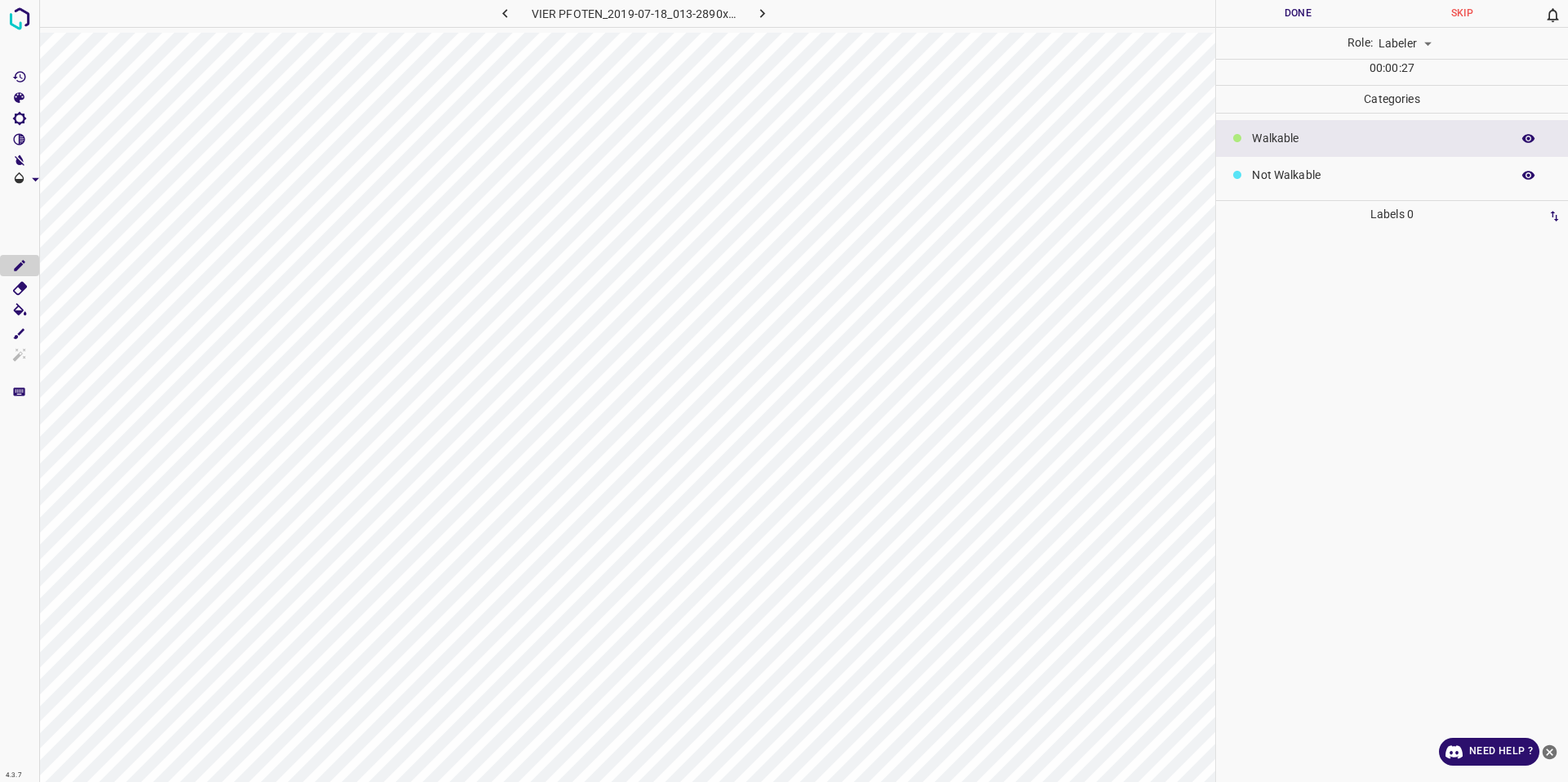
click at [1266, 163] on div "Not Walkable" at bounding box center [1392, 176] width 352 height 37
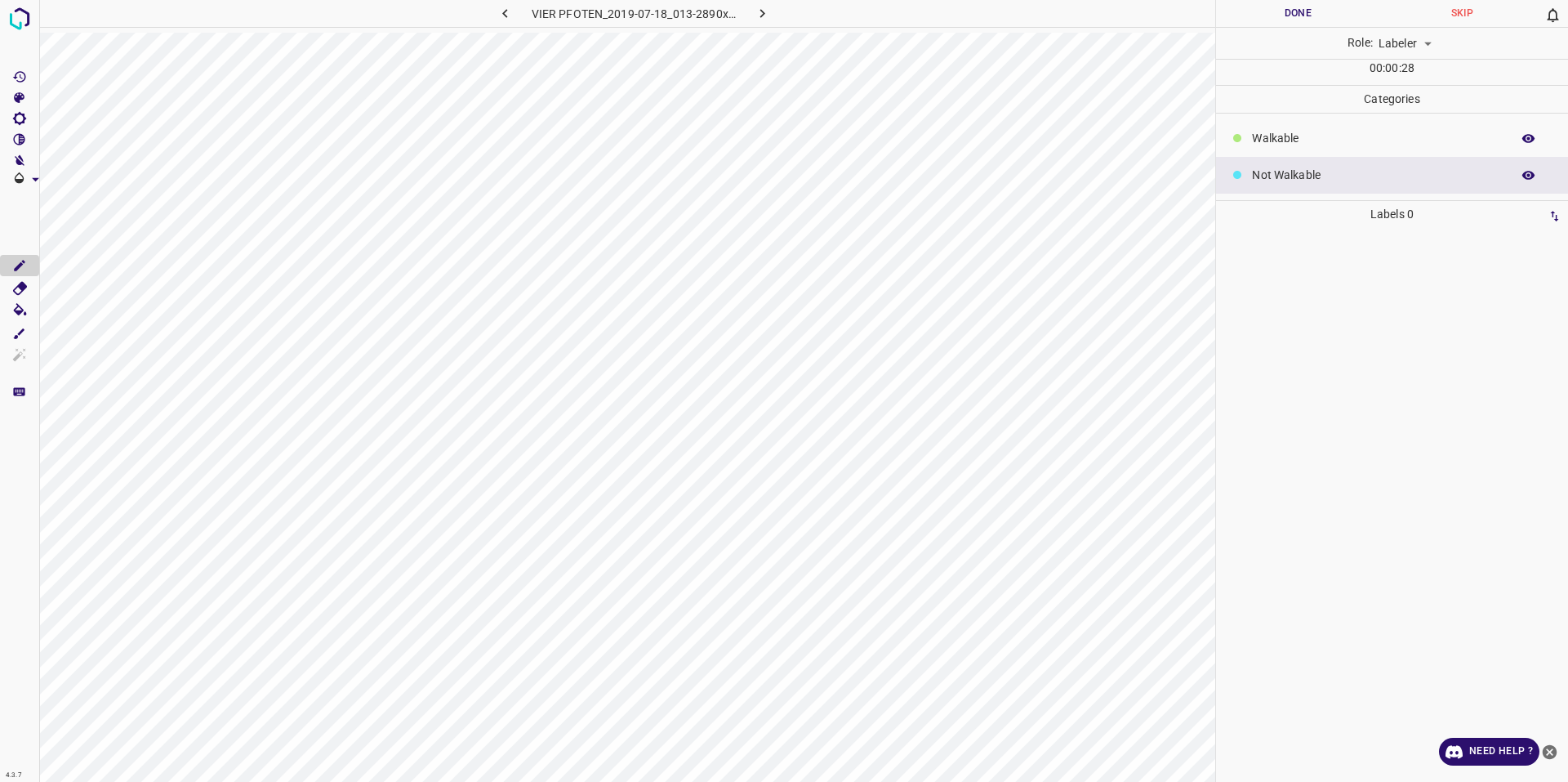
click at [1265, 141] on p "Walkable" at bounding box center [1377, 138] width 250 height 18
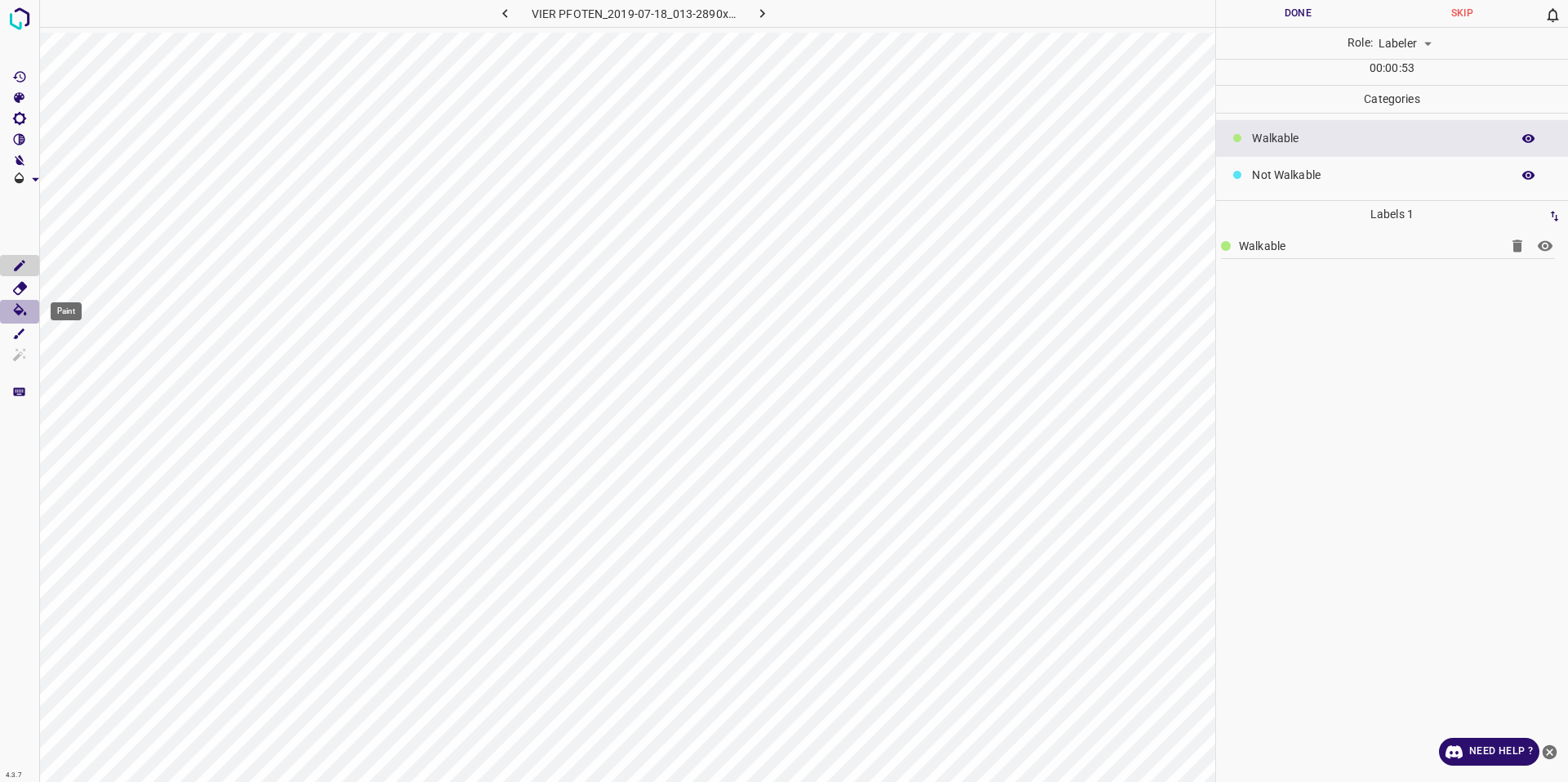
click at [16, 317] on icon "Paint" at bounding box center [20, 312] width 18 height 18
click at [20, 329] on icon "AutoPoly" at bounding box center [19, 333] width 15 height 15
click at [17, 381] on shortcuts"] "[H] Keyboard shortcuts" at bounding box center [19, 392] width 39 height 21
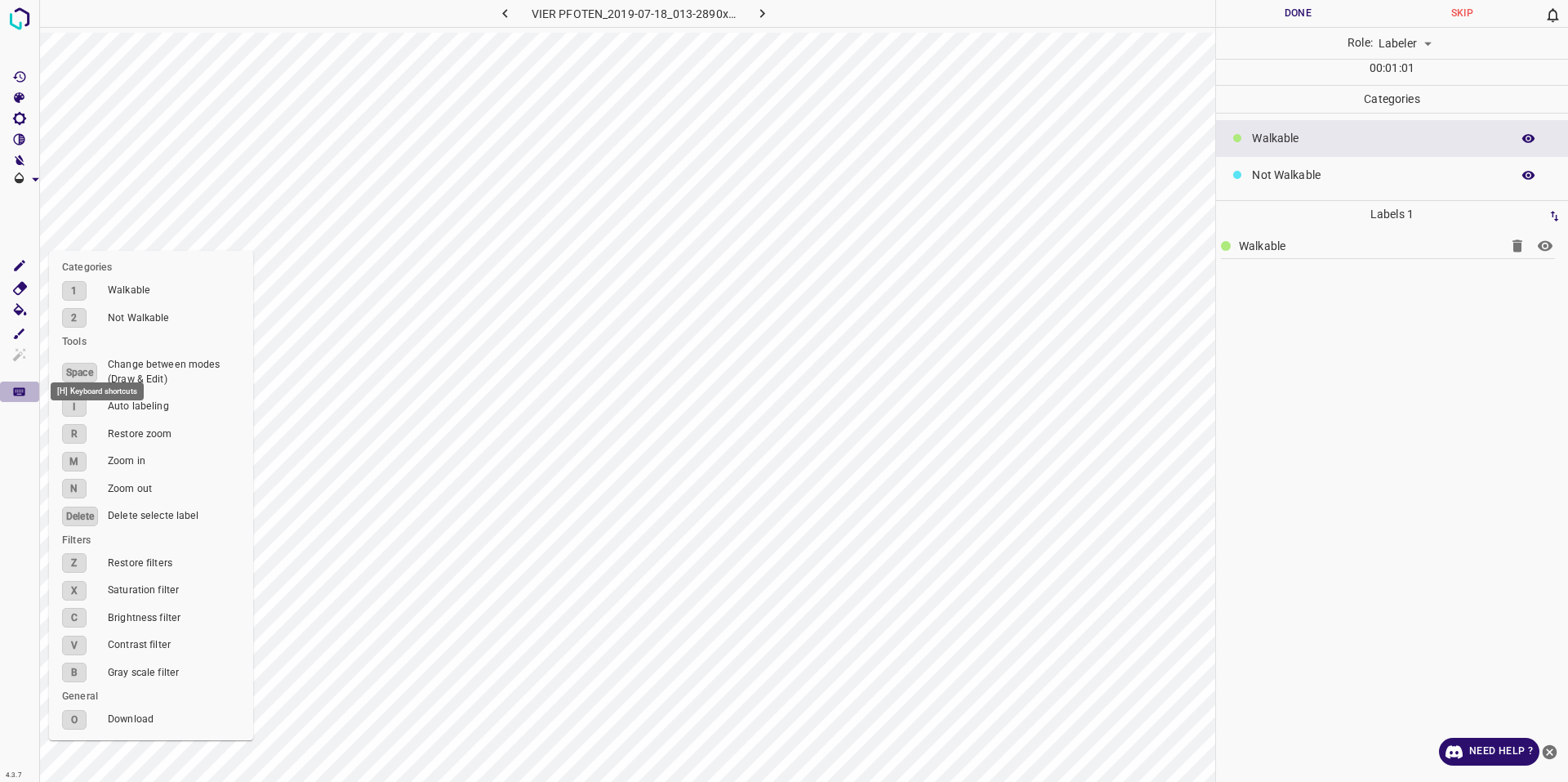
click at [19, 381] on shortcuts"] "[H] Keyboard shortcuts" at bounding box center [19, 392] width 39 height 21
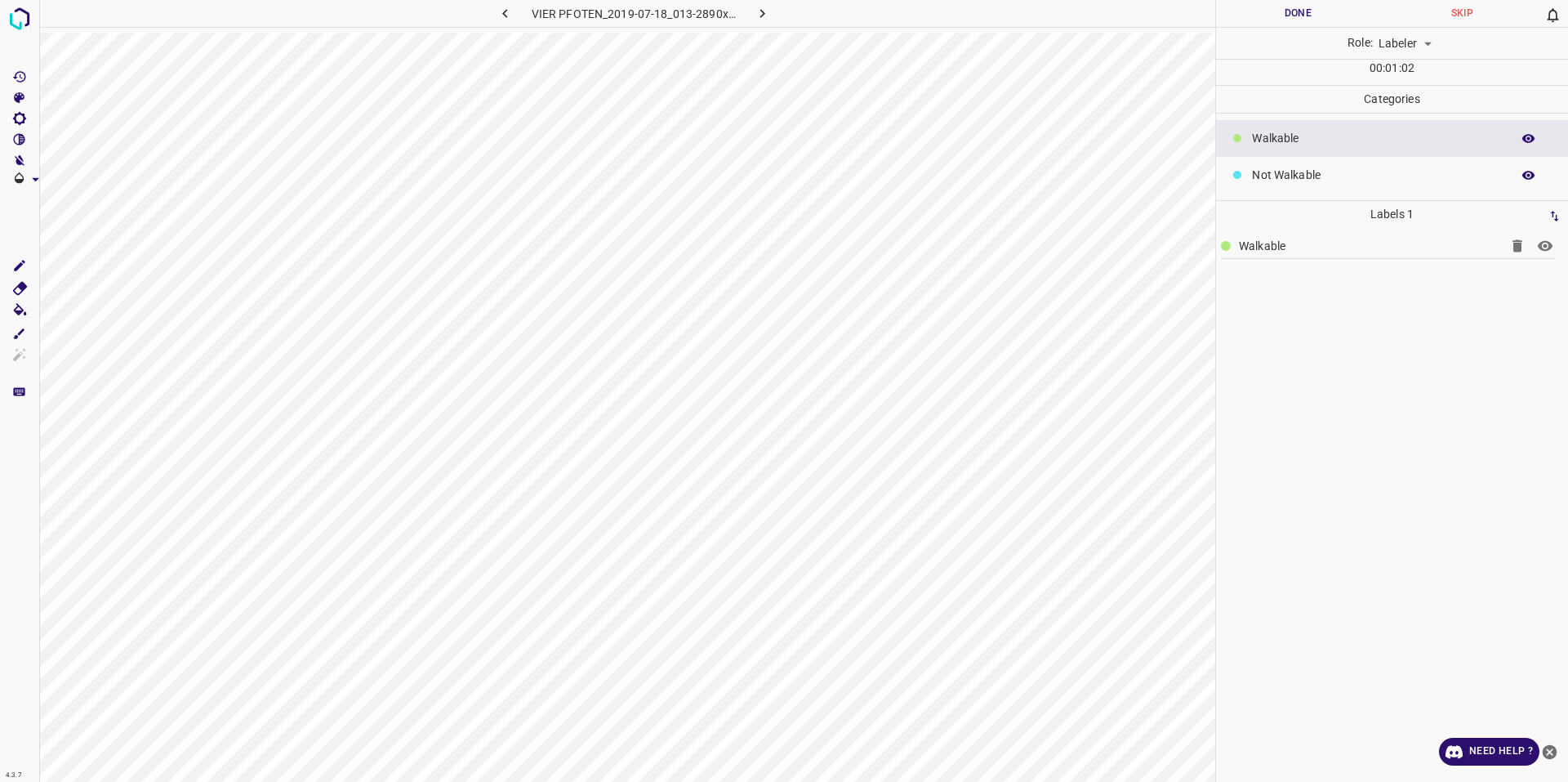
click at [20, 345] on div at bounding box center [19, 391] width 40 height 782
click at [21, 333] on icon "AutoPoly" at bounding box center [19, 333] width 12 height 11
click at [1244, 740] on div "VIER PFOTEN_2019-07-18_013-2890x2000-1920x1329.jpg Done Skip 0 Role: Labeler la…" at bounding box center [784, 391] width 1568 height 782
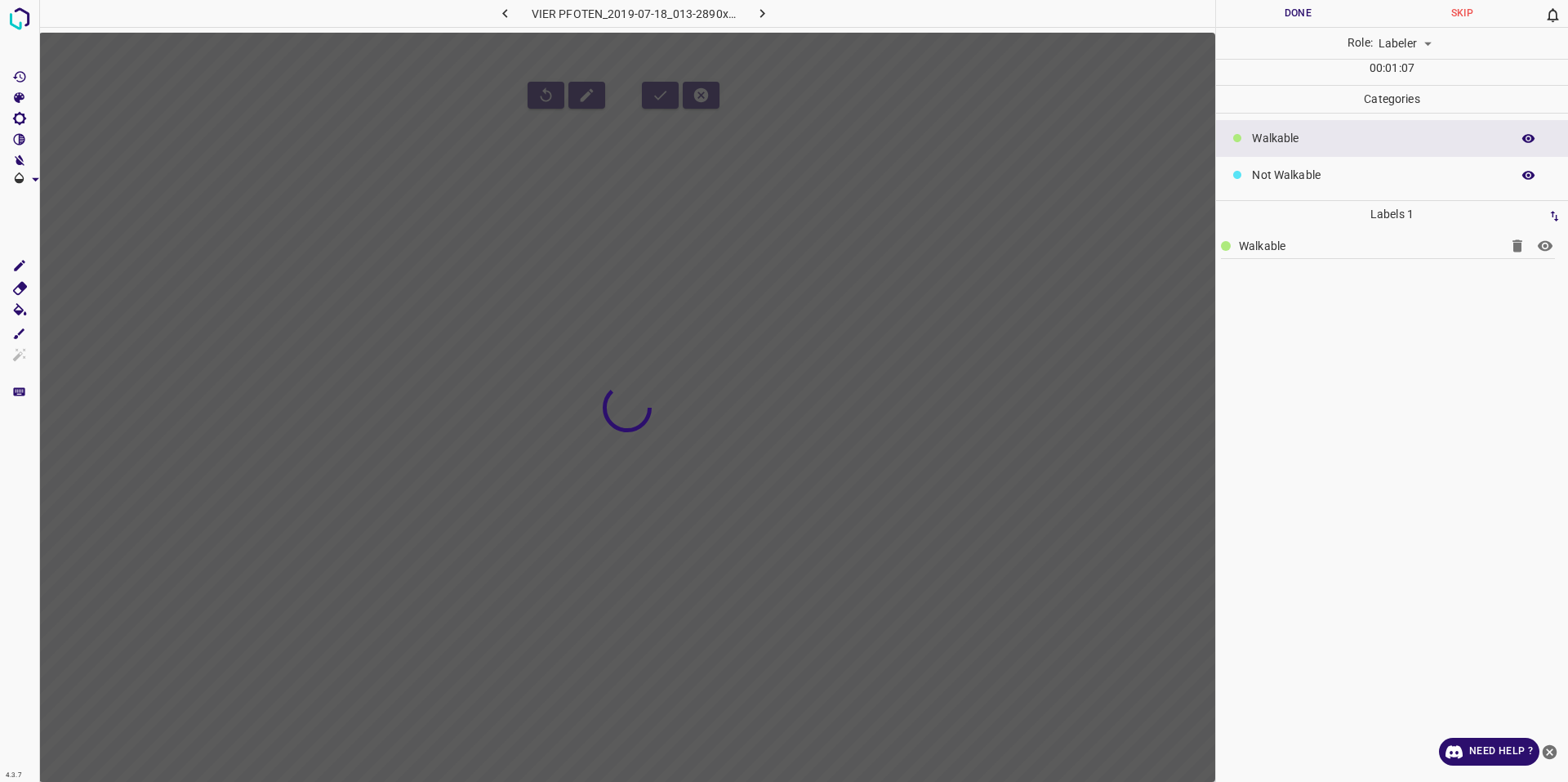
click at [1152, 706] on div at bounding box center [627, 424] width 1176 height 782
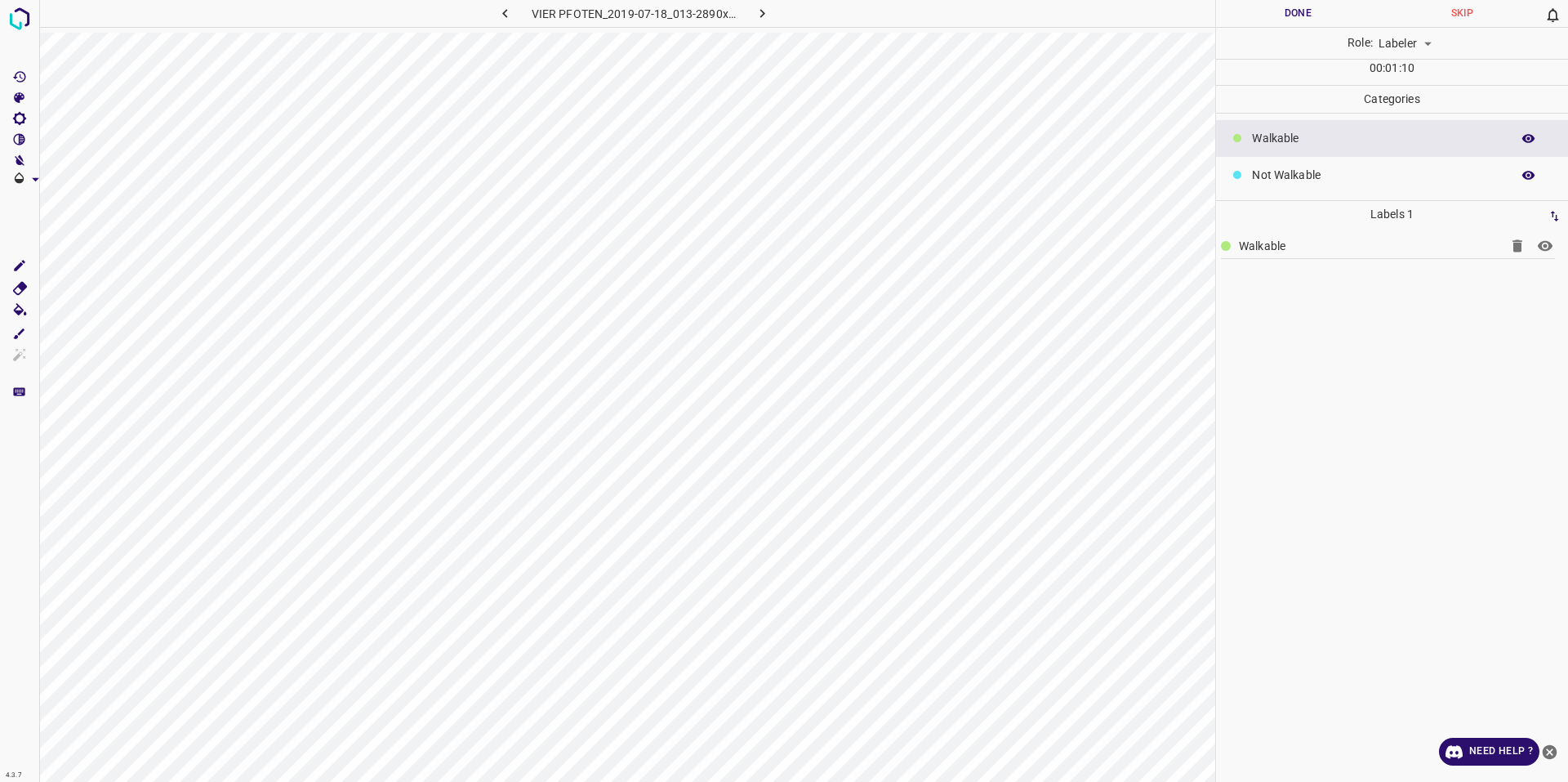
click at [796, 447] on div at bounding box center [627, 424] width 1176 height 782
click at [23, 315] on icon "Paint" at bounding box center [20, 312] width 18 height 18
click at [15, 267] on icon "Add segmentation" at bounding box center [19, 265] width 15 height 15
click at [1405, 39] on body "4.3.7 VIER PFOTEN_2019-07-18_013-2890x2000-1920x1329.jpg Done Skip 0 Role: Labe…" at bounding box center [784, 391] width 1568 height 782
click at [1405, 39] on div at bounding box center [784, 391] width 1568 height 782
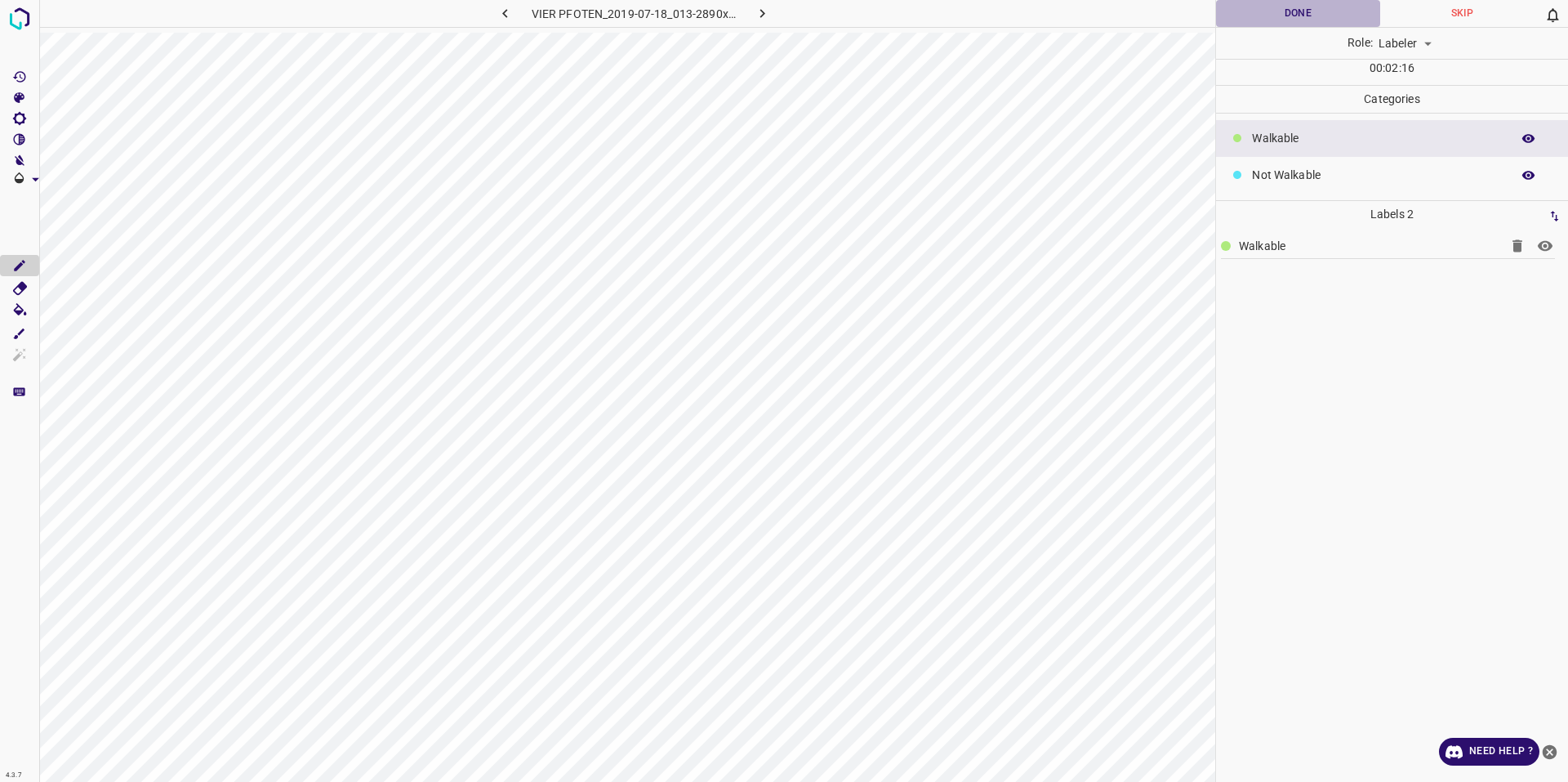
click at [1291, 21] on button "Done" at bounding box center [1298, 14] width 164 height 27
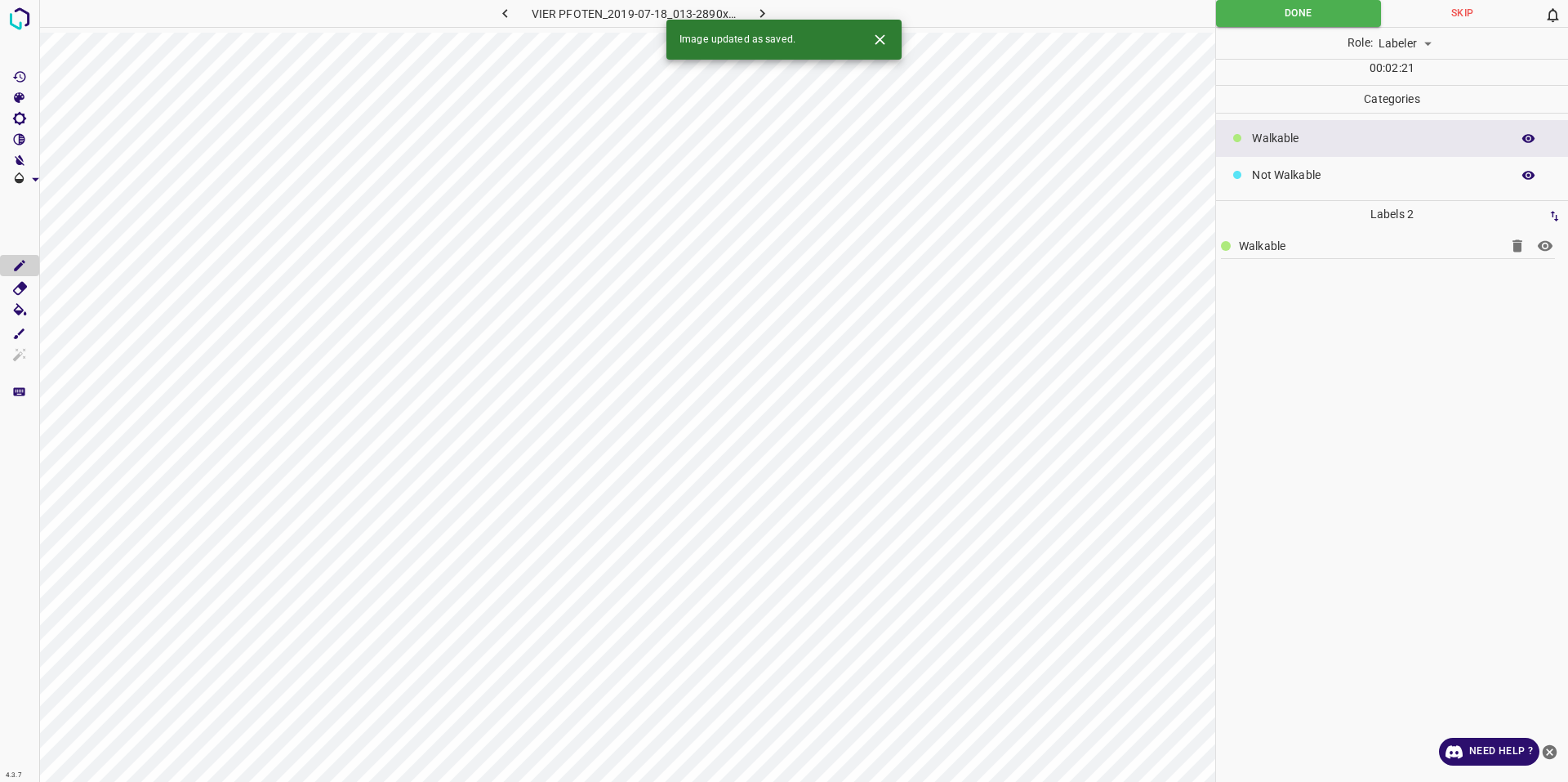
drag, startPoint x: 1451, startPoint y: 16, endPoint x: 1434, endPoint y: 39, distance: 28.6
click at [1434, 39] on div "Done Skip 0 Role: Labeler labeler 00 : 02 : 21" at bounding box center [1392, 42] width 352 height 85
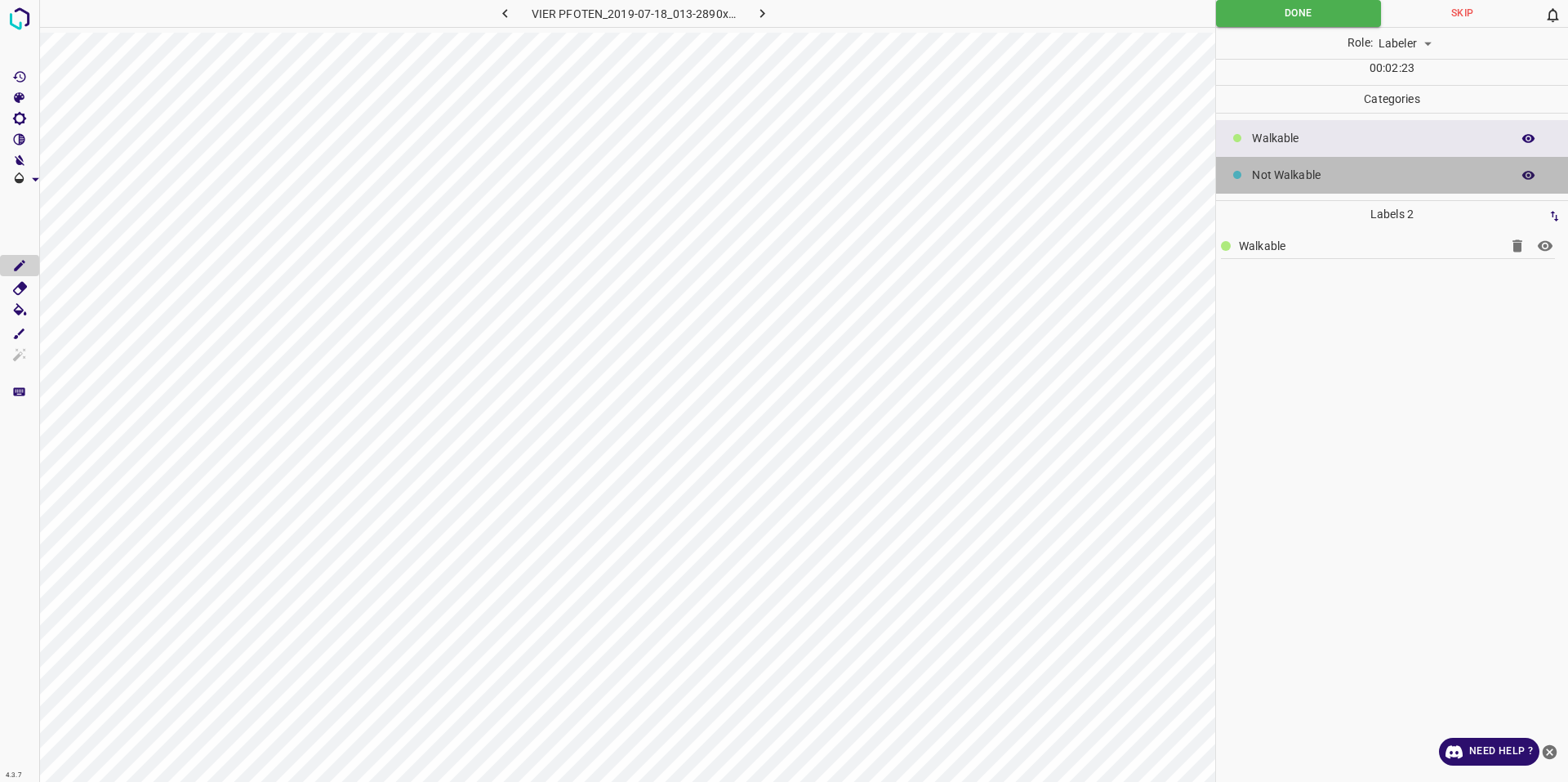
click at [1359, 174] on p "Not Walkable" at bounding box center [1377, 176] width 250 height 18
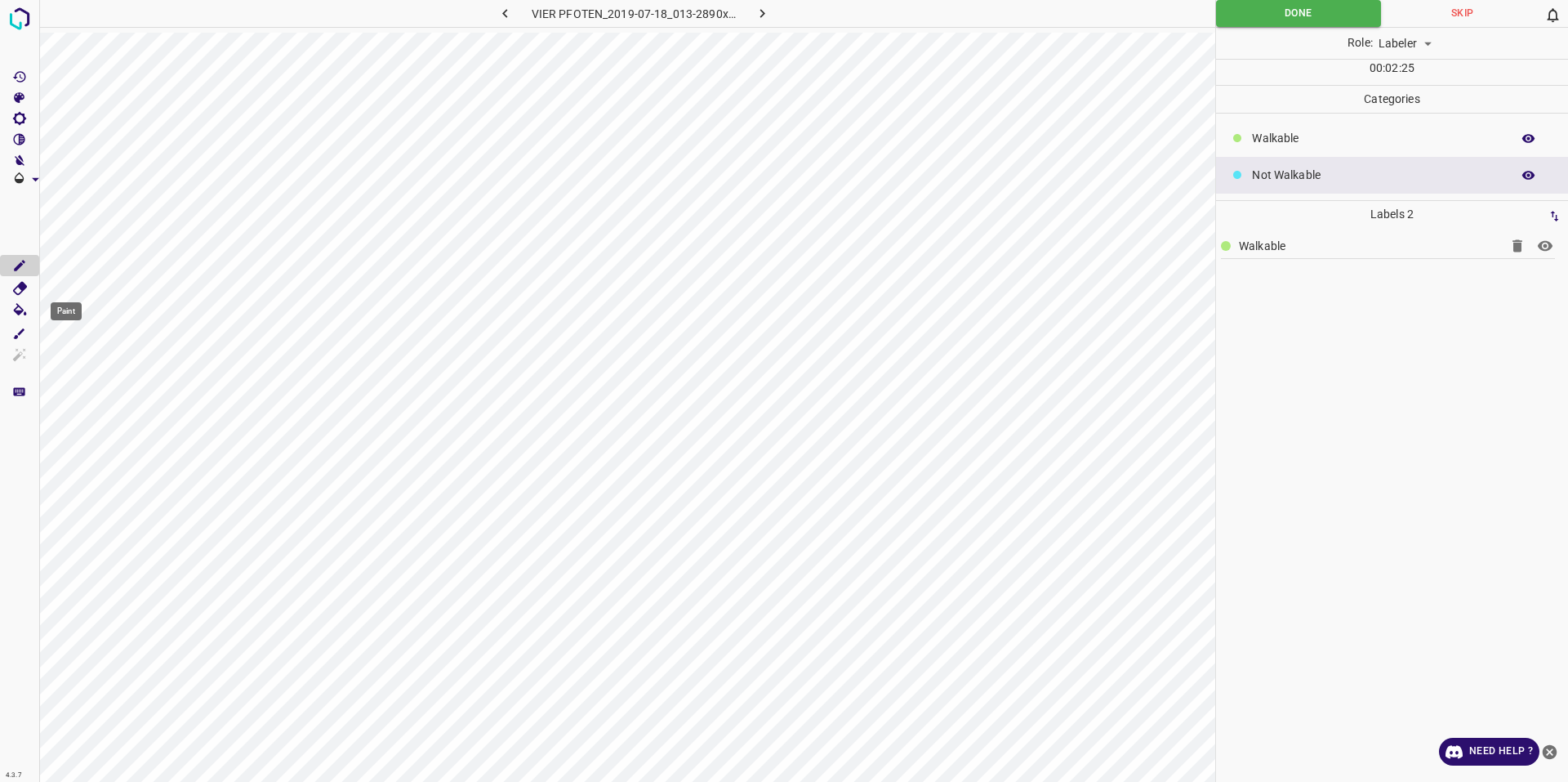
click at [18, 311] on icon "Paint" at bounding box center [19, 309] width 13 height 13
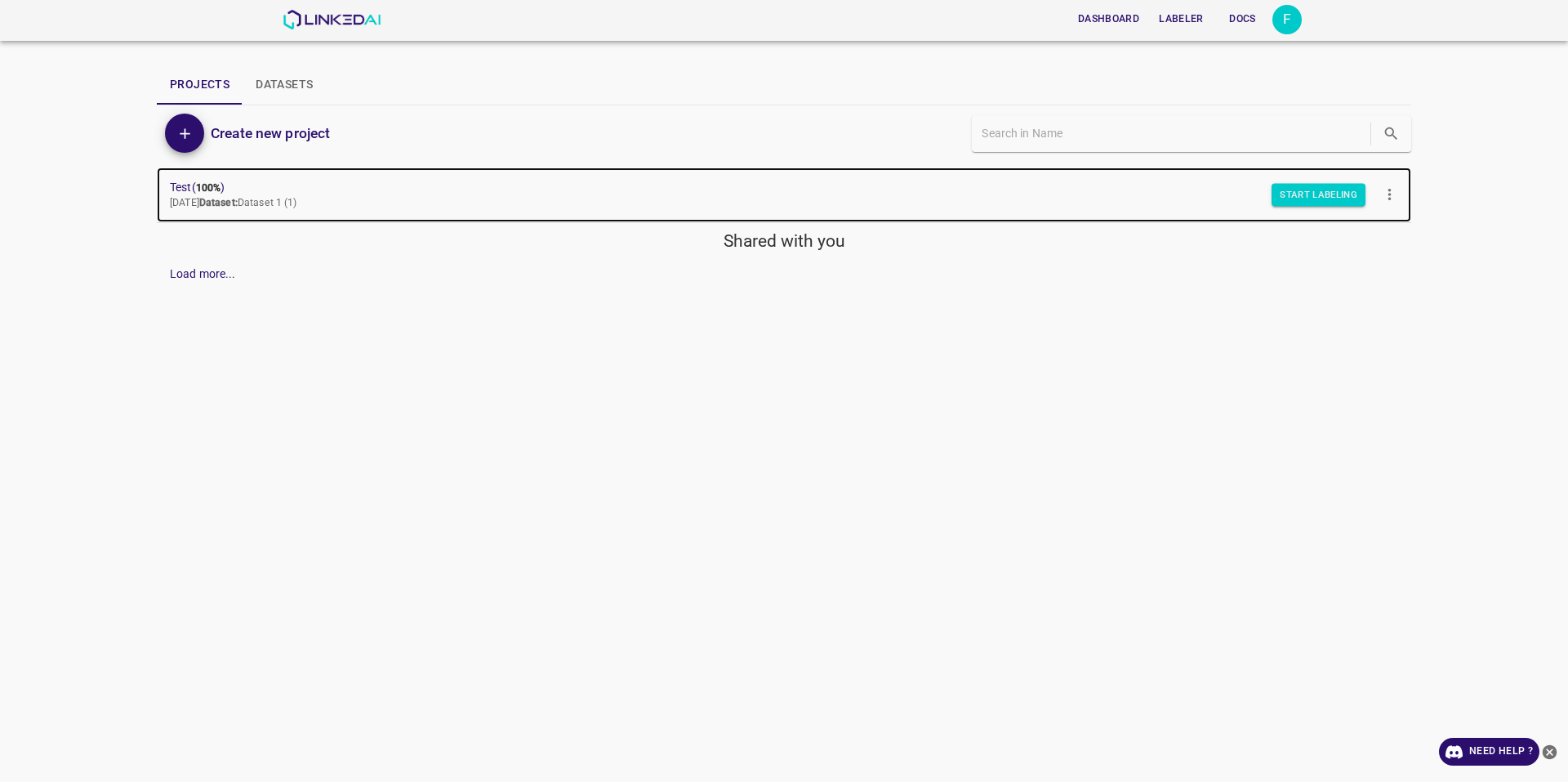
click at [262, 194] on span "Test ( 100% )" at bounding box center [770, 188] width 1202 height 18
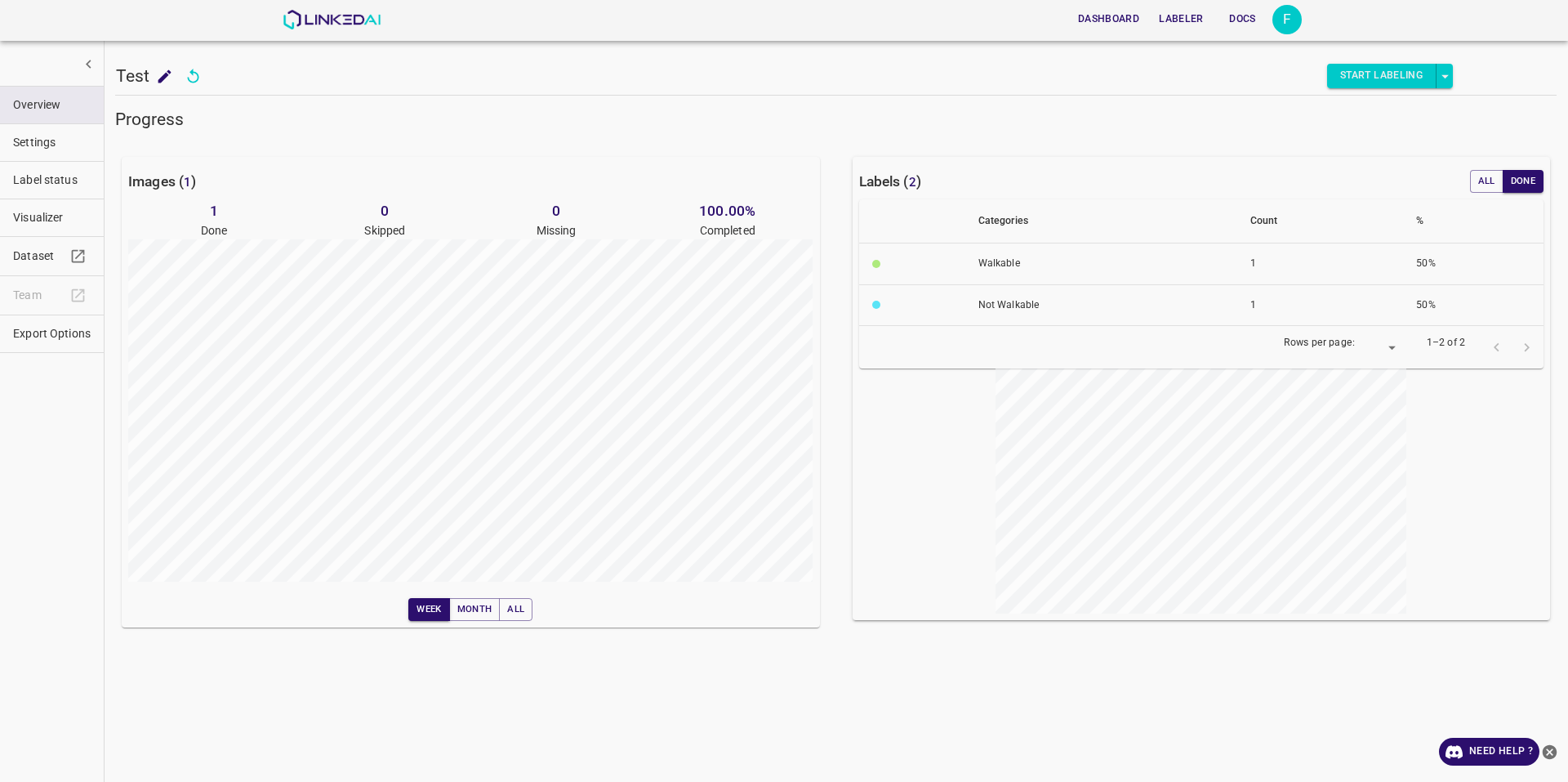
click at [21, 137] on span "Settings" at bounding box center [52, 142] width 78 height 18
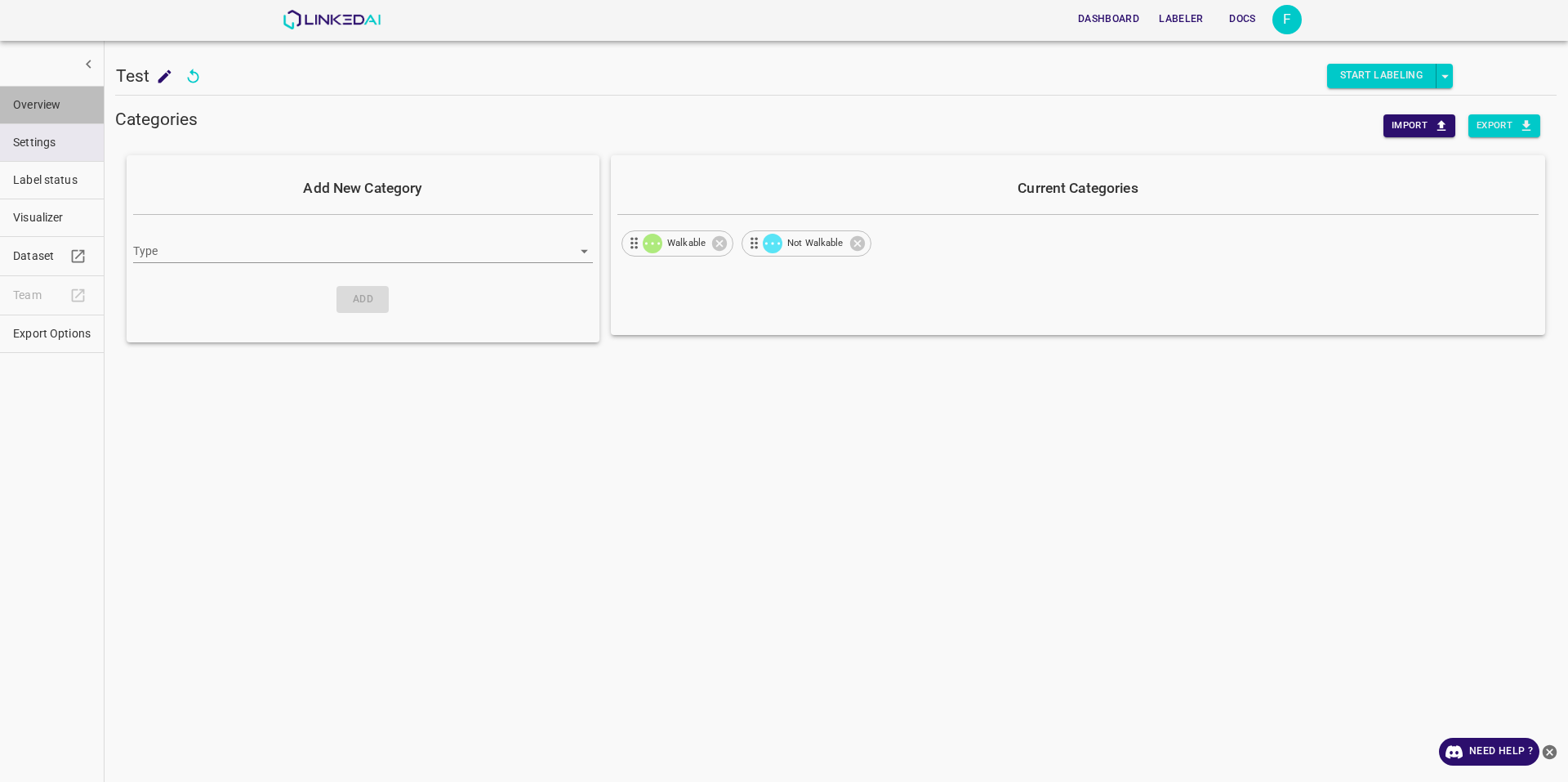
click at [37, 119] on button "Overview" at bounding box center [52, 105] width 103 height 37
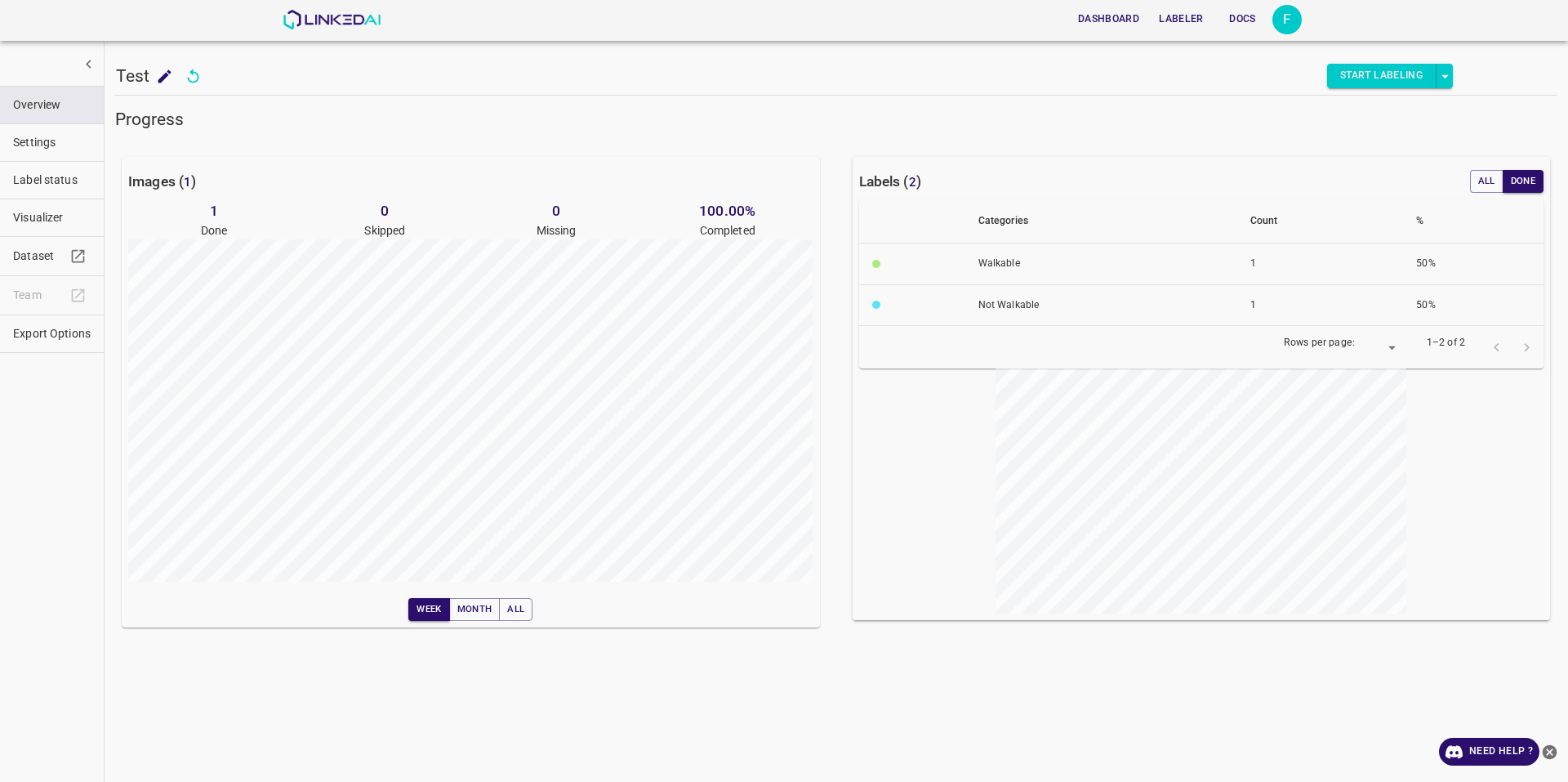
click at [41, 184] on span "Label status" at bounding box center [52, 180] width 78 height 18
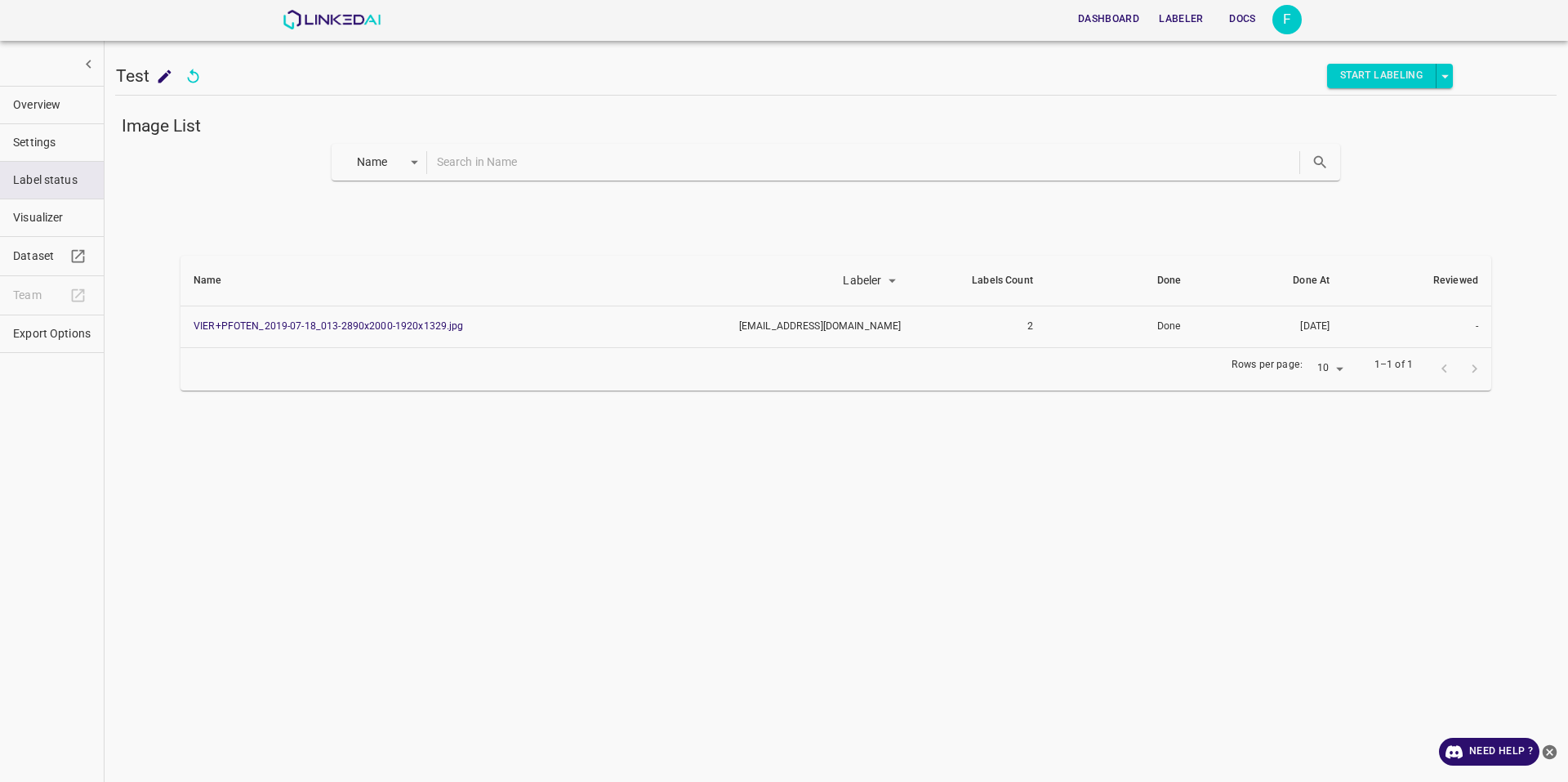
click at [22, 111] on span "Overview" at bounding box center [52, 105] width 78 height 18
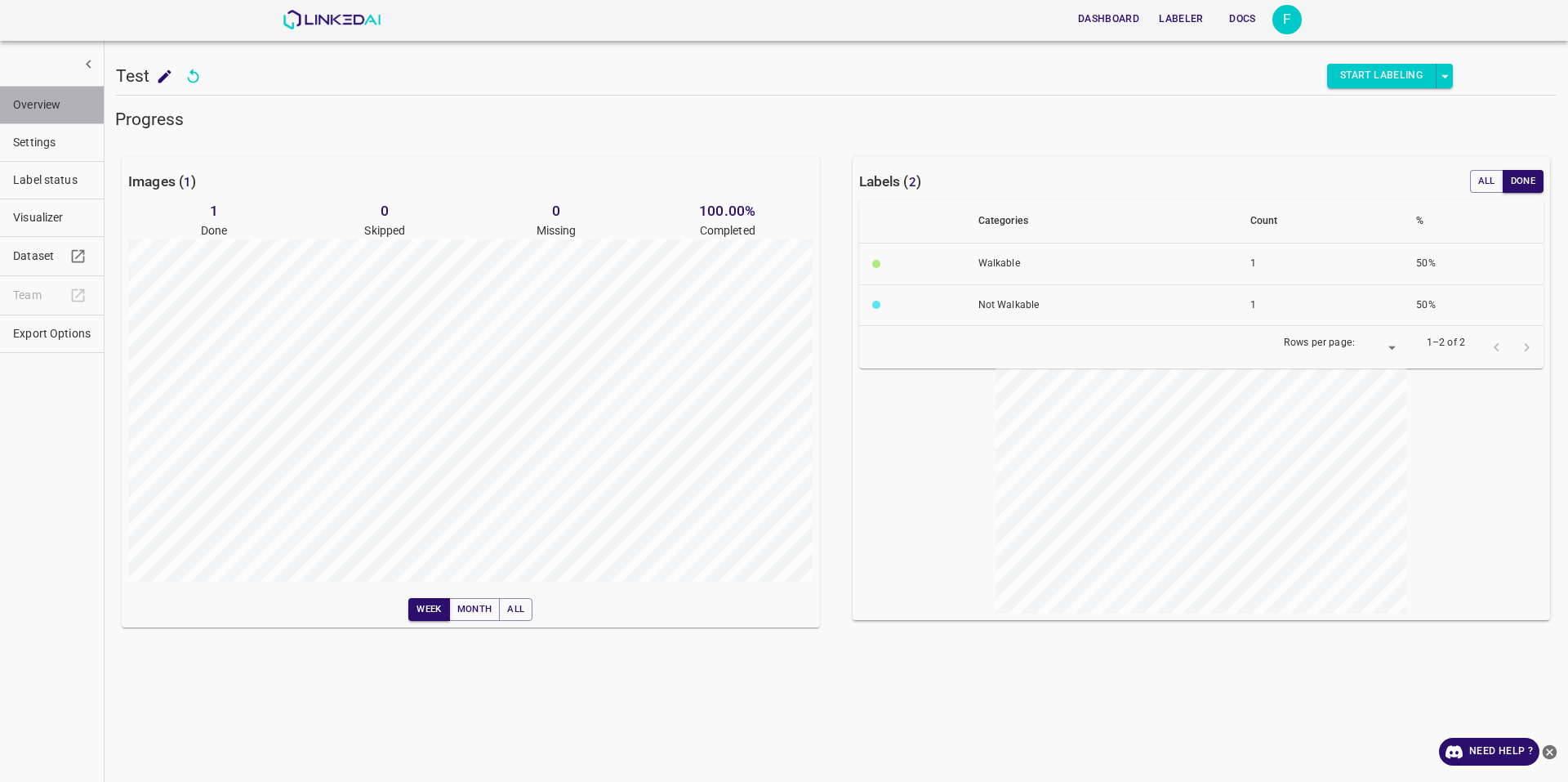
click at [74, 103] on span "Overview" at bounding box center [52, 105] width 78 height 18
click at [1365, 76] on button "Start Labeling" at bounding box center [1382, 75] width 109 height 24
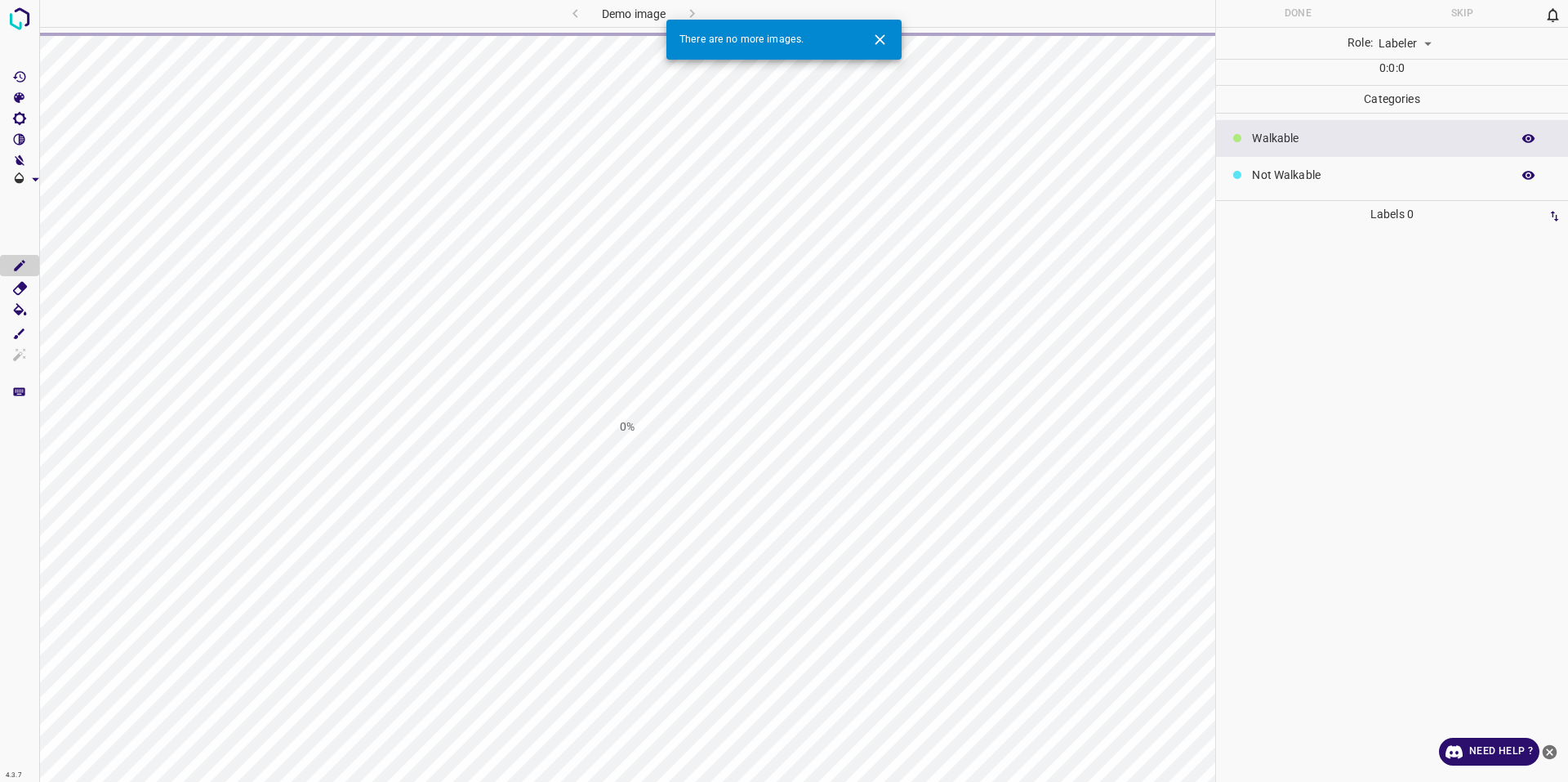
click at [884, 43] on icon "Close" at bounding box center [879, 39] width 10 height 10
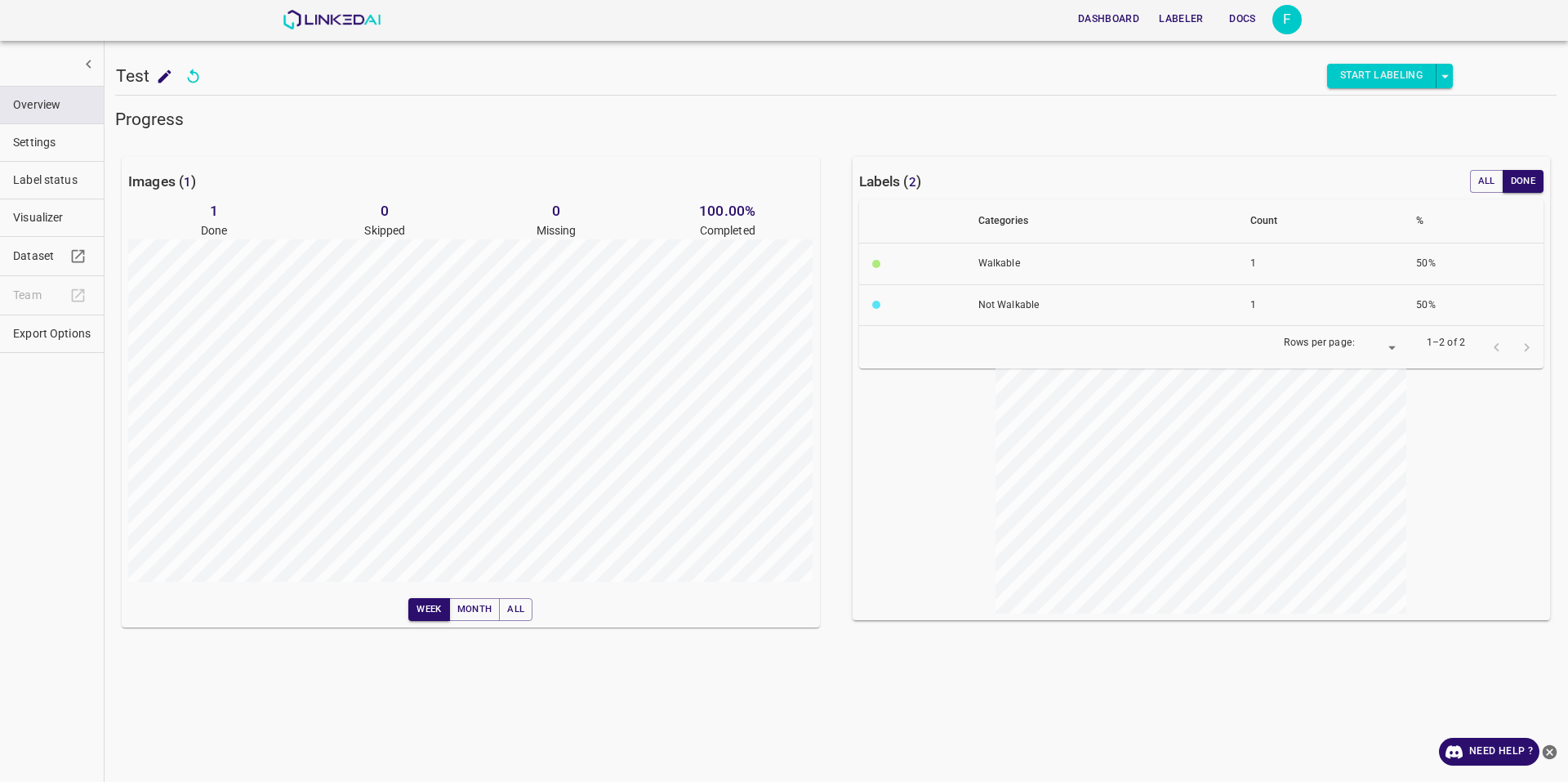
click at [708, 214] on h6 "100.00 %" at bounding box center [728, 210] width 172 height 22
click at [54, 209] on button "Visualizer" at bounding box center [52, 217] width 103 height 37
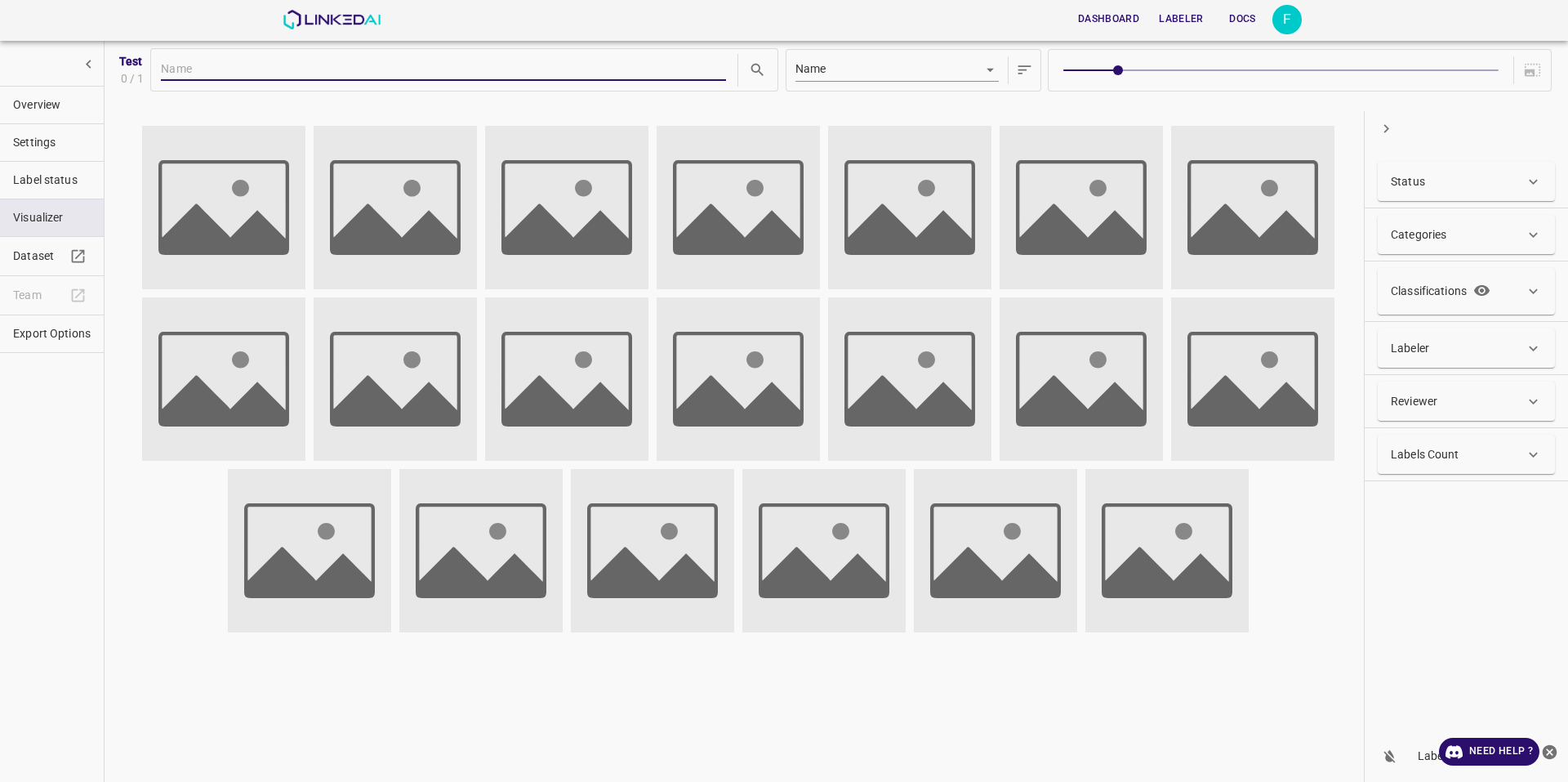
click at [426, 198] on img at bounding box center [396, 208] width 164 height 164
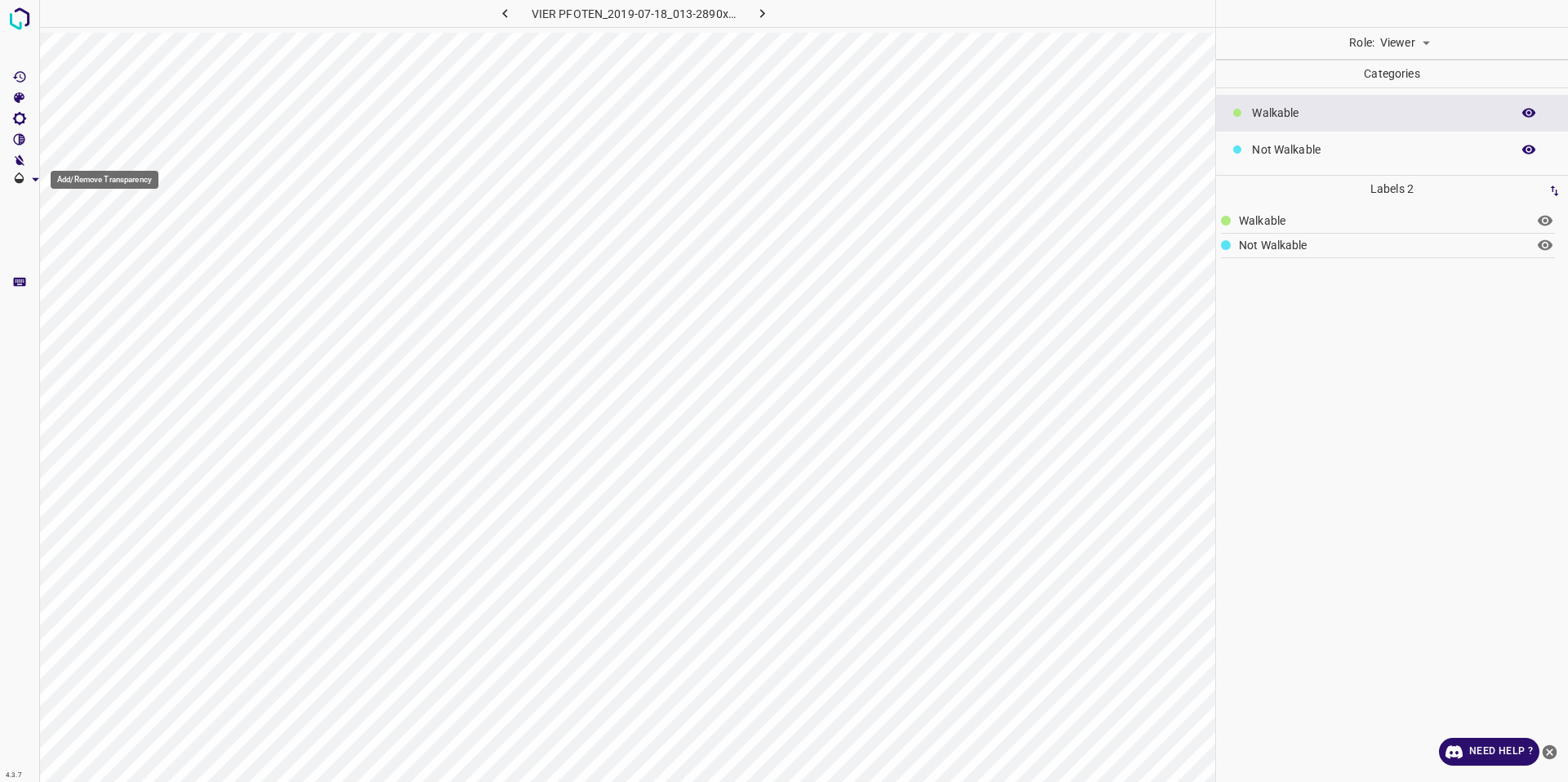
click at [38, 180] on icon "Add/Remove Transparency" at bounding box center [36, 179] width 18 height 18
click at [1403, 43] on body "Global Alpha (0.5) 4.3.7 VIER PFOTEN_2019-07-18_013-2890x2000-1920x1329.jpg Rol…" at bounding box center [784, 391] width 1568 height 782
click at [1400, 103] on li "Labeler" at bounding box center [1404, 106] width 73 height 27
type input "labeler"
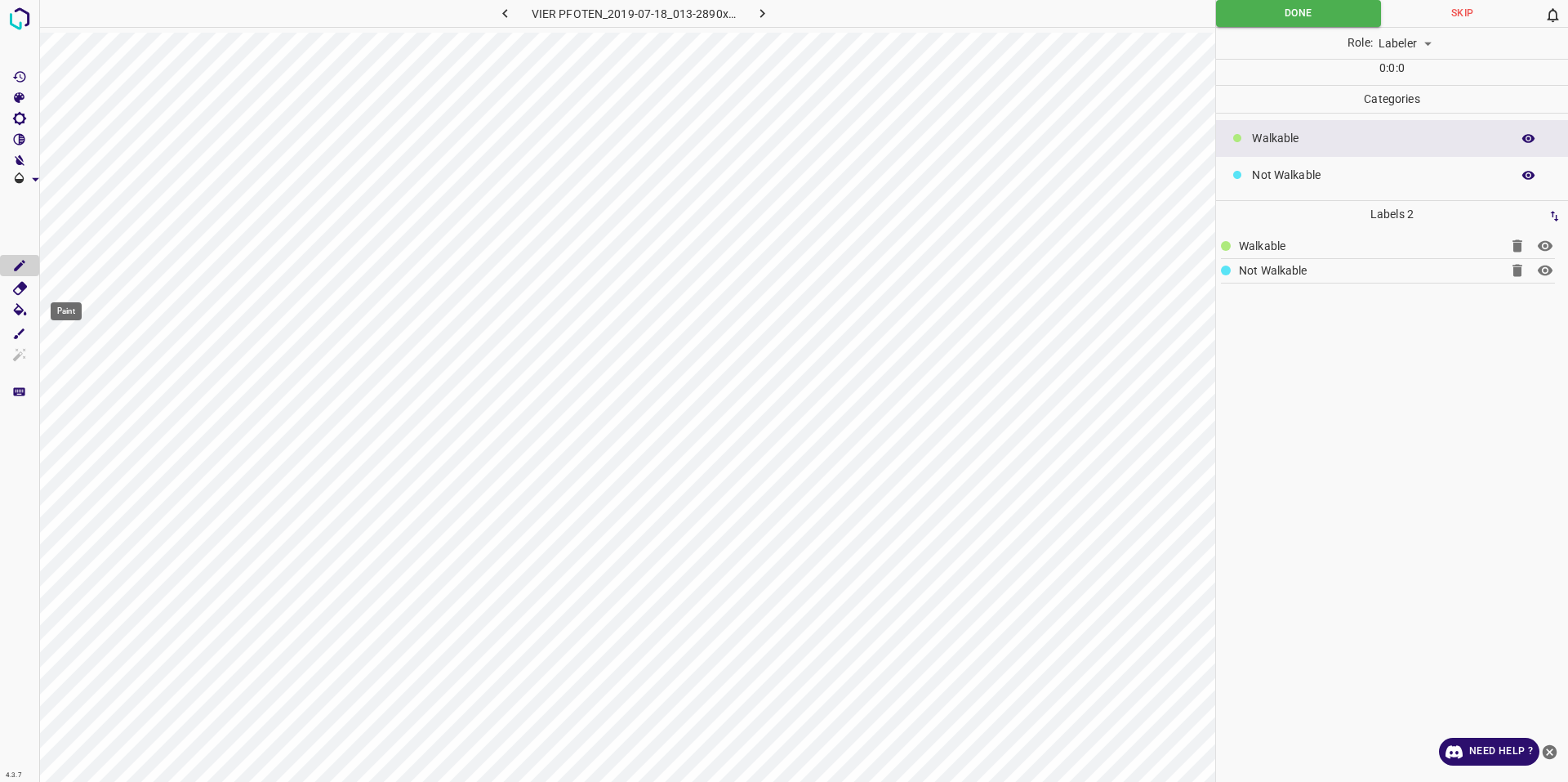
click at [19, 310] on icon "Paint" at bounding box center [20, 312] width 18 height 18
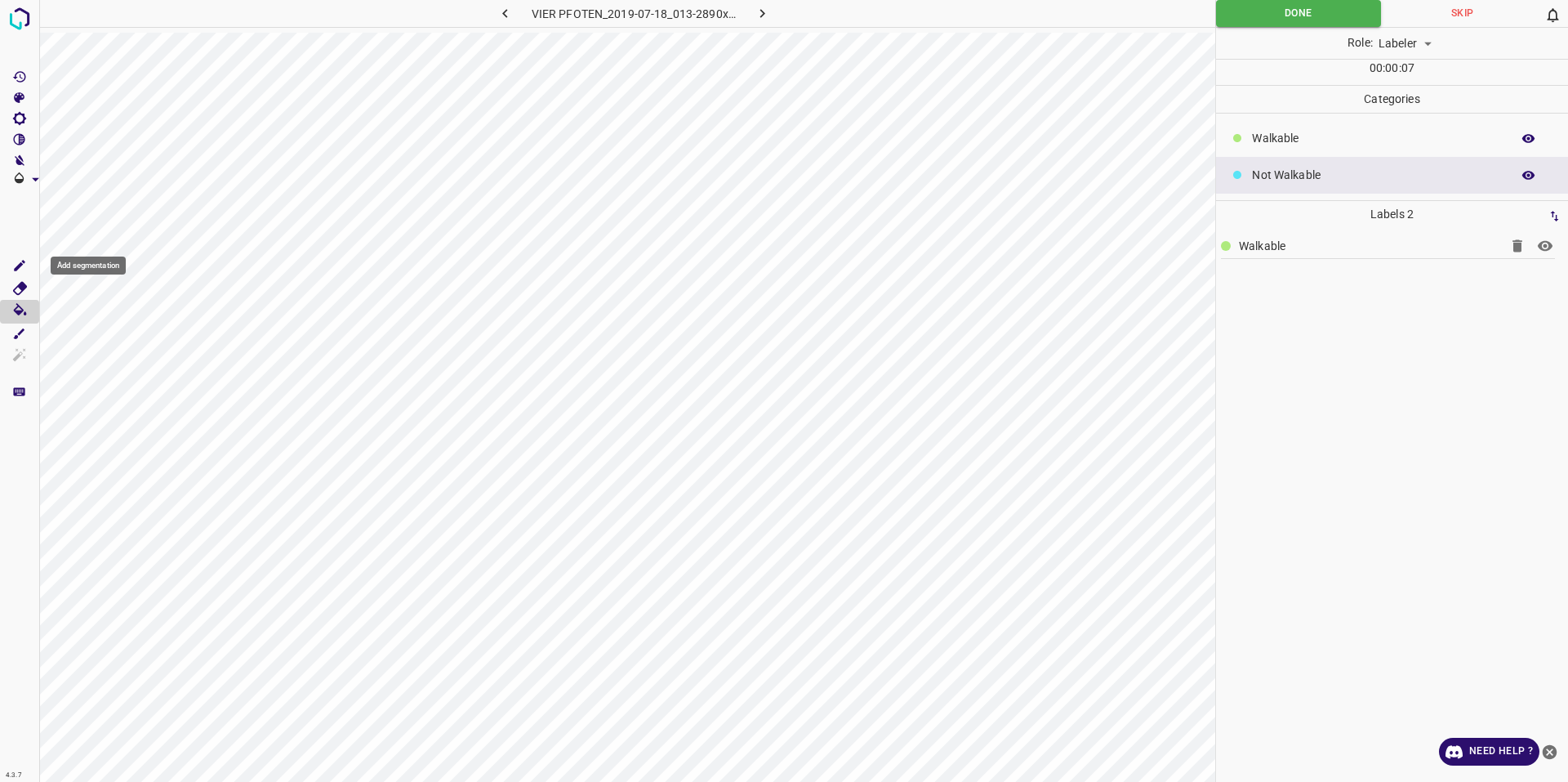
click at [20, 268] on icon "Add segmentation" at bounding box center [19, 265] width 15 height 15
